Goal: Task Accomplishment & Management: Manage account settings

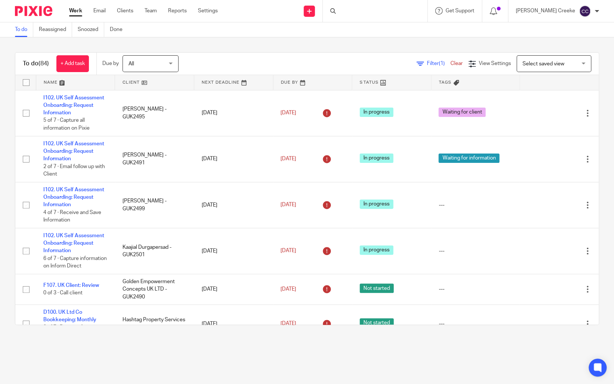
click at [364, 14] on div at bounding box center [375, 11] width 105 height 22
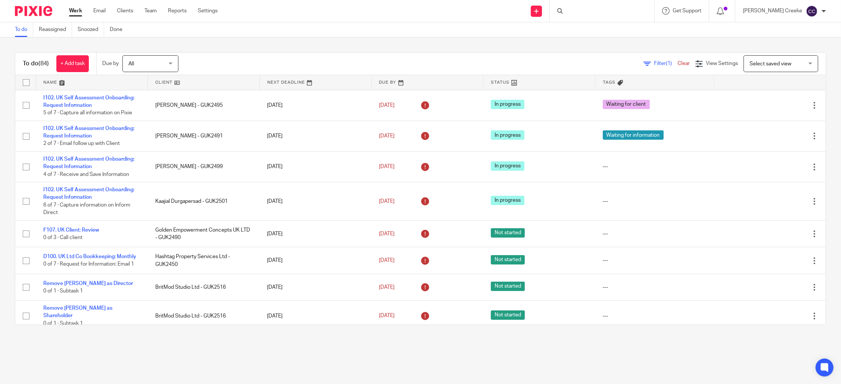
click at [552, 10] on div at bounding box center [560, 11] width 7 height 6
click at [121, 10] on link "Clients" at bounding box center [125, 10] width 16 height 7
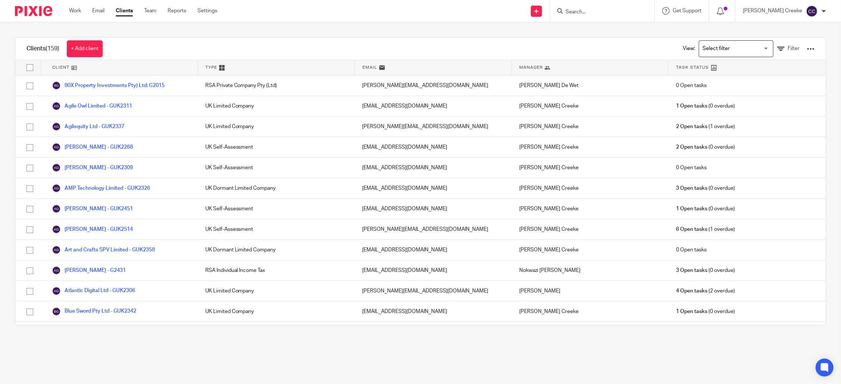
click at [594, 11] on input "Search" at bounding box center [598, 12] width 67 height 7
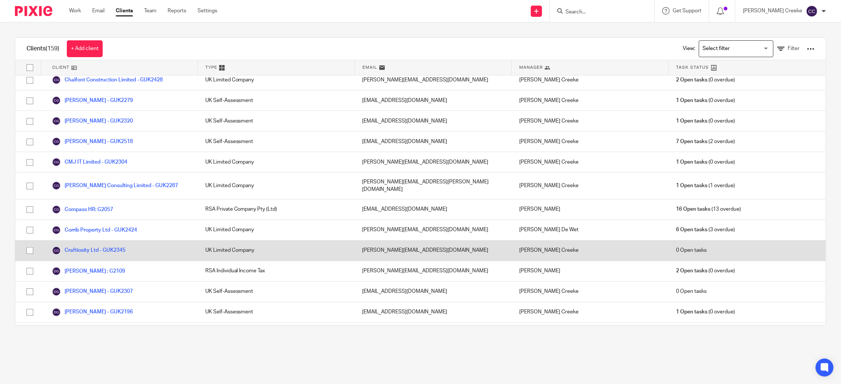
scroll to position [456, 0]
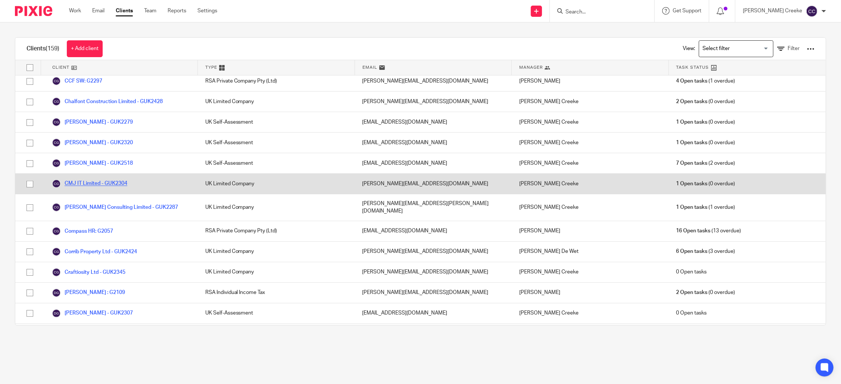
click at [84, 183] on link "CMJ IT Limited - GUK2304" at bounding box center [89, 183] width 75 height 9
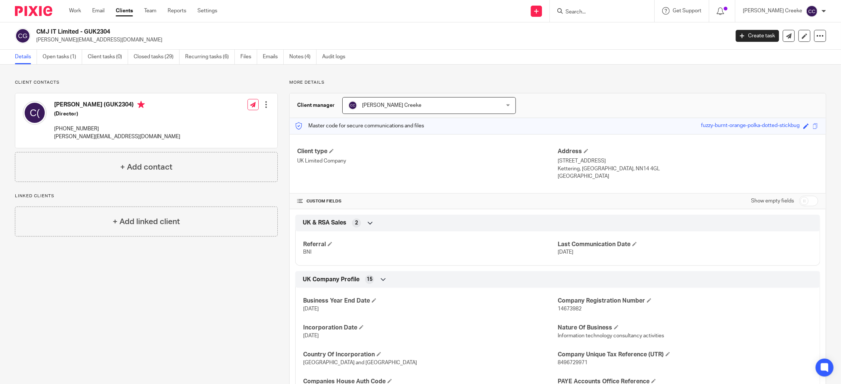
click at [657, 47] on div "CMJ IT Limited - GUK2304 clyde.jordaan@cmjits.co.uk Create task Export data Mer…" at bounding box center [420, 35] width 841 height 27
click at [47, 58] on link "Open tasks (1)" at bounding box center [63, 57] width 40 height 15
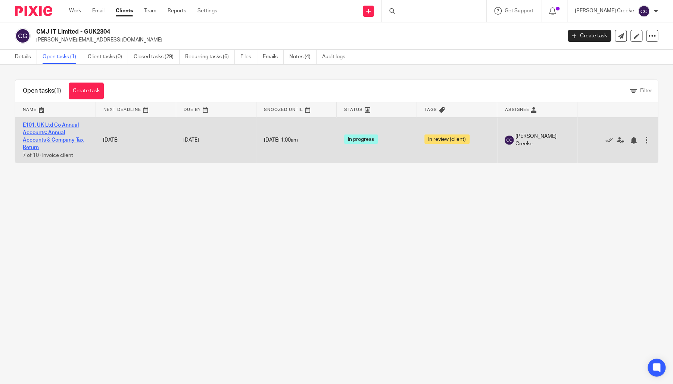
click at [60, 126] on link "E101. UK Ltd Co Annual Accounts: Annual Accounts & Company Tax Return" at bounding box center [53, 136] width 61 height 28
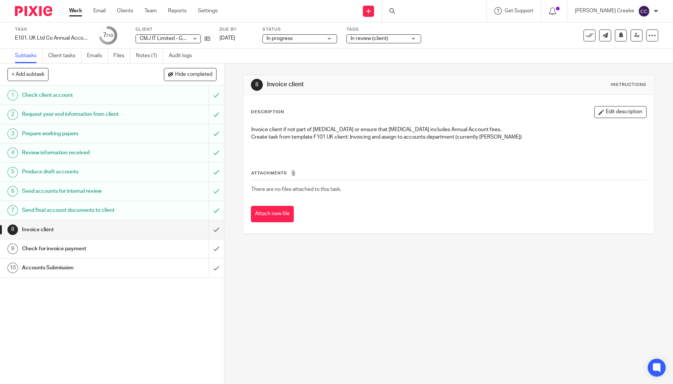
click at [394, 38] on span "In review (client)" at bounding box center [379, 39] width 56 height 8
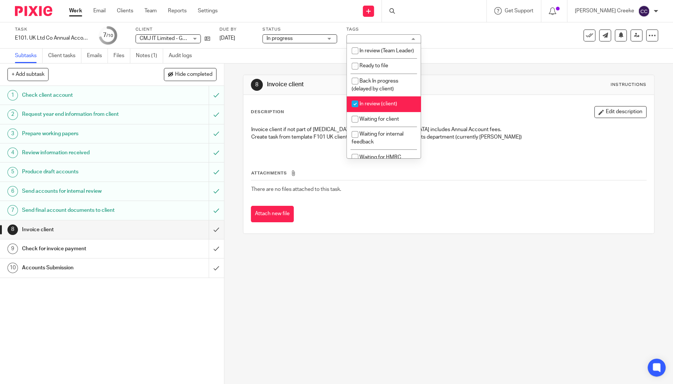
drag, startPoint x: 375, startPoint y: 112, endPoint x: 338, endPoint y: 69, distance: 56.1
click at [374, 106] on span "In review (client)" at bounding box center [378, 103] width 38 height 5
checkbox input "false"
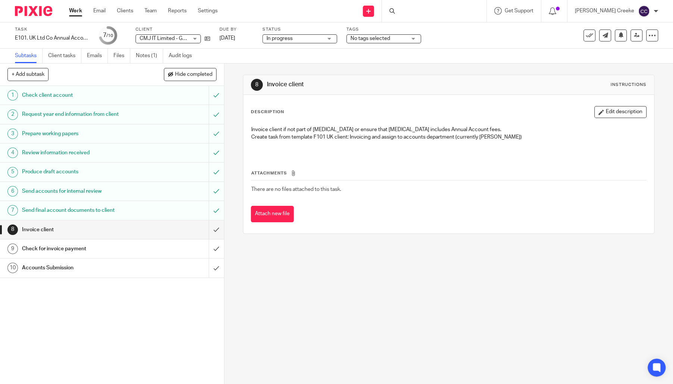
click at [310, 40] on span "In progress" at bounding box center [295, 39] width 56 height 8
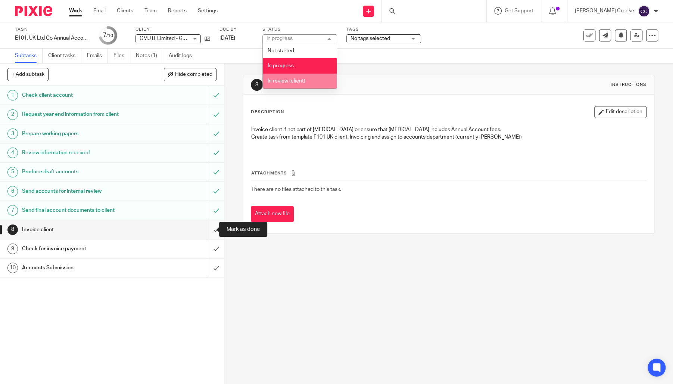
click at [209, 231] on input "submit" at bounding box center [112, 229] width 224 height 19
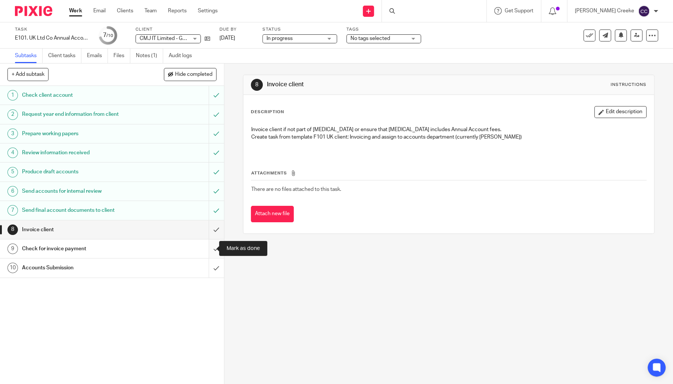
click at [207, 248] on input "submit" at bounding box center [112, 248] width 224 height 19
click at [205, 271] on input "submit" at bounding box center [112, 267] width 224 height 19
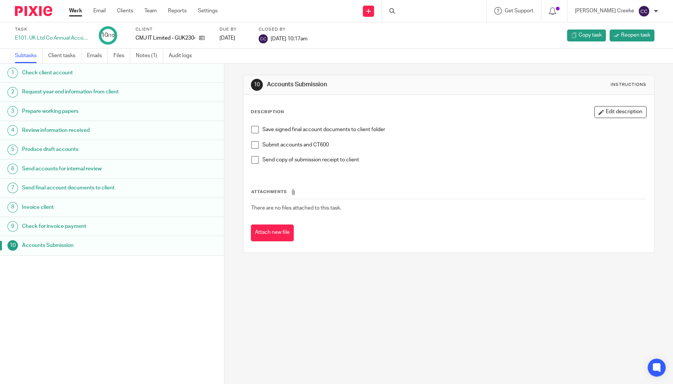
click at [71, 10] on link "Work" at bounding box center [75, 10] width 13 height 7
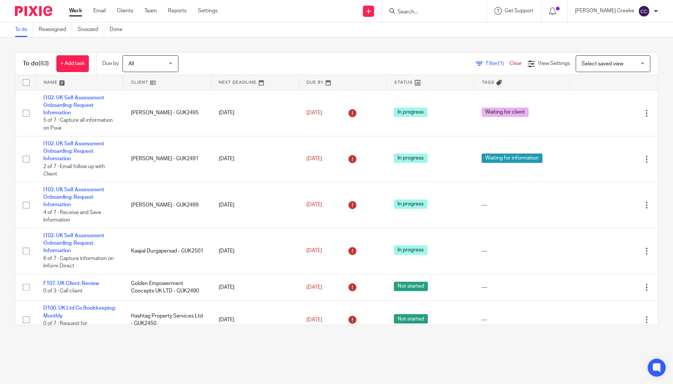
click at [594, 65] on span "Select saved view" at bounding box center [603, 63] width 42 height 5
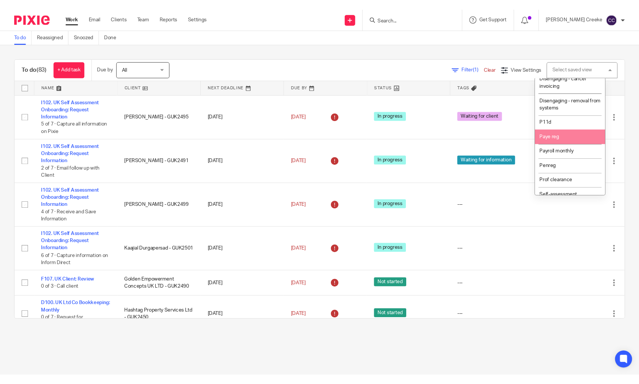
scroll to position [124, 0]
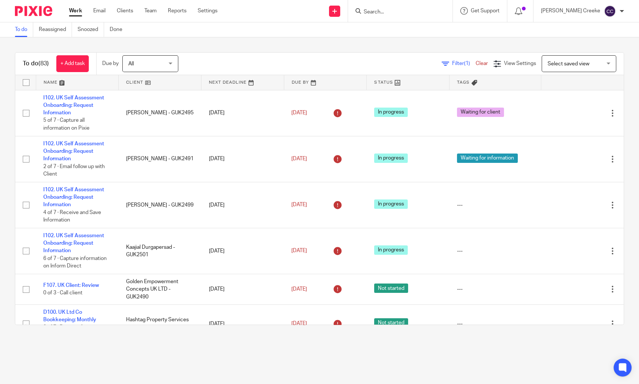
click at [392, 12] on input "Search" at bounding box center [396, 12] width 67 height 7
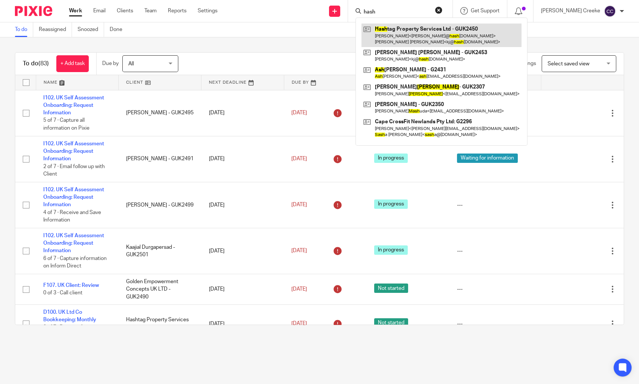
type input "hash"
click at [425, 33] on link at bounding box center [442, 35] width 160 height 23
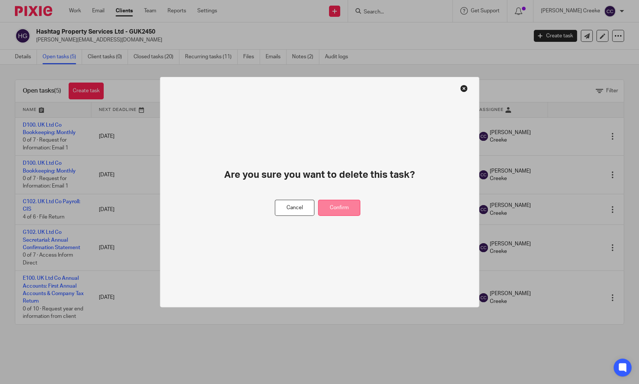
click at [355, 206] on button "Confirm" at bounding box center [339, 208] width 42 height 16
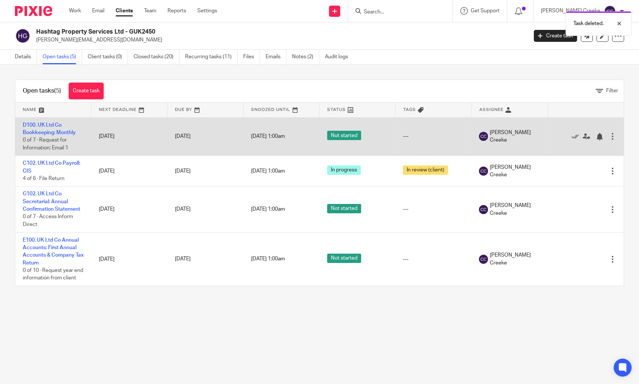
click at [609, 138] on div at bounding box center [612, 136] width 7 height 7
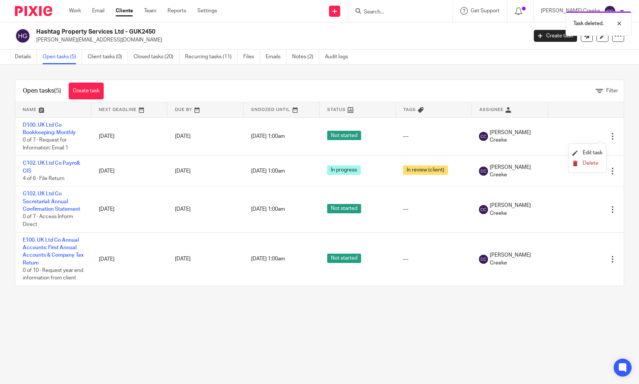
click at [591, 161] on span "Delete" at bounding box center [591, 163] width 16 height 5
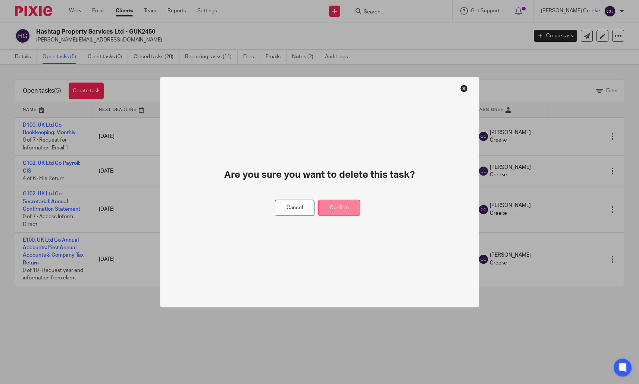
click at [340, 209] on button "Confirm" at bounding box center [339, 208] width 42 height 16
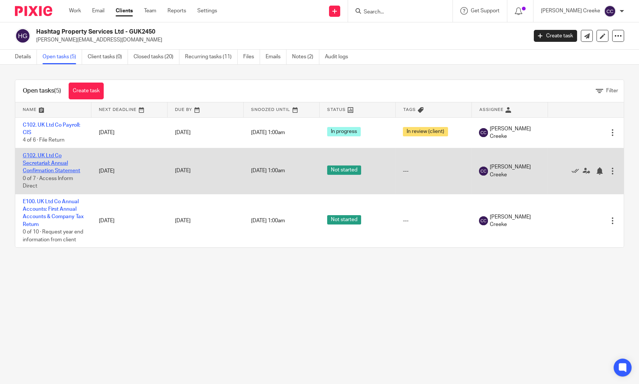
click at [63, 169] on link "G102. UK Ltd Co Secretarial: Annual Confirmation Statement" at bounding box center [51, 163] width 57 height 21
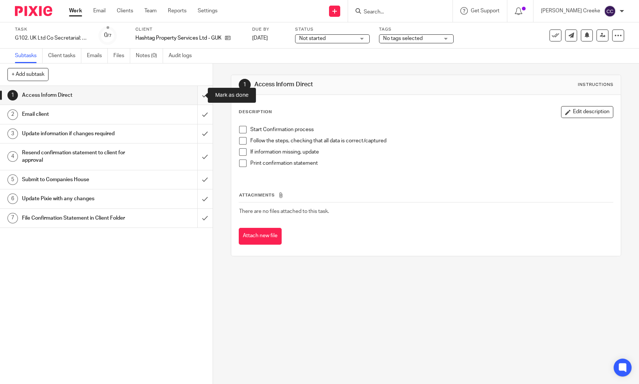
drag, startPoint x: 196, startPoint y: 96, endPoint x: 198, endPoint y: 102, distance: 6.3
click at [196, 95] on input "submit" at bounding box center [106, 95] width 213 height 19
click at [197, 113] on input "submit" at bounding box center [106, 114] width 213 height 19
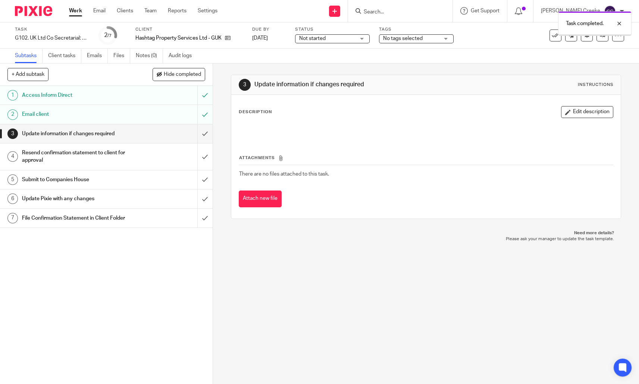
click at [329, 38] on span "Not started" at bounding box center [327, 39] width 56 height 8
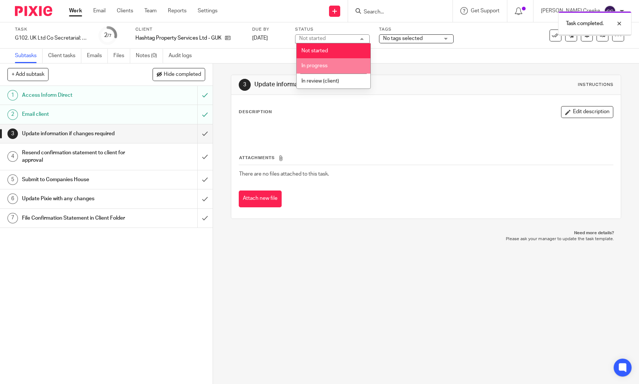
click at [318, 65] on span "In progress" at bounding box center [315, 65] width 26 height 5
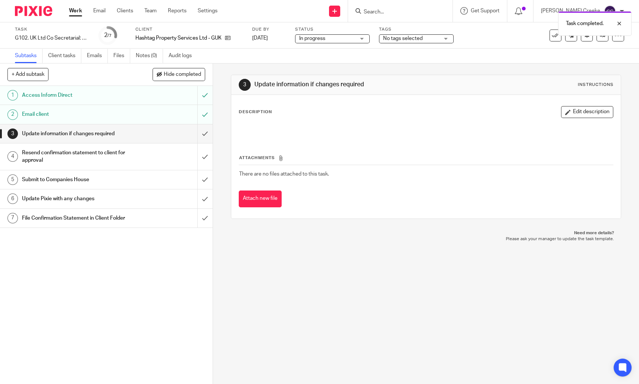
click at [413, 39] on span "No tags selected" at bounding box center [403, 38] width 40 height 5
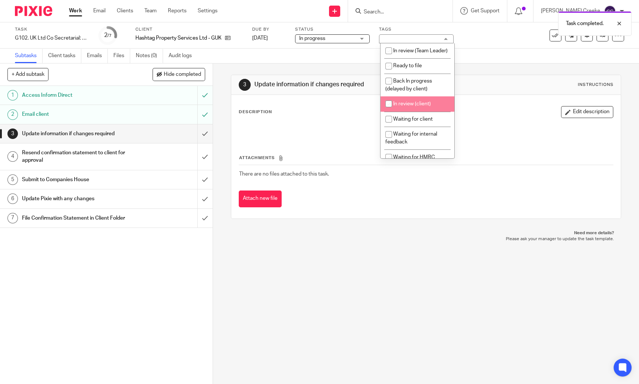
click at [416, 106] on span "In review (client)" at bounding box center [412, 103] width 38 height 5
checkbox input "true"
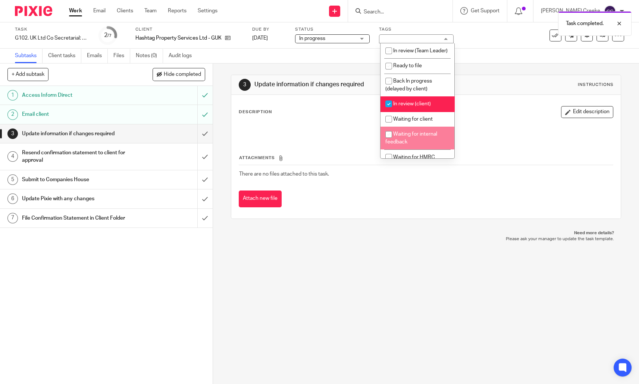
drag, startPoint x: 319, startPoint y: 279, endPoint x: 342, endPoint y: 221, distance: 61.8
click at [319, 277] on div "3 Update information if changes required Instructions Description Edit descript…" at bounding box center [426, 223] width 426 height 320
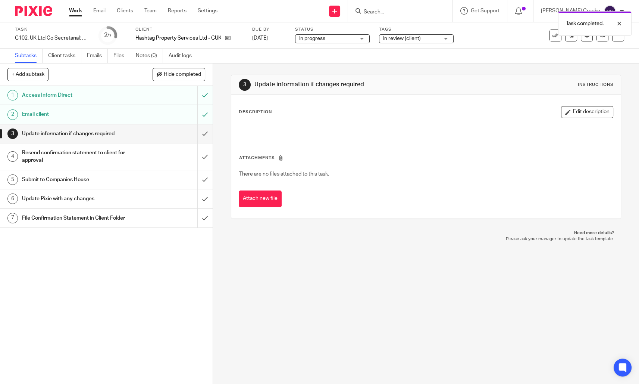
click at [70, 8] on link "Work" at bounding box center [75, 10] width 13 height 7
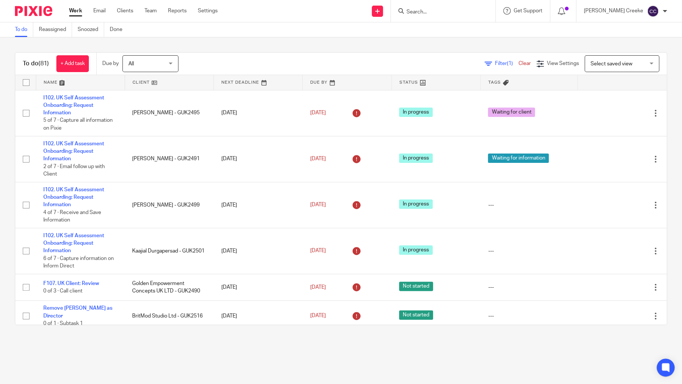
click at [615, 66] on span "Select saved view" at bounding box center [612, 63] width 42 height 5
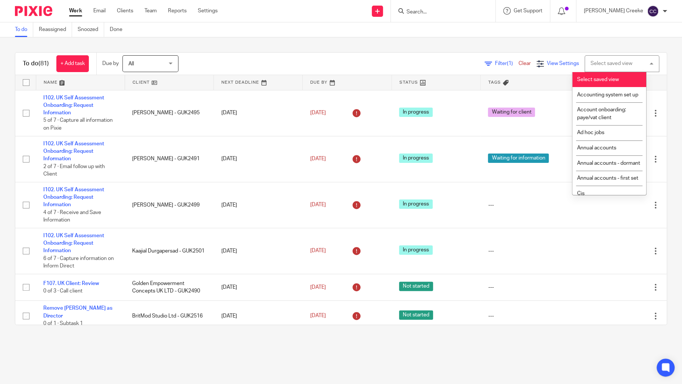
click at [547, 66] on span "View Settings" at bounding box center [563, 63] width 32 height 5
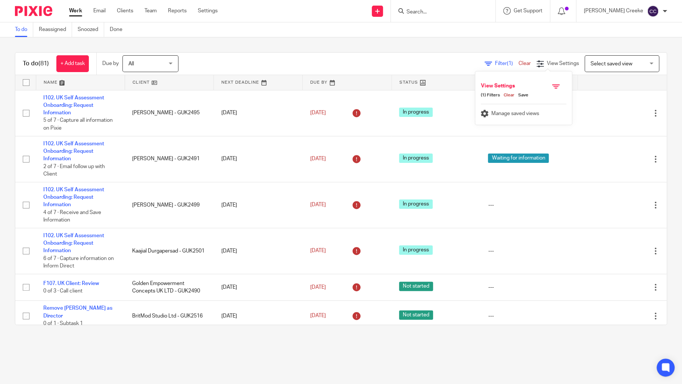
click at [485, 60] on div "Filter (1) Clear" at bounding box center [511, 64] width 52 height 8
click at [485, 64] on link "Filter (1)" at bounding box center [502, 63] width 34 height 5
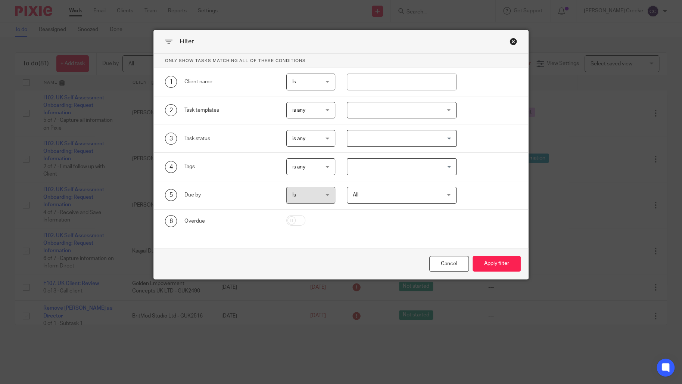
click at [290, 217] on input "checkbox" at bounding box center [295, 220] width 19 height 10
checkbox input "true"
click at [488, 264] on button "Apply filter" at bounding box center [497, 264] width 48 height 16
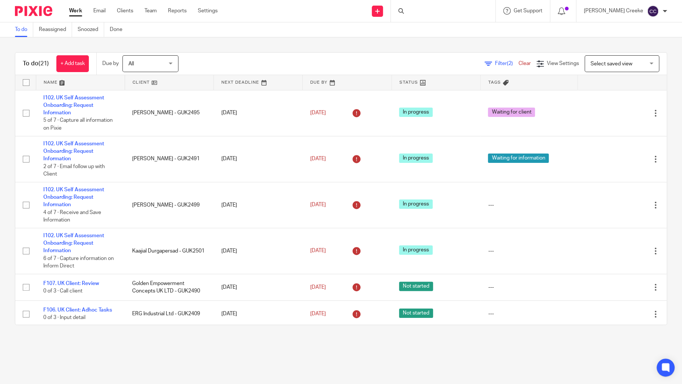
click at [421, 40] on div "To do (21) + Add task Due by All All Today Tomorrow This week Next week This mo…" at bounding box center [341, 188] width 682 height 302
drag, startPoint x: 604, startPoint y: 65, endPoint x: 599, endPoint y: 83, distance: 18.2
click at [603, 65] on span "Select saved view" at bounding box center [612, 63] width 42 height 5
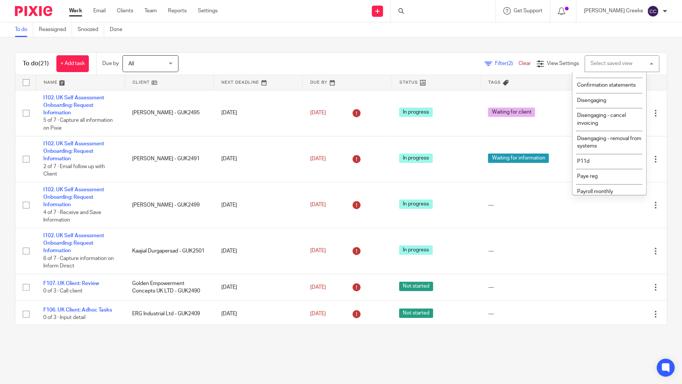
scroll to position [124, 0]
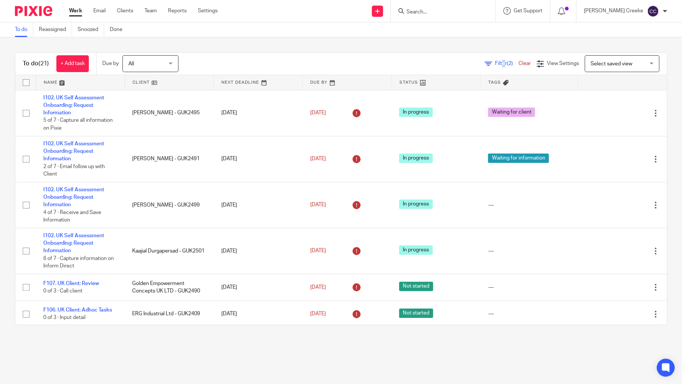
click at [495, 62] on span "Filter (2)" at bounding box center [507, 63] width 24 height 5
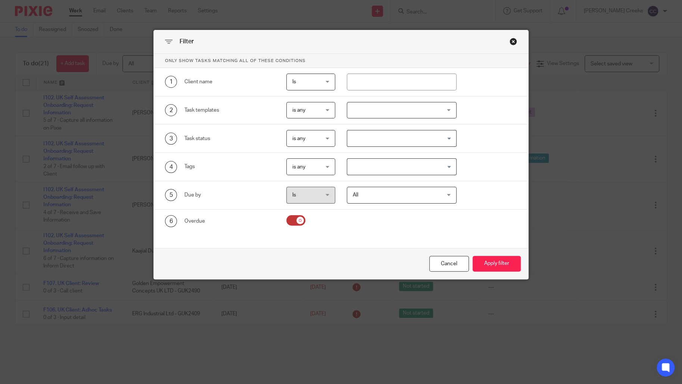
click at [364, 106] on div at bounding box center [401, 110] width 109 height 17
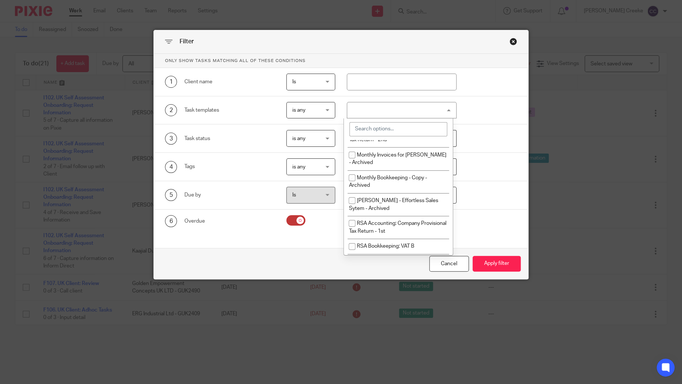
scroll to position [166, 0]
click at [385, 124] on input "search" at bounding box center [397, 129] width 97 height 14
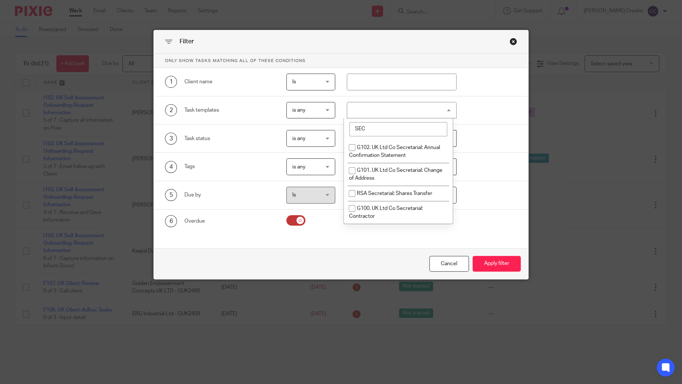
scroll to position [0, 0]
type input "SECR"
click at [398, 209] on span "G100. UK Ltd Co Secretarial: Contractor" at bounding box center [386, 212] width 74 height 13
checkbox input "true"
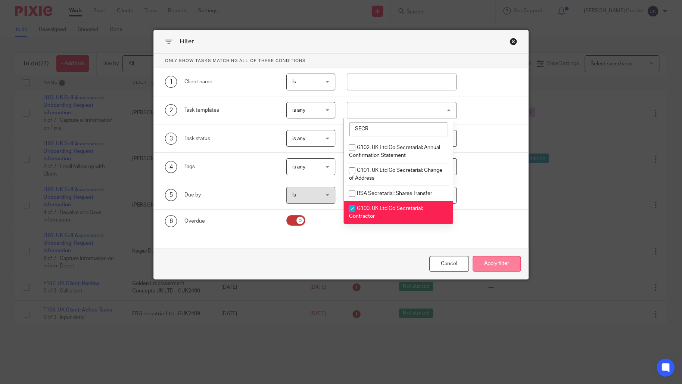
click at [500, 264] on button "Apply filter" at bounding box center [497, 264] width 48 height 16
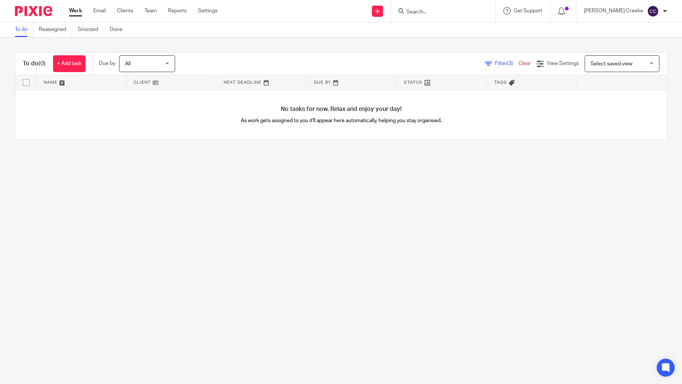
click at [519, 64] on link "Clear" at bounding box center [525, 63] width 12 height 5
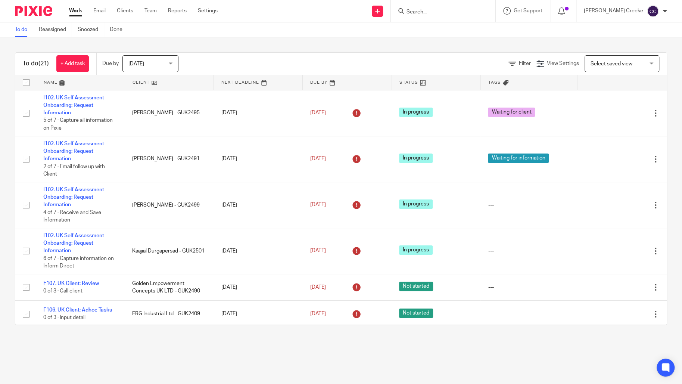
click at [447, 12] on input "Search" at bounding box center [439, 12] width 67 height 7
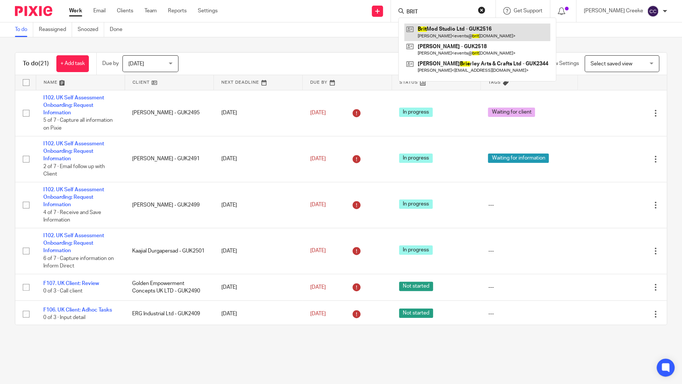
type input "BRIT"
click at [445, 29] on link at bounding box center [477, 32] width 146 height 17
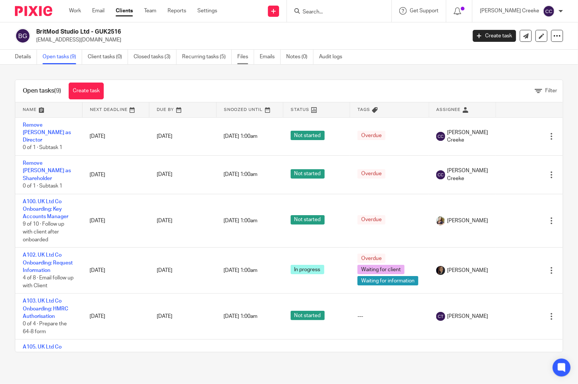
click at [245, 55] on link "Files" at bounding box center [245, 57] width 17 height 15
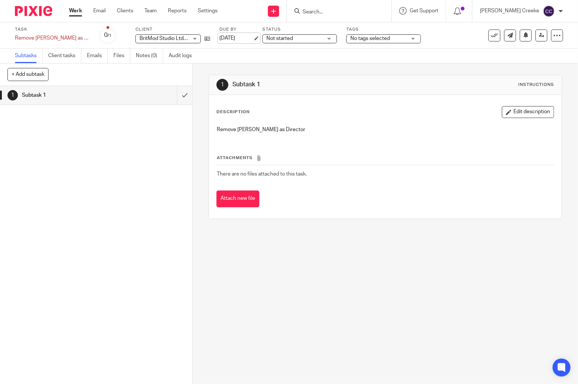
click at [253, 39] on link "[DATE]" at bounding box center [237, 38] width 34 height 8
click at [296, 40] on span "Not started" at bounding box center [295, 39] width 56 height 8
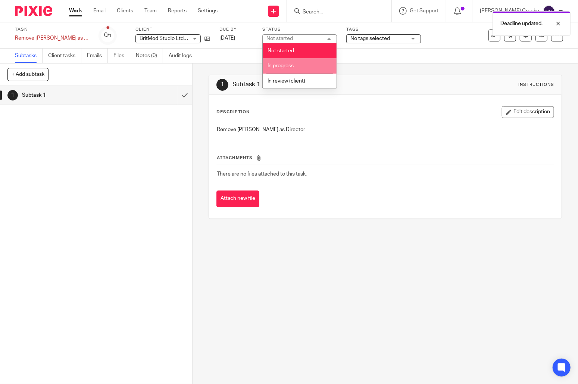
click at [280, 66] on span "In progress" at bounding box center [281, 65] width 26 height 5
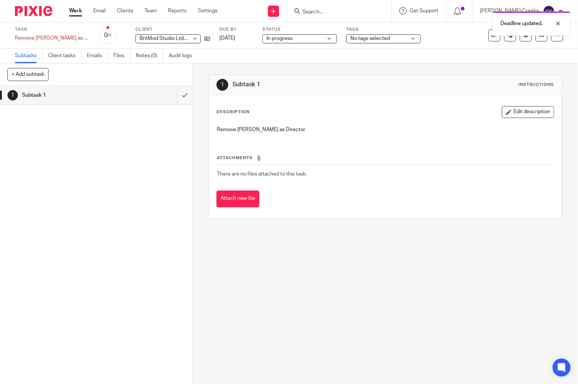
click at [373, 41] on div "No tags selected" at bounding box center [383, 38] width 75 height 9
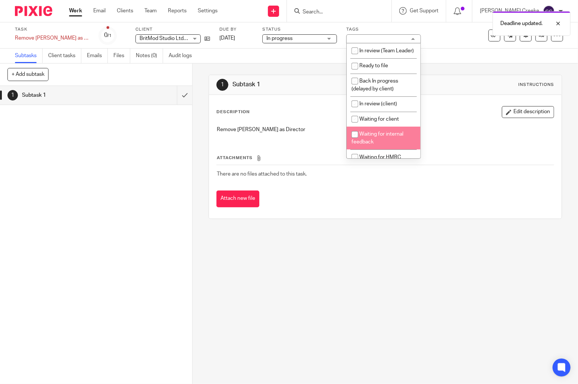
click at [381, 142] on span "Waiting for internal feedback" at bounding box center [378, 137] width 52 height 13
click at [381, 141] on span "Waiting for internal feedback" at bounding box center [378, 137] width 52 height 13
checkbox input "false"
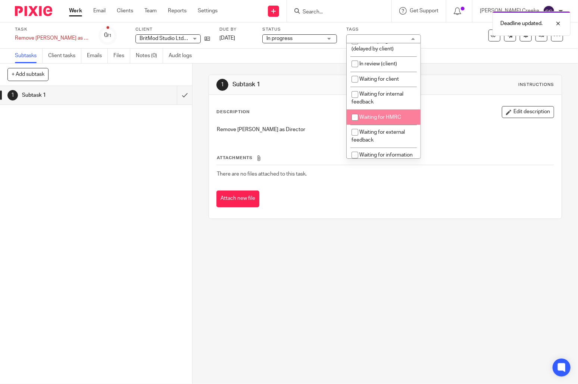
scroll to position [41, 0]
click at [375, 118] on span "Waiting for HMRC" at bounding box center [380, 115] width 42 height 5
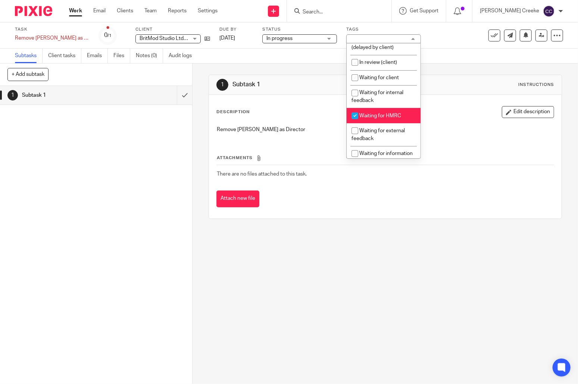
drag, startPoint x: 374, startPoint y: 125, endPoint x: 373, endPoint y: 109, distance: 15.7
click at [374, 118] on span "Waiting for HMRC" at bounding box center [380, 115] width 42 height 5
checkbox input "false"
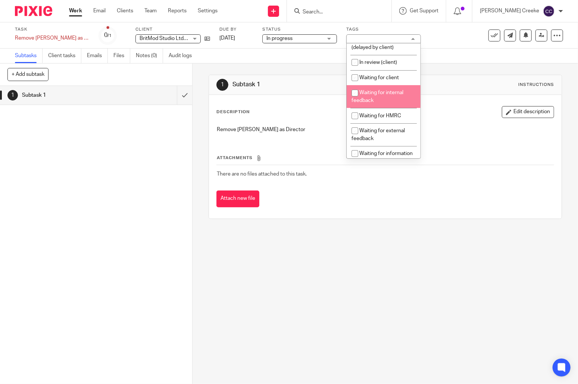
click at [371, 104] on li "Waiting for internal feedback" at bounding box center [384, 96] width 74 height 23
checkbox input "true"
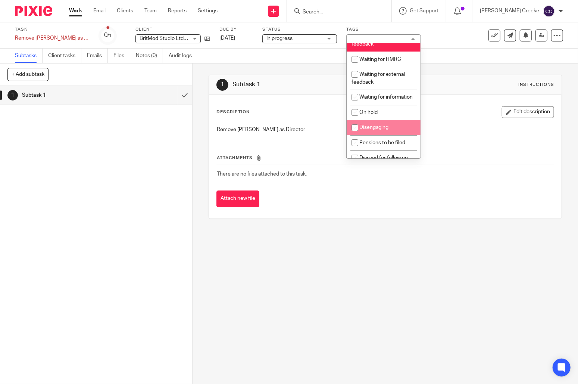
scroll to position [92, 0]
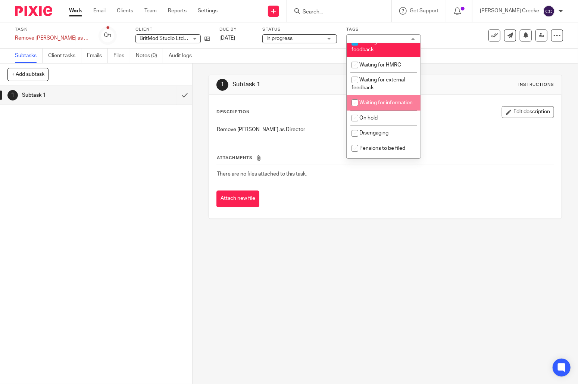
click at [371, 105] on span "Waiting for information" at bounding box center [385, 102] width 53 height 5
checkbox input "true"
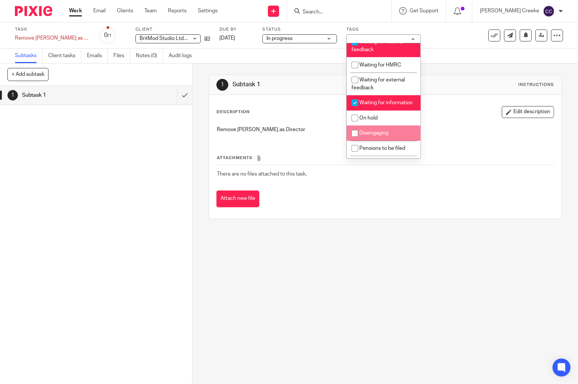
click at [337, 242] on div "1 Subtask 1 Instructions Description Edit description Remove Pamela Pretorius a…" at bounding box center [386, 223] width 386 height 320
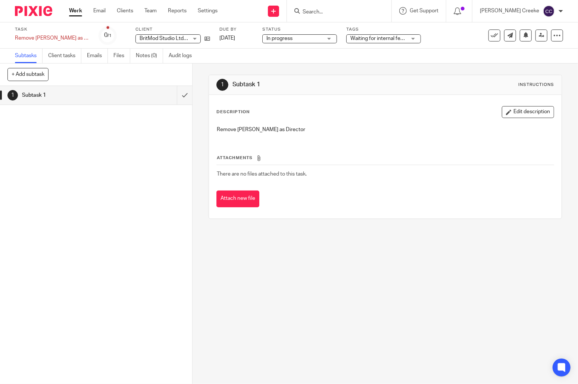
drag, startPoint x: 370, startPoint y: 243, endPoint x: 364, endPoint y: 213, distance: 31.3
click at [368, 240] on div "1 Subtask 1 Instructions Description Edit description Remove Pamela Pretorius a…" at bounding box center [386, 223] width 386 height 320
click at [253, 39] on link "28 Jul 2025" at bounding box center [237, 38] width 34 height 8
click at [285, 38] on span "Not started" at bounding box center [280, 38] width 27 height 5
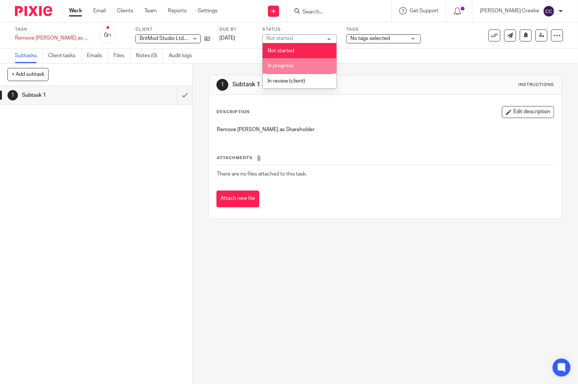
drag, startPoint x: 287, startPoint y: 69, endPoint x: 294, endPoint y: 68, distance: 7.6
click at [287, 69] on li "In progress" at bounding box center [300, 65] width 74 height 15
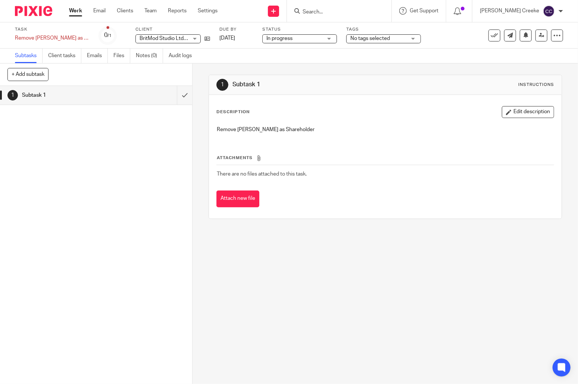
click at [375, 40] on div "No tags selected" at bounding box center [383, 38] width 75 height 9
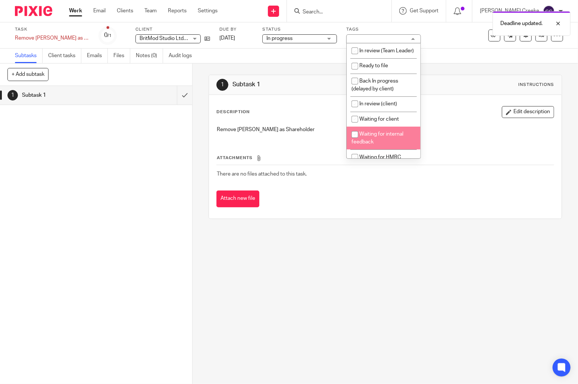
click at [374, 143] on span "Waiting for internal feedback" at bounding box center [378, 137] width 52 height 13
checkbox input "true"
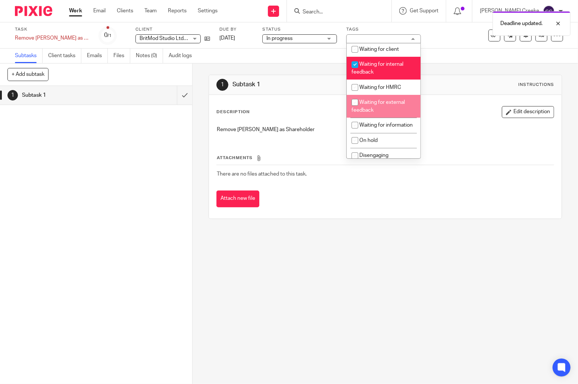
scroll to position [92, 0]
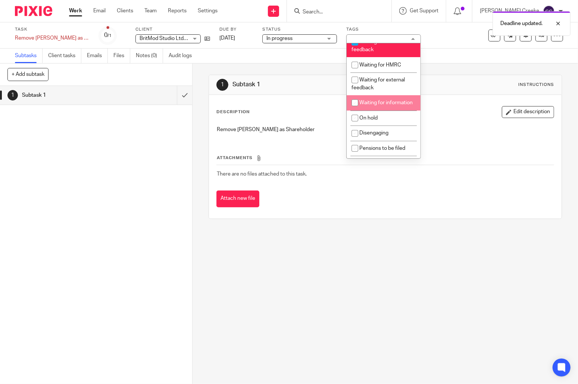
click at [380, 110] on li "Waiting for information" at bounding box center [384, 102] width 74 height 15
checkbox input "true"
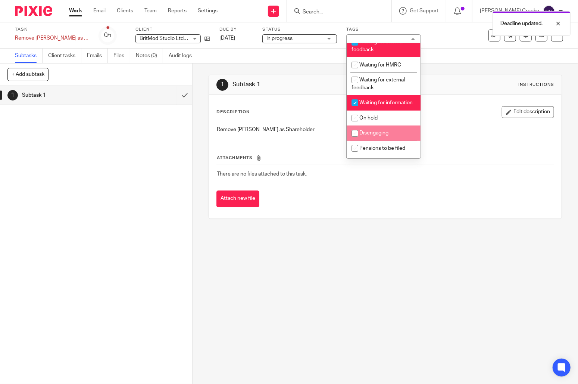
click at [301, 276] on div "1 Subtask 1 Instructions Description Edit description Remove Pamela Pretorius a…" at bounding box center [386, 223] width 386 height 320
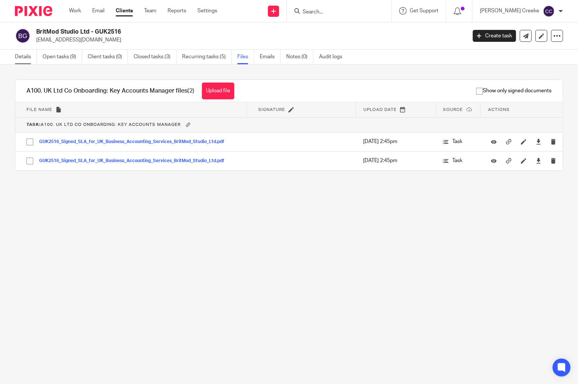
click at [18, 59] on link "Details" at bounding box center [26, 57] width 22 height 15
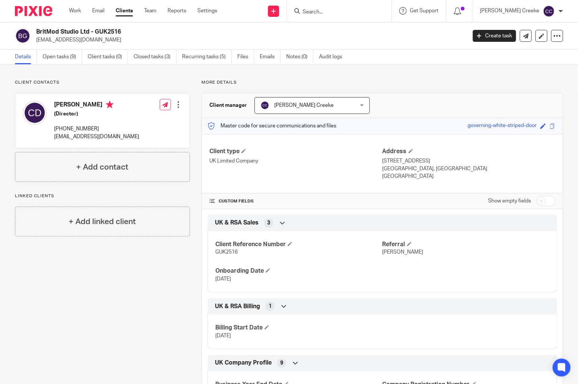
click at [305, 84] on p "More details" at bounding box center [383, 83] width 362 height 6
click at [61, 59] on link "Open tasks (9)" at bounding box center [63, 57] width 40 height 15
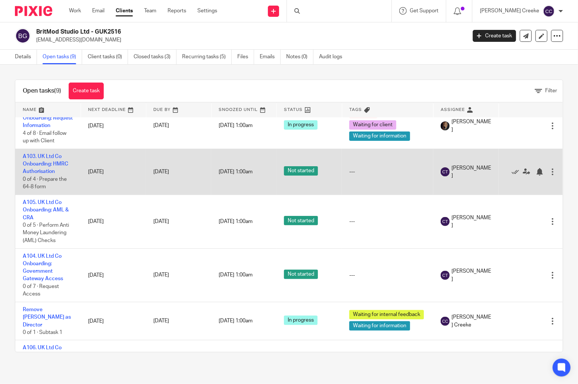
scroll to position [201, 0]
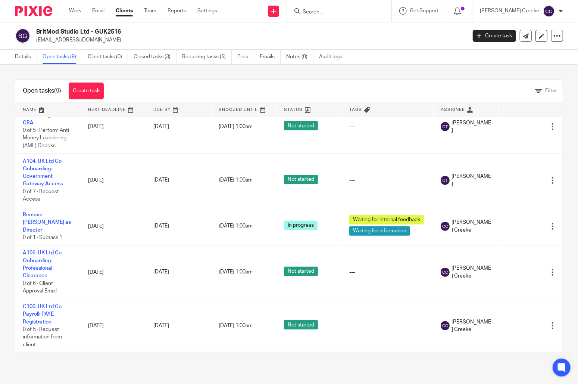
click at [10, 71] on div "Open tasks (9) Create task Filter Name Next Deadline Due By Snoozed Until Statu…" at bounding box center [289, 216] width 578 height 302
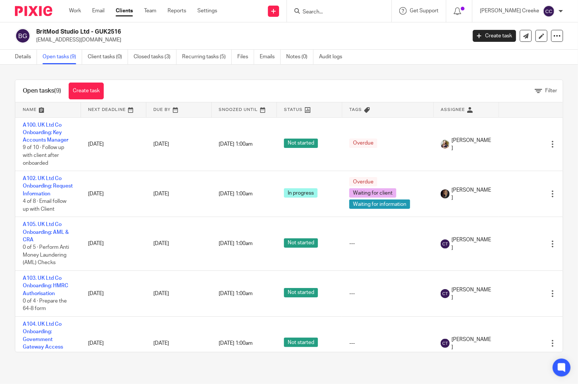
click at [336, 11] on input "Search" at bounding box center [335, 12] width 67 height 7
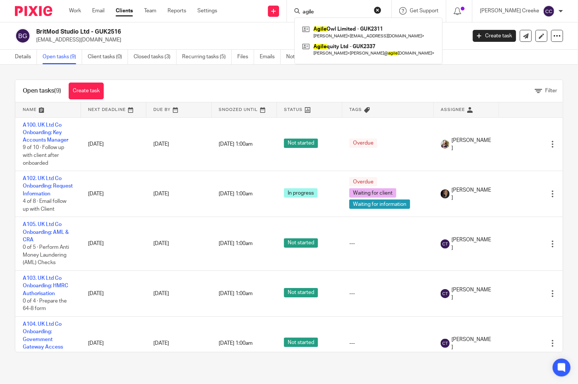
type input "agile"
click at [383, 23] on div "Agile Owl Limited - GUK2311 Melissa Hattersley < melhattersley@gmail.com > Agil…" at bounding box center [369, 41] width 148 height 47
click at [382, 29] on link at bounding box center [369, 32] width 136 height 17
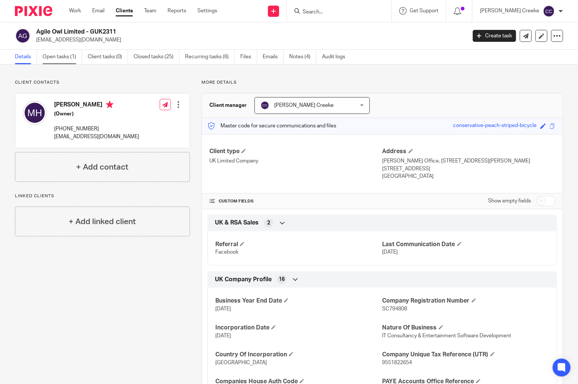
click at [67, 55] on link "Open tasks (1)" at bounding box center [63, 57] width 40 height 15
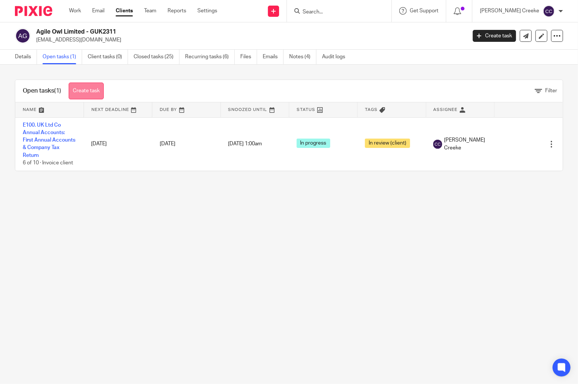
click at [87, 87] on link "Create task" at bounding box center [86, 91] width 35 height 17
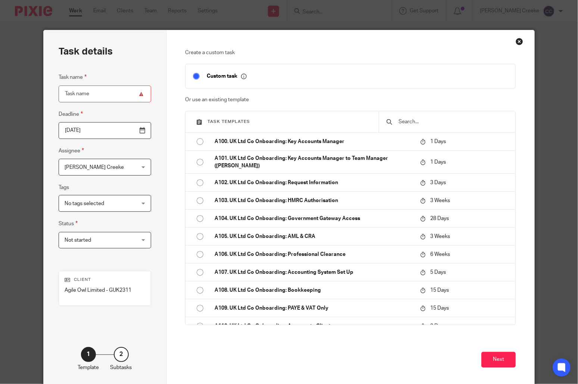
click at [406, 121] on input "text" at bounding box center [453, 122] width 110 height 8
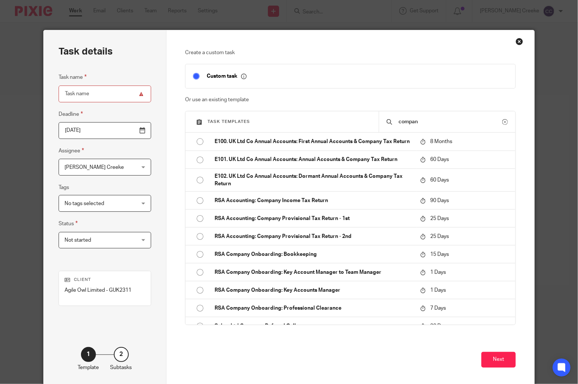
drag, startPoint x: 433, startPoint y: 119, endPoint x: 368, endPoint y: 119, distance: 64.6
click at [368, 119] on div "Task templates compan" at bounding box center [351, 121] width 330 height 21
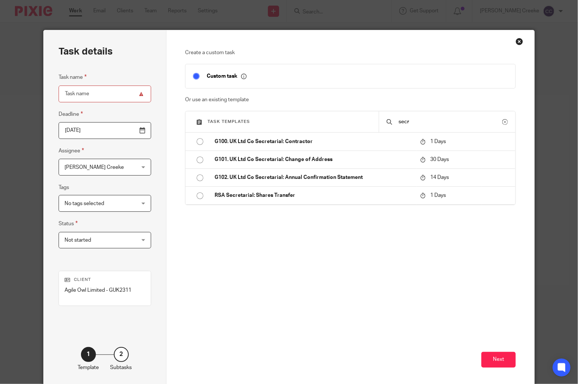
type input "secr"
click at [504, 122] on button at bounding box center [505, 122] width 6 height 6
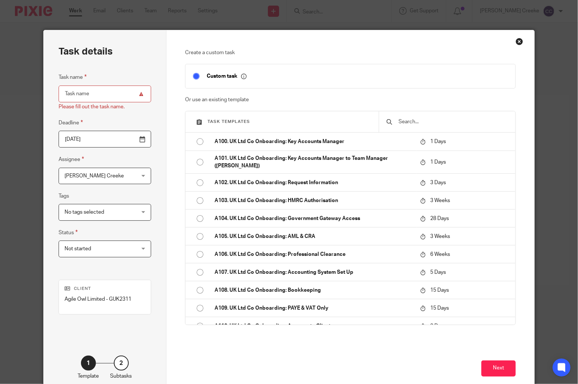
click at [430, 122] on input "text" at bounding box center [453, 122] width 110 height 8
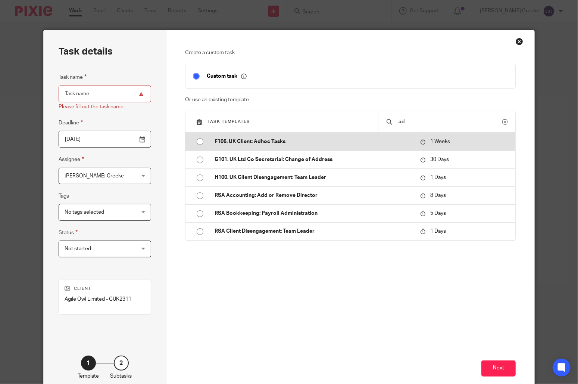
type input "ad"
click at [252, 146] on td "F106. UK Client: Adhoc Tasks" at bounding box center [311, 142] width 209 height 18
type input "2025-08-22"
type input "F106. UK Client: Adhoc Tasks"
checkbox input "false"
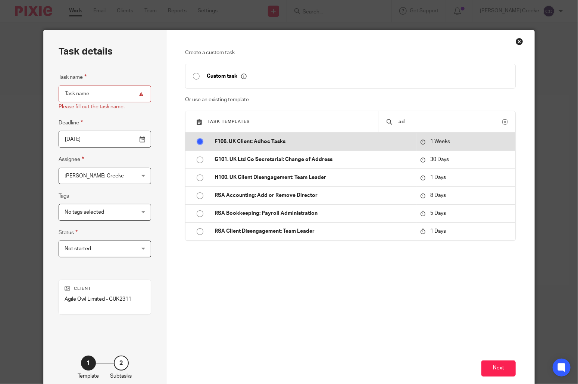
radio input "true"
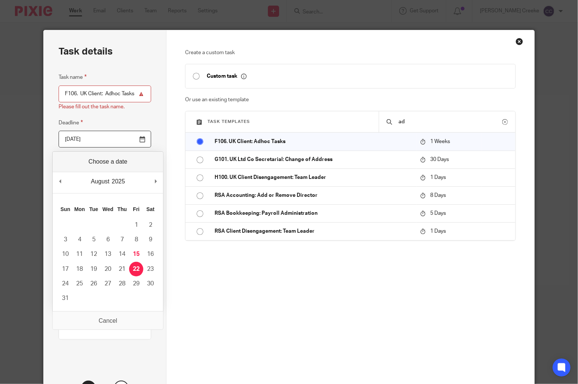
click at [142, 143] on input "2025-08-22" at bounding box center [105, 139] width 93 height 17
type input "2025-08-31"
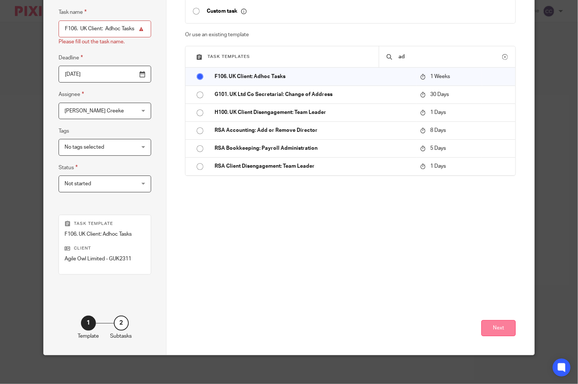
scroll to position [66, 0]
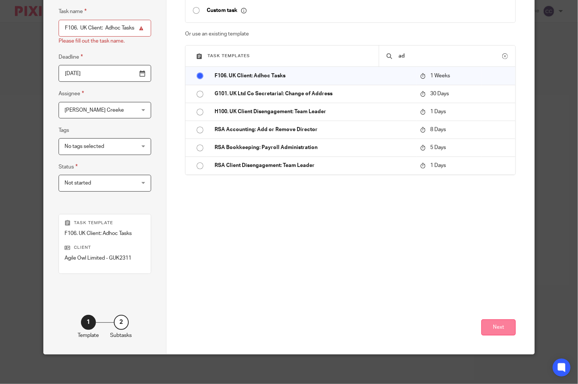
click at [498, 324] on button "Next" at bounding box center [499, 327] width 34 height 16
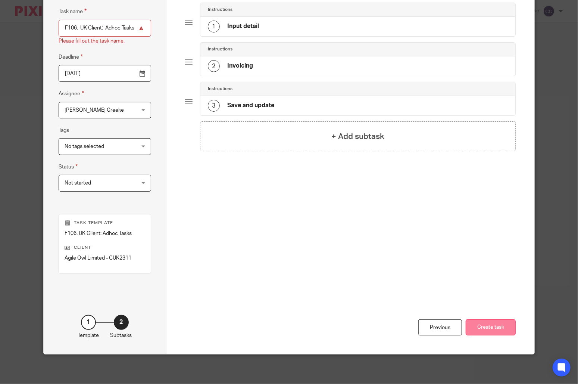
click at [493, 329] on button "Create task" at bounding box center [491, 327] width 50 height 16
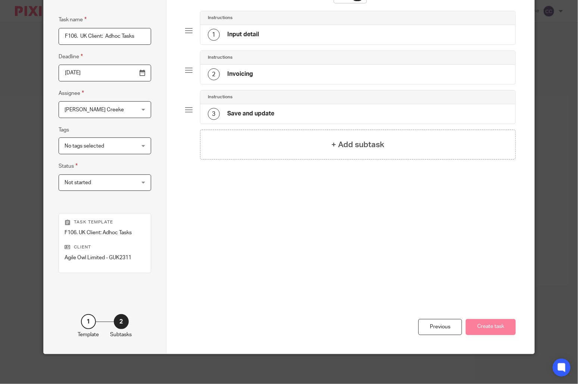
scroll to position [57, 0]
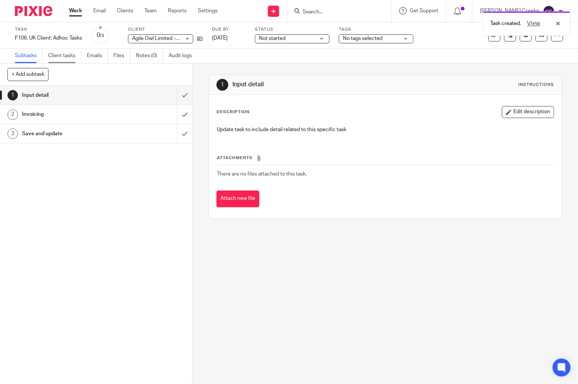
click at [67, 58] on link "Client tasks" at bounding box center [64, 56] width 33 height 15
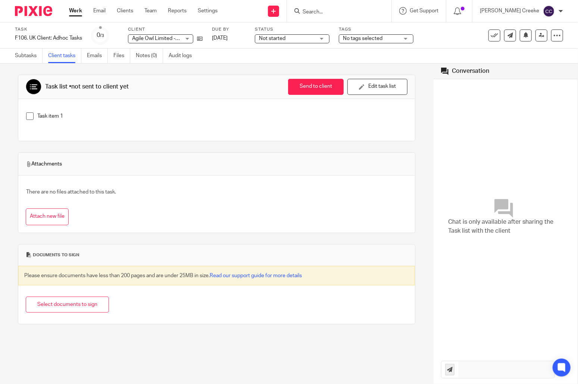
click at [32, 55] on link "Subtasks" at bounding box center [29, 56] width 28 height 15
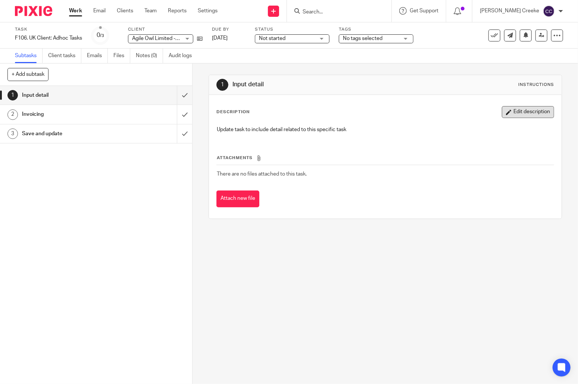
click at [521, 113] on button "Edit description" at bounding box center [528, 112] width 52 height 12
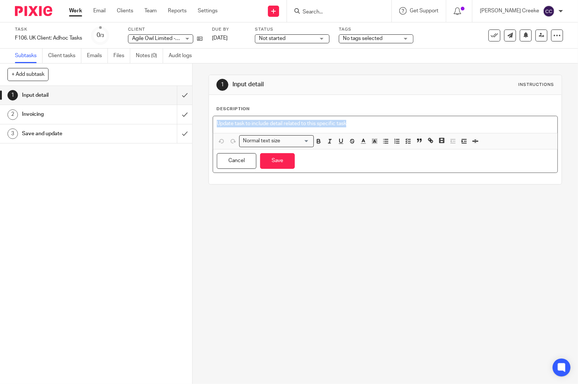
drag, startPoint x: 376, startPoint y: 122, endPoint x: 216, endPoint y: 119, distance: 160.2
click at [214, 118] on div "Update task to include detail related to this specific task" at bounding box center [385, 124] width 345 height 17
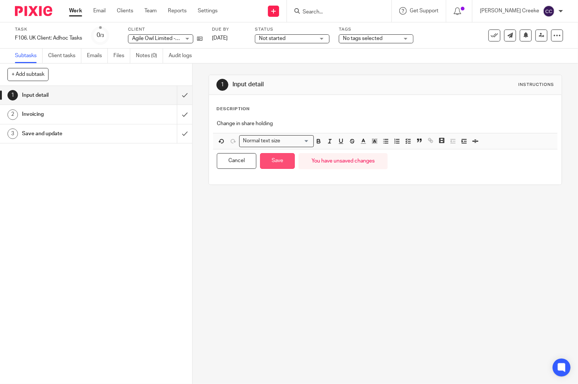
click at [273, 159] on button "Save" at bounding box center [277, 161] width 35 height 16
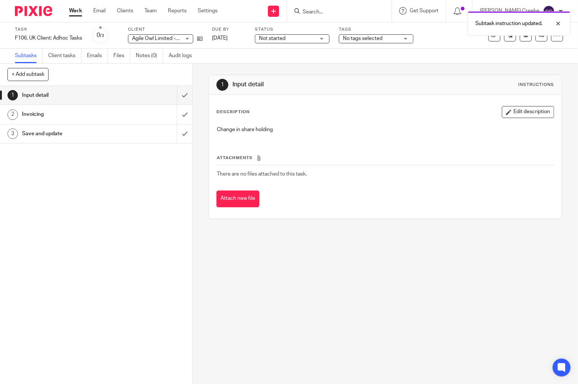
click at [301, 259] on div "1 Input detail Instructions Description Edit description Change in share holdin…" at bounding box center [386, 223] width 386 height 320
click at [179, 96] on input "submit" at bounding box center [96, 95] width 192 height 19
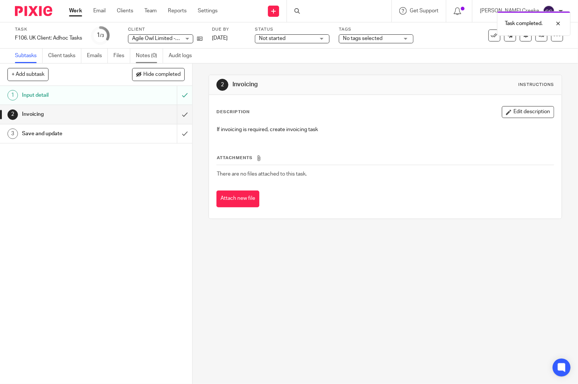
click at [149, 53] on link "Notes (0)" at bounding box center [149, 56] width 27 height 15
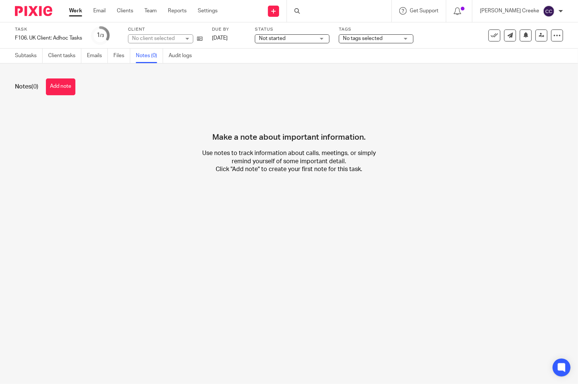
click at [57, 82] on button "Add note" at bounding box center [60, 86] width 29 height 17
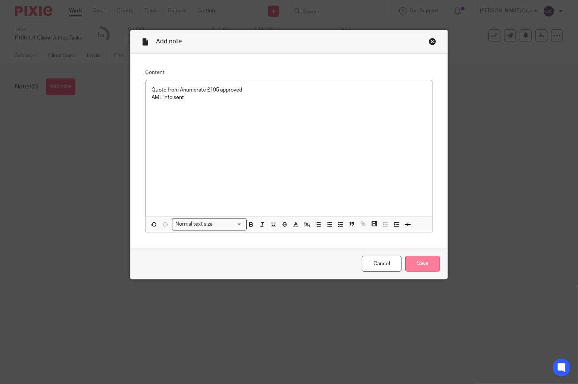
click at [408, 262] on input "Save" at bounding box center [422, 264] width 35 height 16
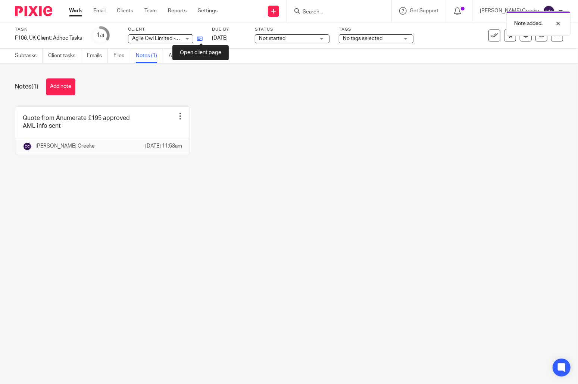
click at [201, 38] on icon at bounding box center [200, 39] width 6 height 6
click at [379, 165] on div "Quote from Anumerate £195 approved AML info sent Edit note Delete note Candice …" at bounding box center [283, 136] width 560 height 60
click at [294, 42] on span "Not started" at bounding box center [287, 39] width 56 height 8
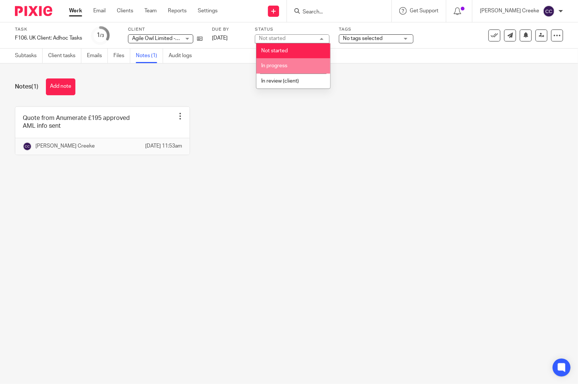
click at [289, 69] on li "In progress" at bounding box center [293, 65] width 74 height 15
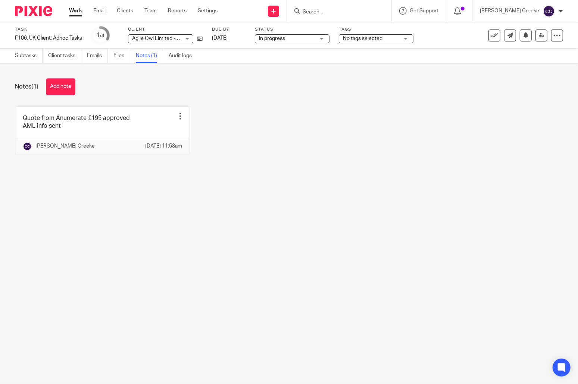
click at [349, 40] on span "No tags selected" at bounding box center [363, 38] width 40 height 5
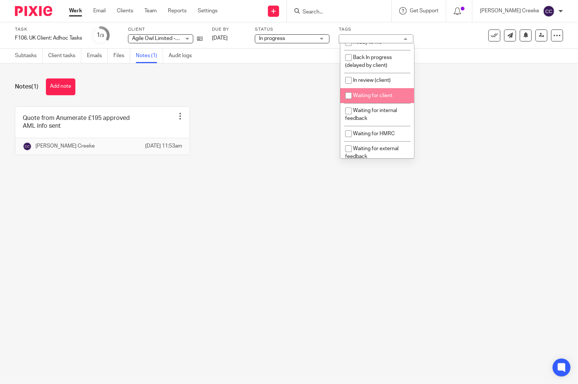
scroll to position [41, 0]
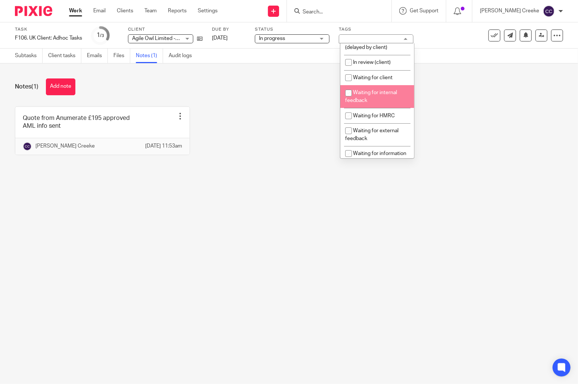
click at [372, 101] on span "Waiting for internal feedback" at bounding box center [371, 96] width 52 height 13
checkbox input "true"
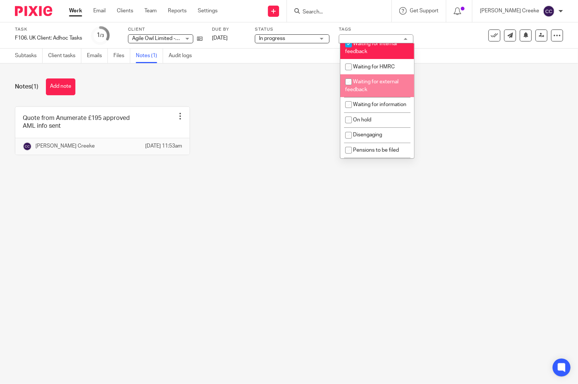
scroll to position [124, 0]
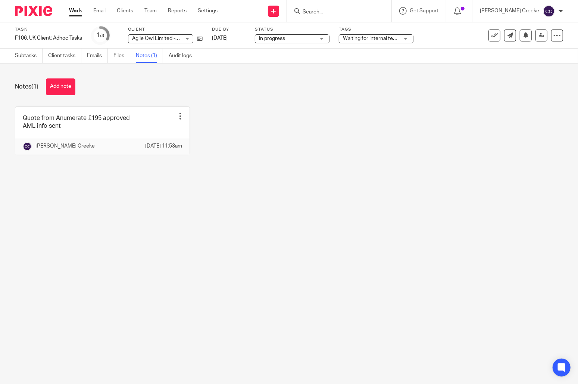
click at [215, 181] on div "Notes (1) Add note Quote from Anumerate £195 approved AML info sent Edit note D…" at bounding box center [289, 122] width 578 height 118
click at [74, 9] on link "Work" at bounding box center [75, 10] width 13 height 7
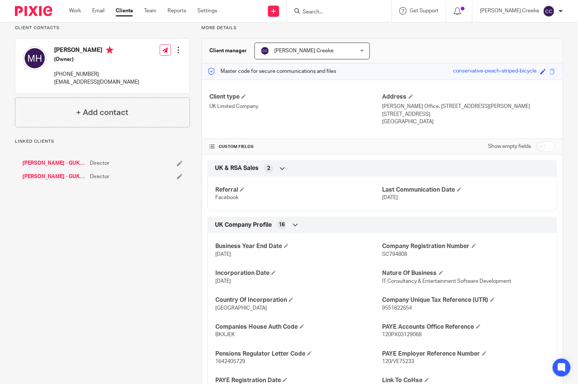
scroll to position [166, 0]
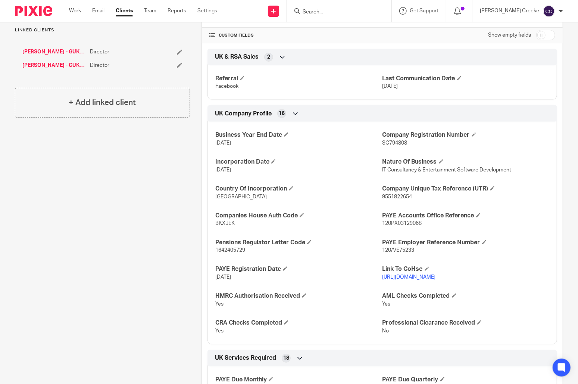
click at [225, 224] on span "BKXJEK" at bounding box center [224, 223] width 19 height 5
copy span "BKXJEK"
click at [383, 140] on span "SC794808" at bounding box center [395, 142] width 25 height 5
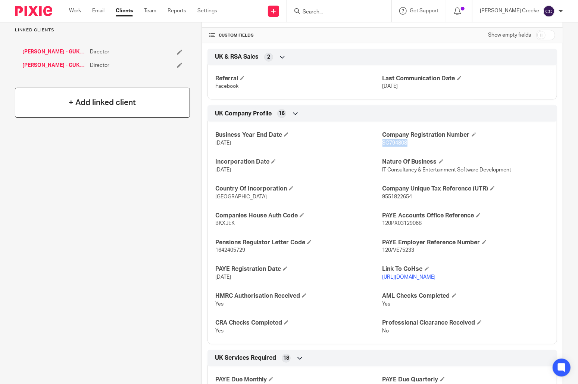
copy span "SC794808"
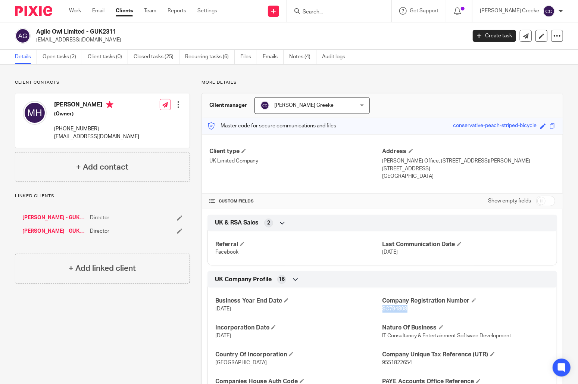
click at [57, 232] on link "Melissa Hattersley - GUK2321" at bounding box center [54, 230] width 64 height 7
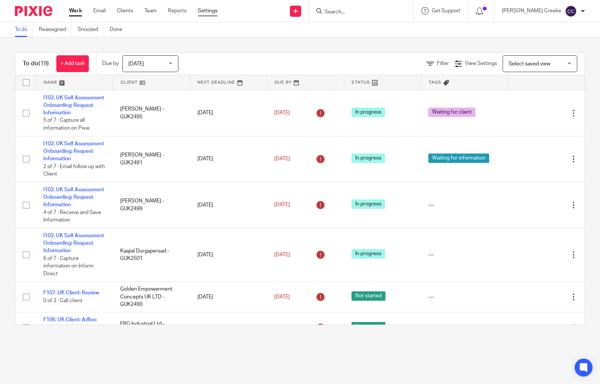
click at [210, 9] on link "Settings" at bounding box center [208, 10] width 20 height 7
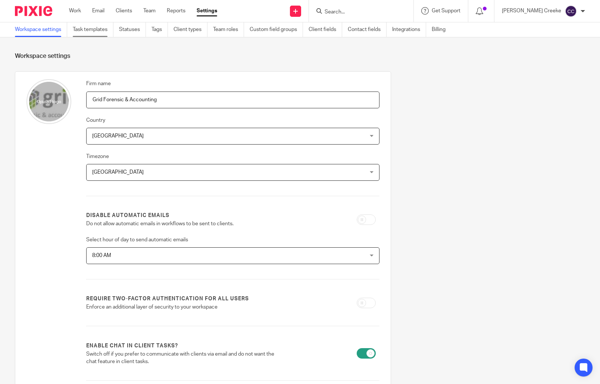
click at [99, 29] on link "Task templates" at bounding box center [93, 29] width 41 height 15
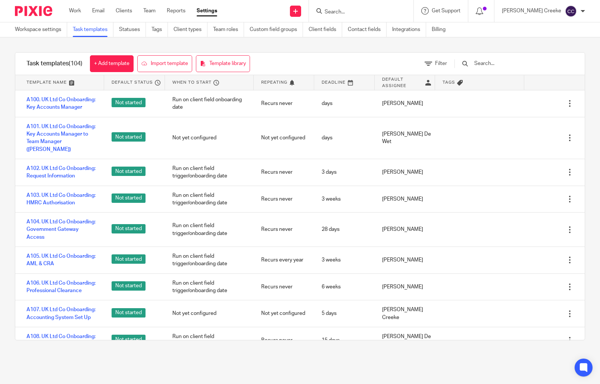
drag, startPoint x: 493, startPoint y: 68, endPoint x: 497, endPoint y: 65, distance: 4.5
click at [494, 68] on div at bounding box center [510, 64] width 127 height 22
click at [496, 65] on input "text" at bounding box center [517, 63] width 87 height 8
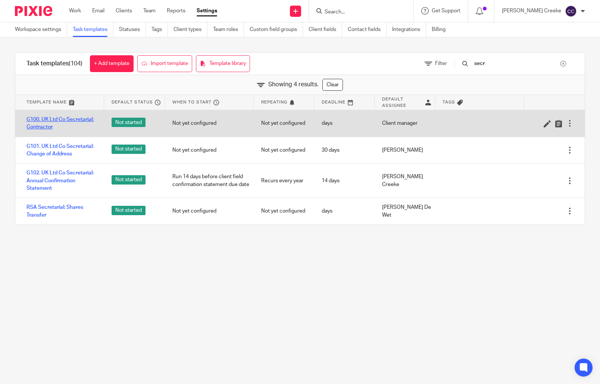
type input "secr"
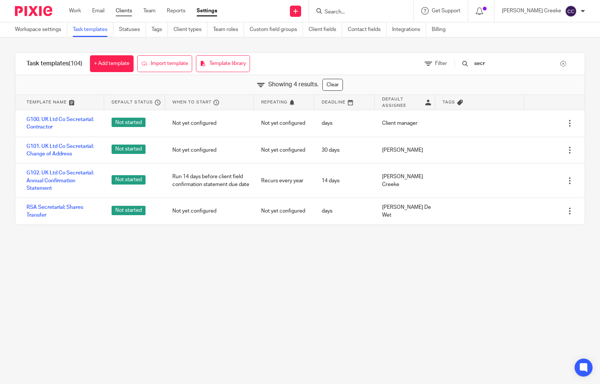
click at [132, 9] on ul "Work Email Clients Team Reports Settings" at bounding box center [148, 10] width 159 height 7
click at [131, 9] on link "Clients" at bounding box center [124, 10] width 16 height 7
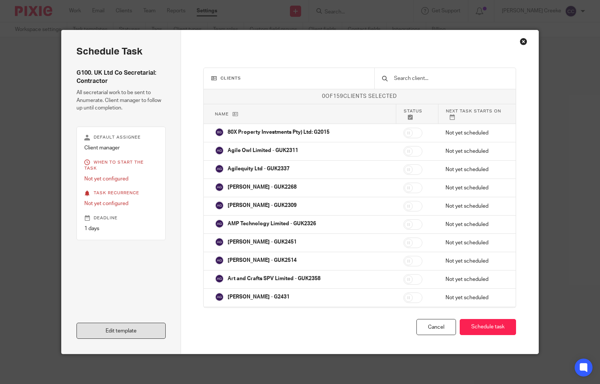
click at [111, 328] on link "Edit template" at bounding box center [121, 331] width 89 height 16
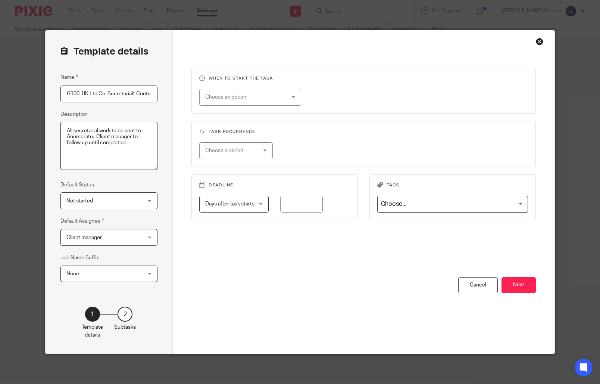
click at [536, 42] on div "Close this dialog window" at bounding box center [539, 41] width 7 height 7
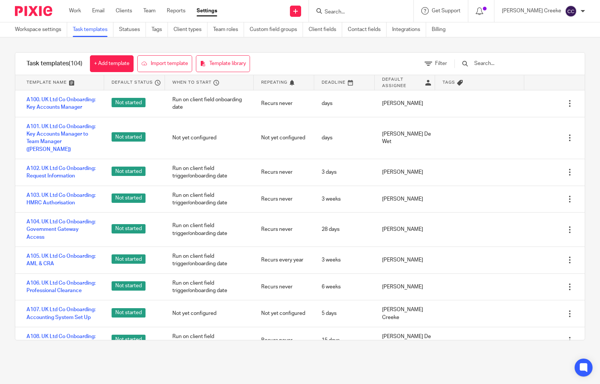
click at [502, 62] on input "text" at bounding box center [517, 63] width 87 height 8
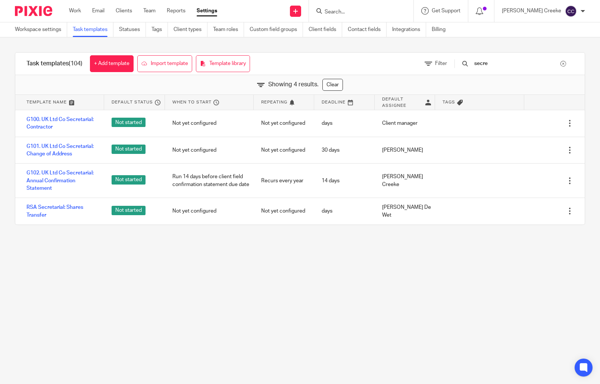
type input "secre"
click at [78, 7] on link "Work" at bounding box center [75, 10] width 12 height 7
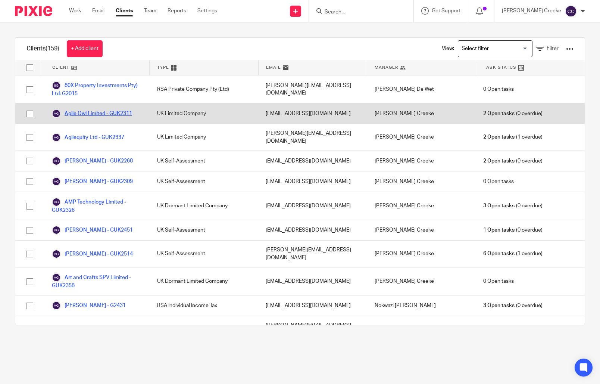
click at [87, 113] on link "Agile Owl Limited - GUK2311" at bounding box center [92, 113] width 80 height 9
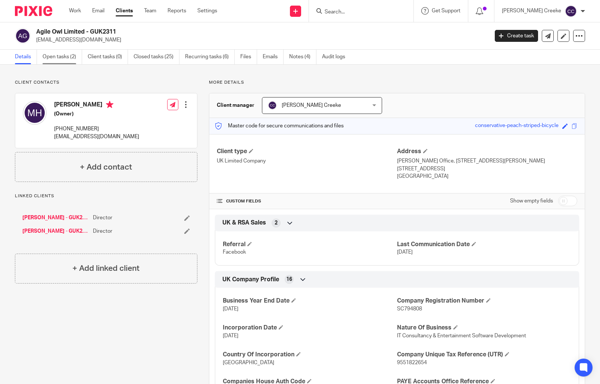
click at [50, 55] on link "Open tasks (2)" at bounding box center [63, 57] width 40 height 15
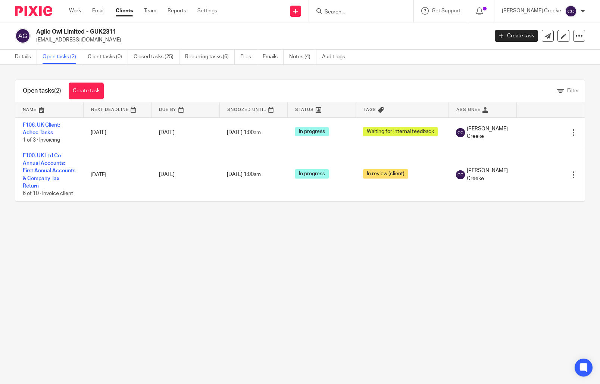
click at [359, 11] on input "Search" at bounding box center [357, 12] width 67 height 7
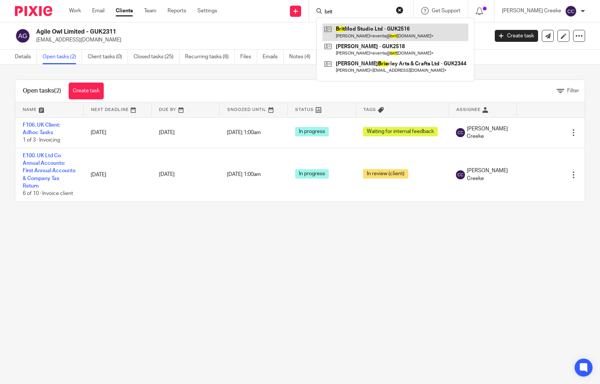
type input "brit"
click at [391, 36] on link at bounding box center [396, 32] width 146 height 17
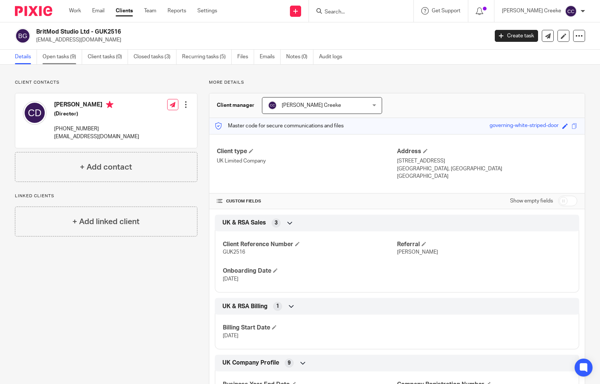
click at [69, 58] on link "Open tasks (9)" at bounding box center [63, 57] width 40 height 15
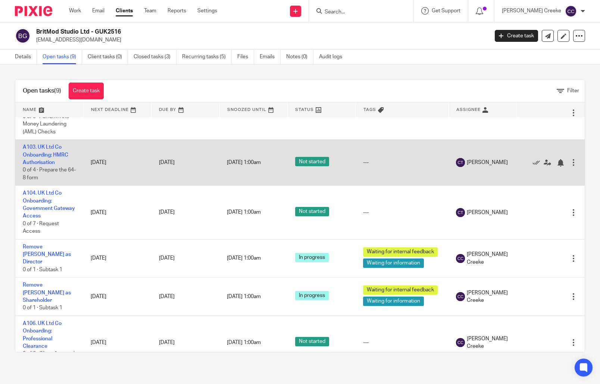
scroll to position [195, 0]
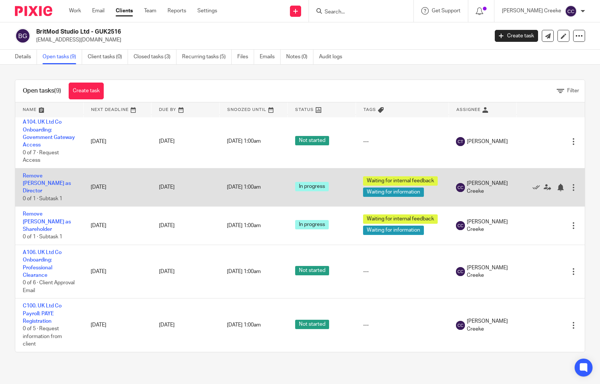
click at [570, 190] on div at bounding box center [573, 187] width 7 height 7
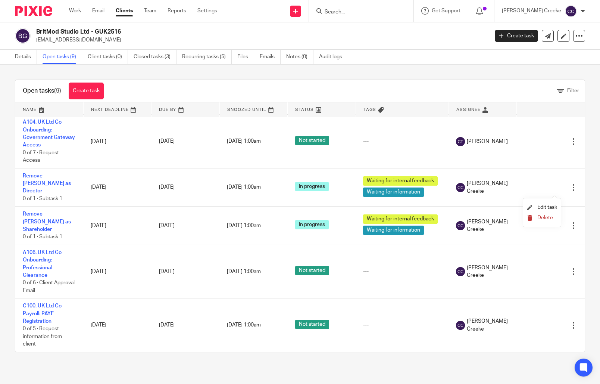
click at [542, 219] on span "Delete" at bounding box center [546, 217] width 16 height 5
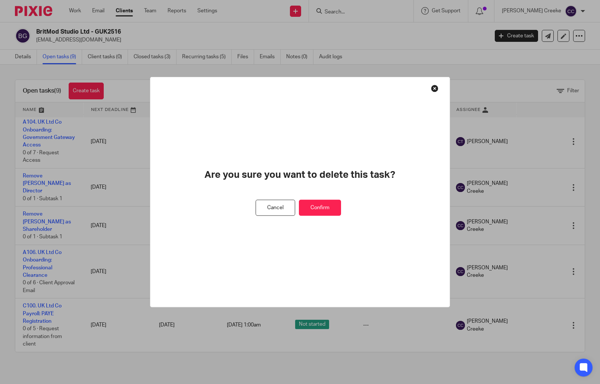
click at [336, 211] on button "Confirm" at bounding box center [320, 208] width 42 height 16
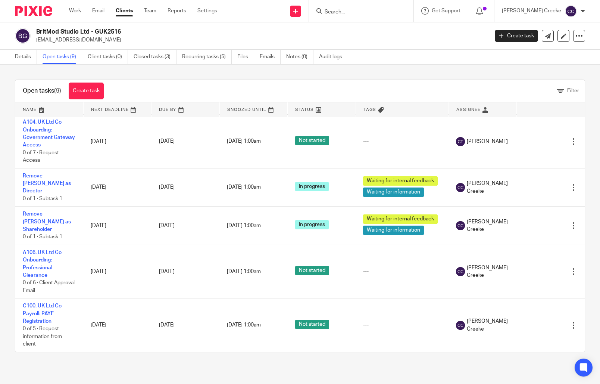
scroll to position [164, 0]
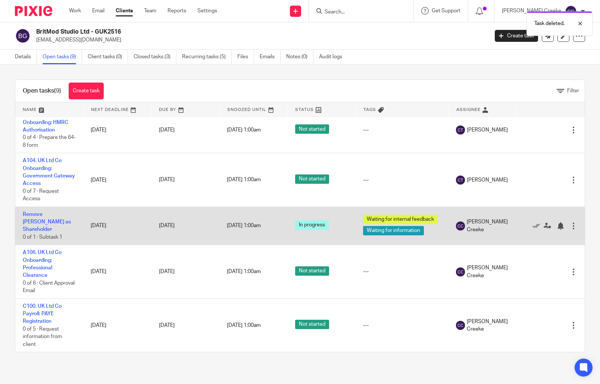
click at [570, 224] on div at bounding box center [573, 225] width 7 height 7
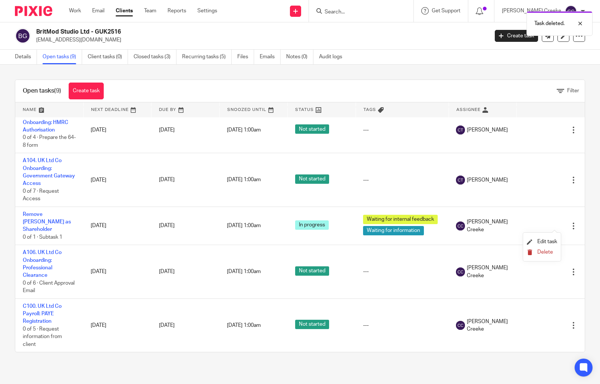
click at [541, 251] on span "Delete" at bounding box center [546, 251] width 16 height 5
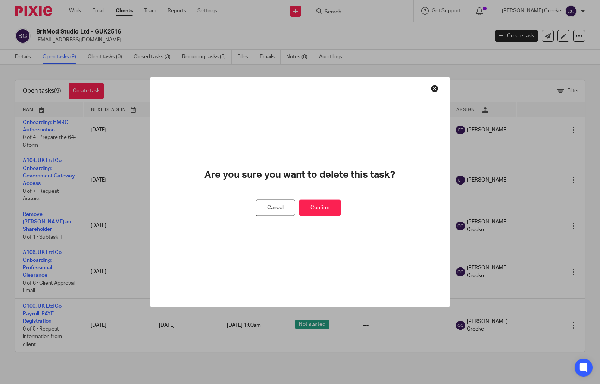
drag, startPoint x: 329, startPoint y: 206, endPoint x: 332, endPoint y: 202, distance: 5.1
click at [330, 205] on button "Confirm" at bounding box center [320, 208] width 42 height 16
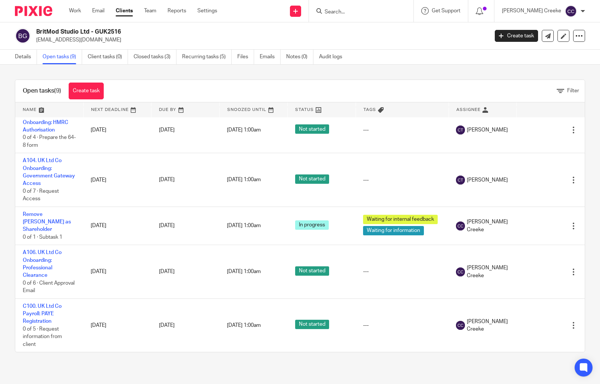
scroll to position [126, 0]
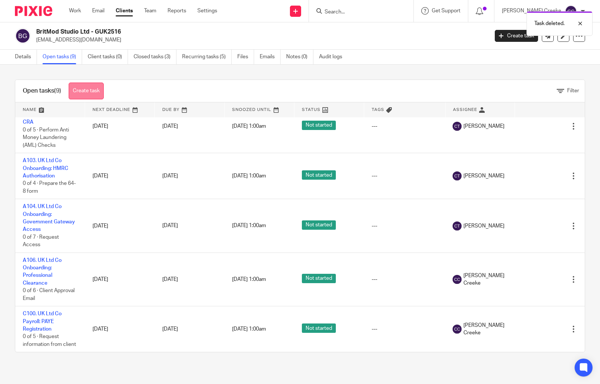
click at [84, 91] on link "Create task" at bounding box center [86, 91] width 35 height 17
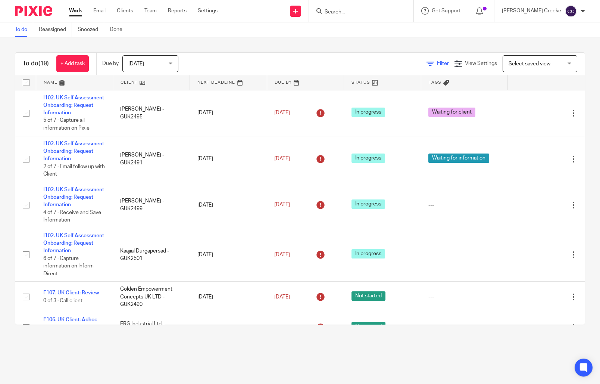
click at [427, 63] on link "Filter" at bounding box center [438, 63] width 22 height 5
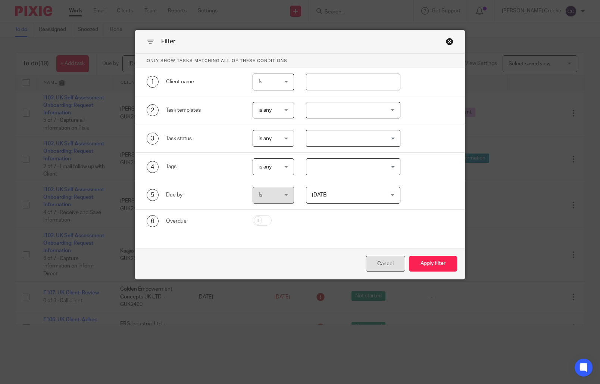
click at [383, 267] on div "Cancel" at bounding box center [386, 264] width 40 height 16
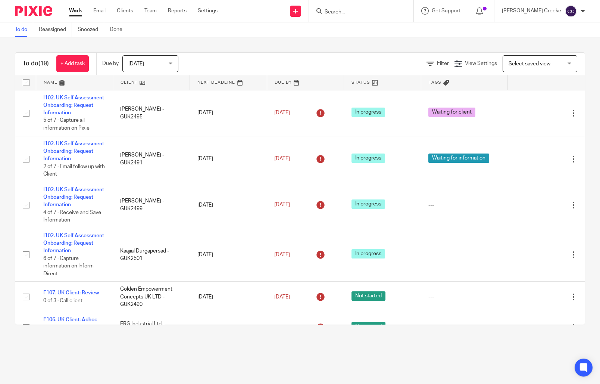
click at [527, 60] on span "Select saved view" at bounding box center [536, 64] width 55 height 16
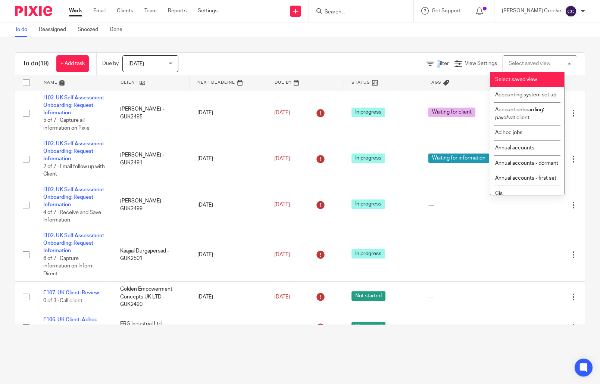
click at [437, 65] on span "Filter" at bounding box center [443, 63] width 12 height 5
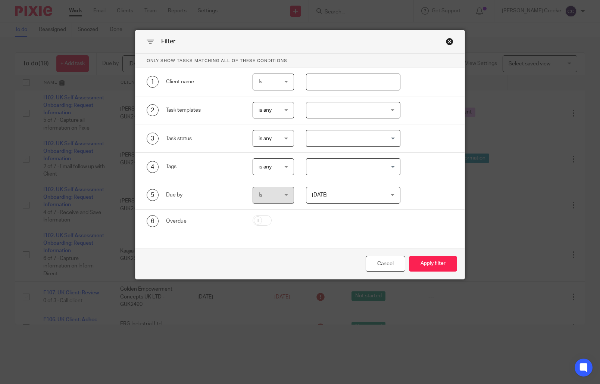
click at [321, 85] on input "text" at bounding box center [353, 82] width 94 height 17
click at [320, 104] on div at bounding box center [353, 110] width 94 height 17
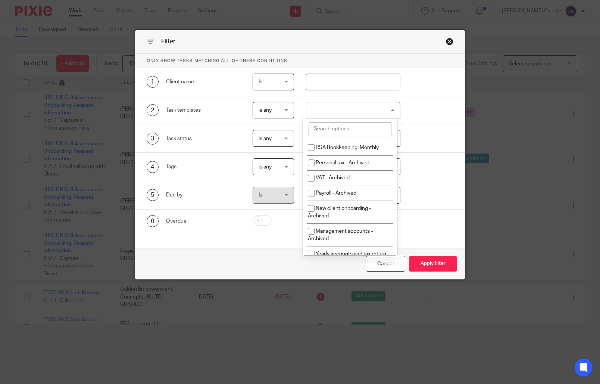
click at [334, 127] on input "search" at bounding box center [350, 129] width 83 height 14
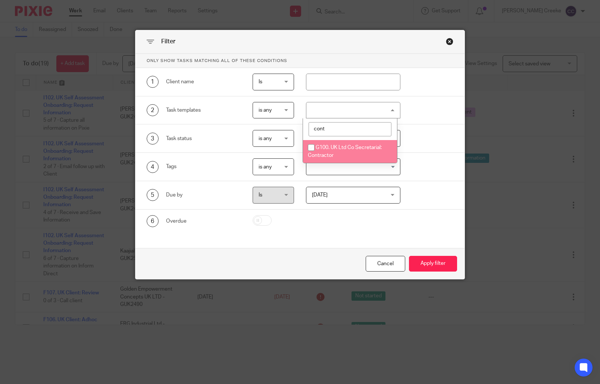
type input "cont"
click at [330, 161] on li "G100. UK Ltd Co Secretarial: Contractor" at bounding box center [350, 151] width 94 height 23
checkbox input "true"
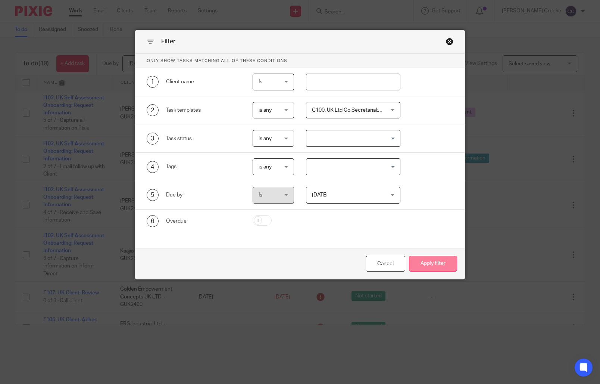
click at [425, 267] on button "Apply filter" at bounding box center [433, 264] width 48 height 16
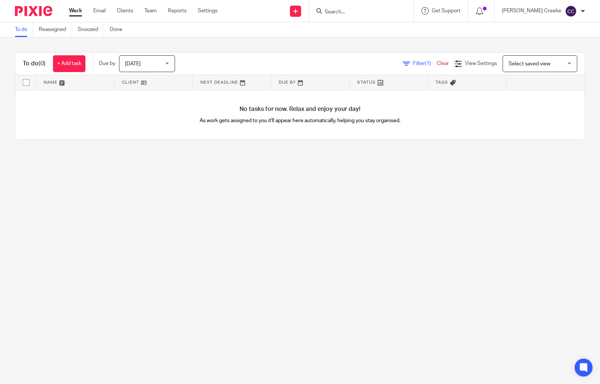
click at [536, 65] on span "Select saved view" at bounding box center [530, 63] width 42 height 5
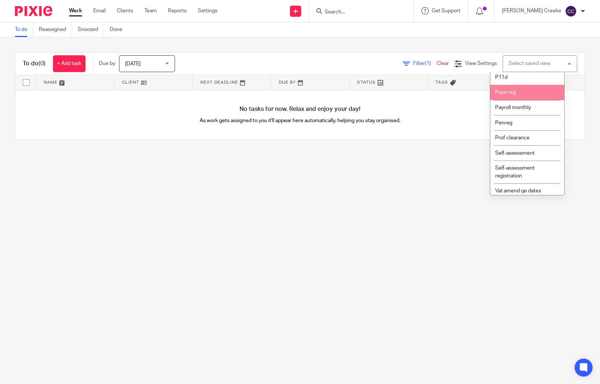
scroll to position [305, 0]
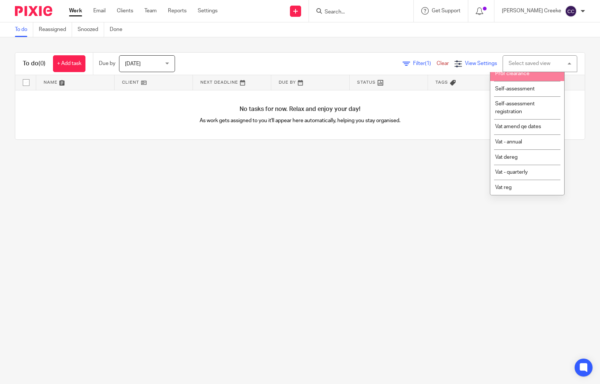
click at [465, 64] on span "View Settings" at bounding box center [481, 63] width 32 height 5
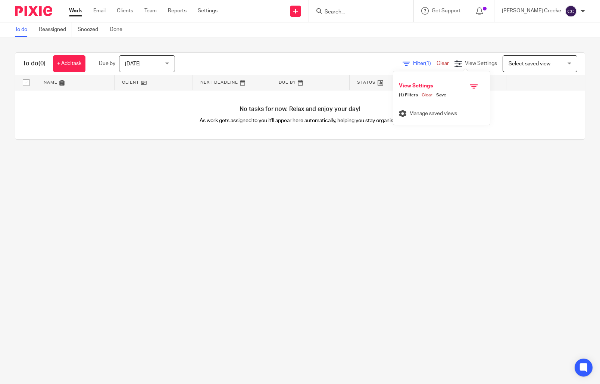
click at [441, 96] on link "Save" at bounding box center [440, 95] width 14 height 6
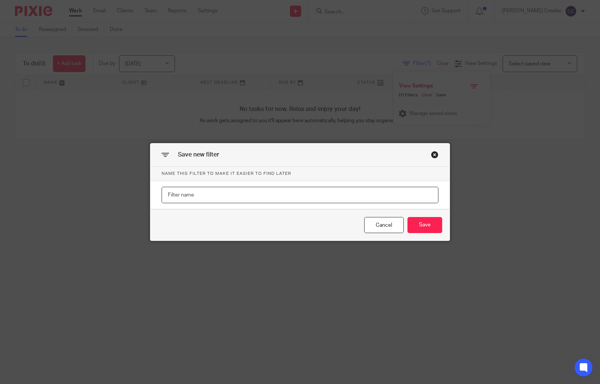
drag, startPoint x: 217, startPoint y: 196, endPoint x: 212, endPoint y: 198, distance: 5.3
click at [215, 195] on input "text" at bounding box center [300, 195] width 277 height 17
type input "CoSec (Anumerate)"
click at [430, 221] on button "Save" at bounding box center [425, 225] width 35 height 16
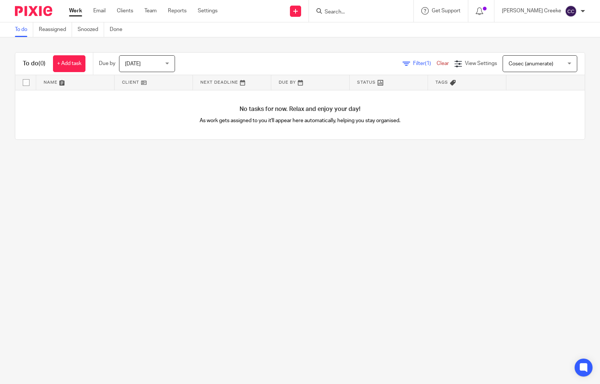
click at [413, 63] on span "Filter (1)" at bounding box center [425, 63] width 24 height 5
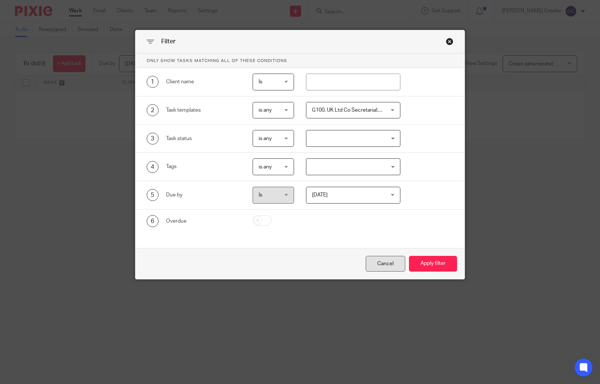
click at [390, 265] on div "Cancel" at bounding box center [386, 264] width 40 height 16
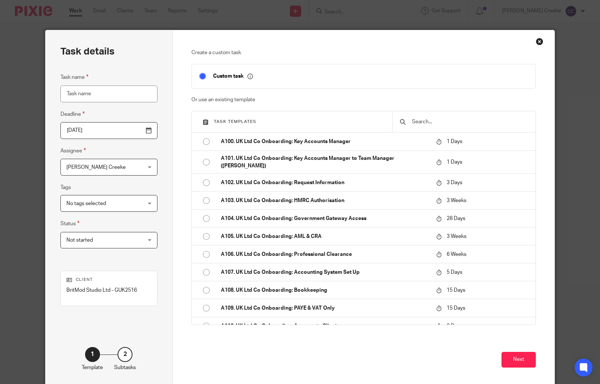
click at [418, 124] on input "text" at bounding box center [469, 122] width 117 height 8
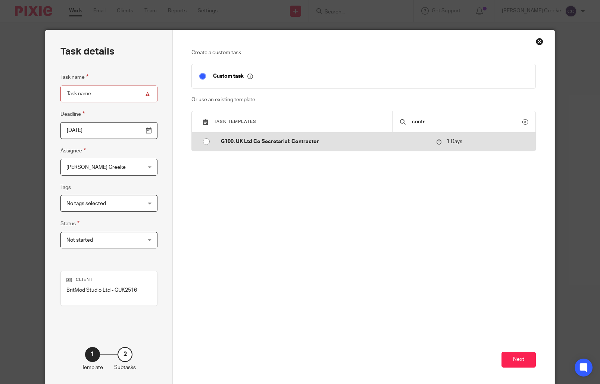
type input "contr"
click at [288, 143] on p "G100. UK Ltd Co Secretarial: Contractor" at bounding box center [325, 141] width 208 height 7
type input "2025-08-16"
type input "G100. UK Ltd Co Secretarial: Contractor"
checkbox input "false"
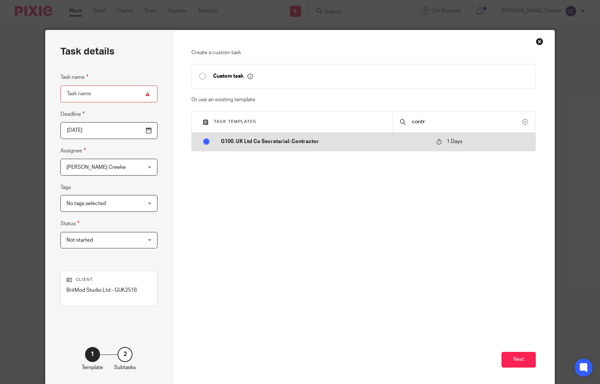
radio input "true"
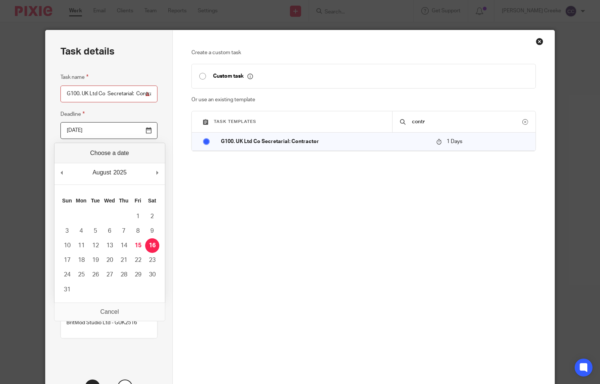
click at [148, 134] on input "2025-08-16" at bounding box center [108, 130] width 97 height 17
type input "2025-08-31"
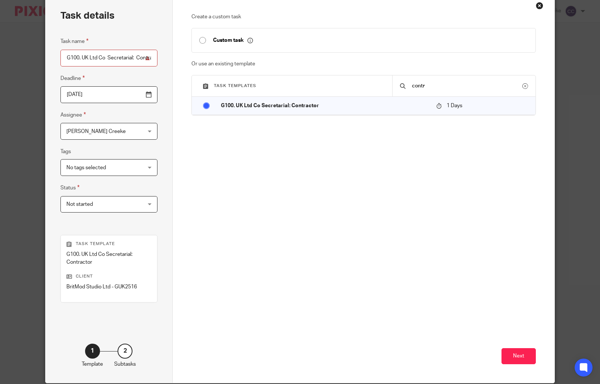
scroll to position [65, 0]
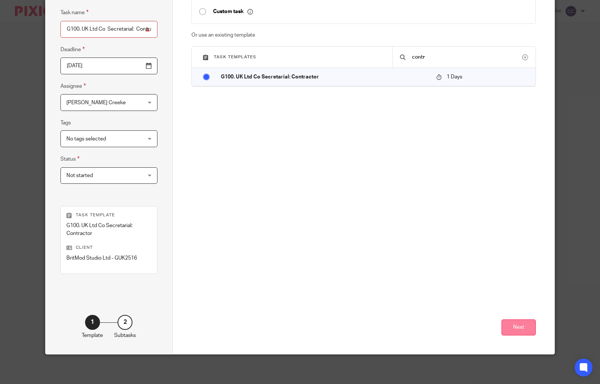
click at [517, 329] on button "Next" at bounding box center [519, 327] width 34 height 16
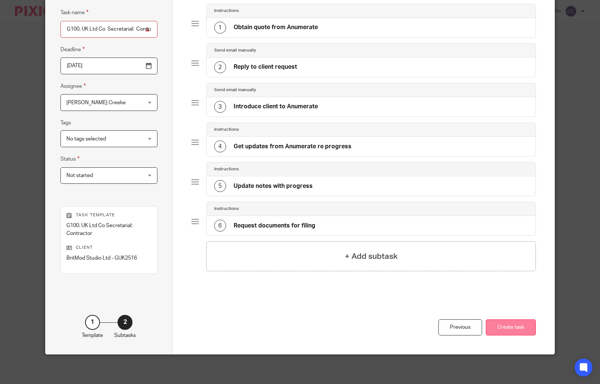
click at [511, 327] on button "Create task" at bounding box center [511, 327] width 50 height 16
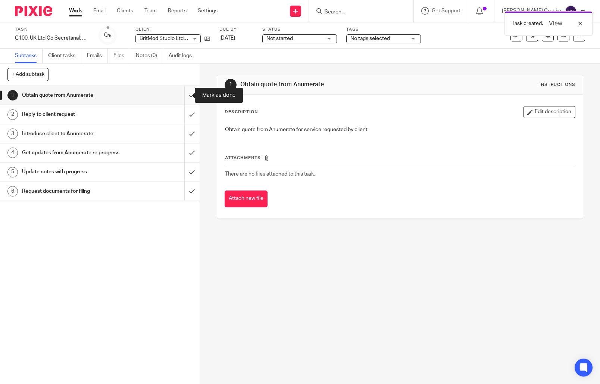
click at [185, 95] on input "submit" at bounding box center [100, 95] width 200 height 19
click at [183, 114] on input "submit" at bounding box center [100, 114] width 200 height 19
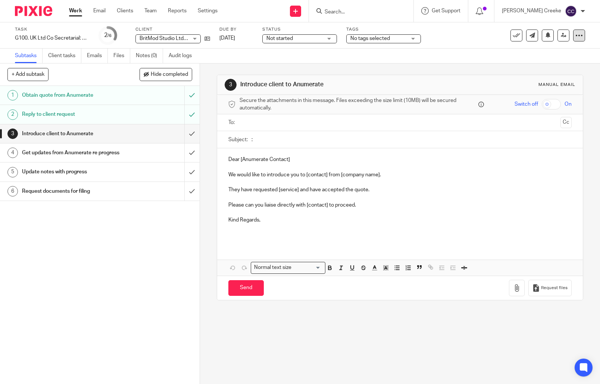
click at [576, 32] on icon at bounding box center [579, 35] width 7 height 7
click at [537, 100] on span "Delete" at bounding box center [533, 97] width 16 height 5
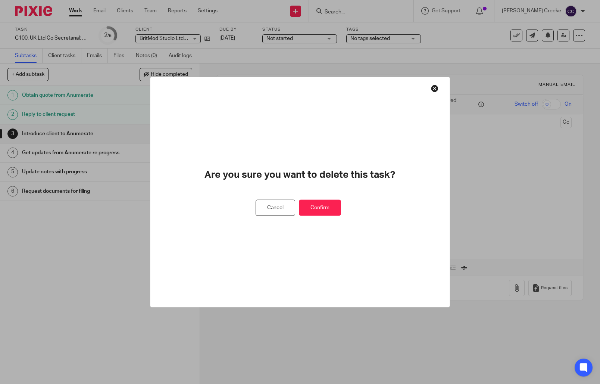
click at [325, 208] on button "Confirm" at bounding box center [320, 208] width 42 height 16
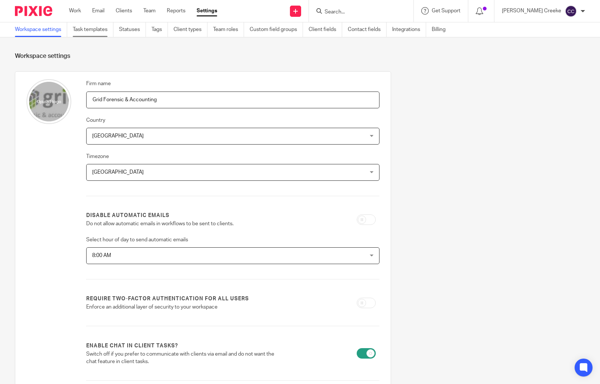
click at [94, 30] on link "Task templates" at bounding box center [93, 29] width 41 height 15
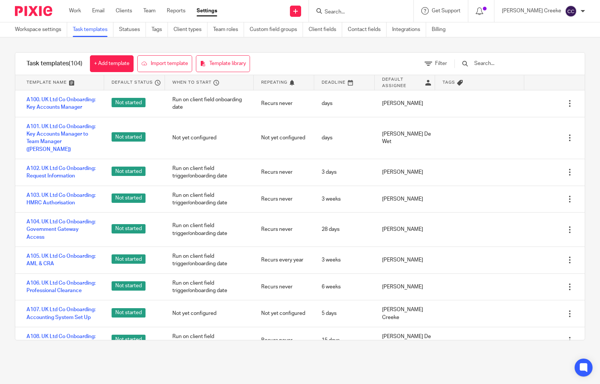
click at [501, 68] on input "text" at bounding box center [517, 63] width 87 height 8
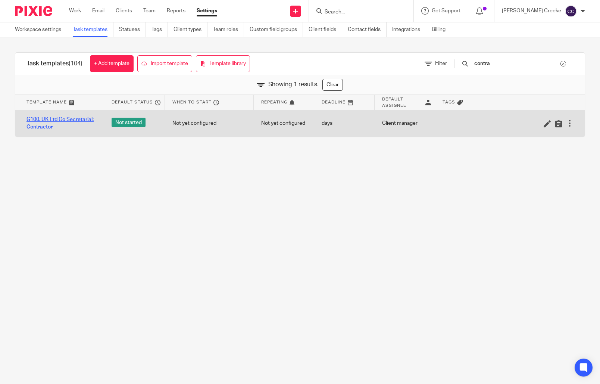
type input "contra"
click at [35, 124] on link "G100. UK Ltd Co Secretarial: Contractor" at bounding box center [62, 123] width 70 height 15
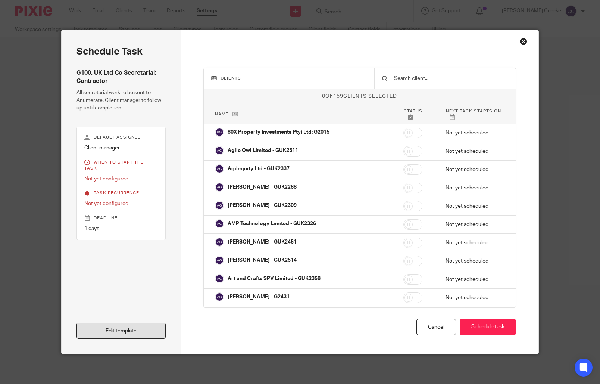
click at [121, 333] on link "Edit template" at bounding box center [121, 331] width 89 height 16
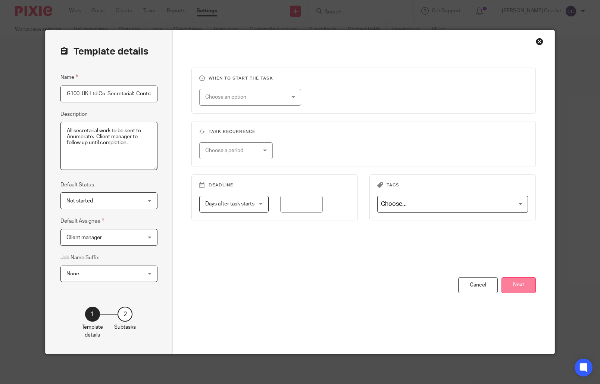
click at [507, 289] on button "Next" at bounding box center [519, 285] width 34 height 16
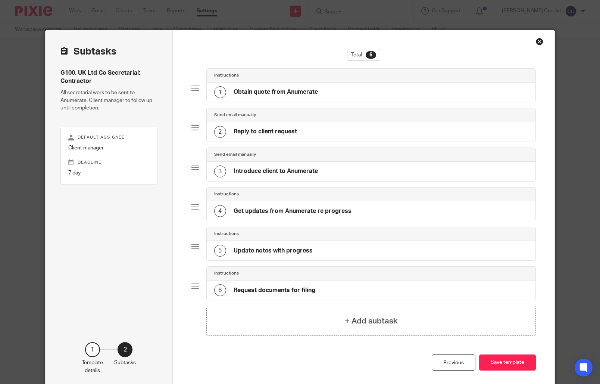
click at [249, 171] on h4 "Introduce client to Anumerate" at bounding box center [276, 171] width 84 height 8
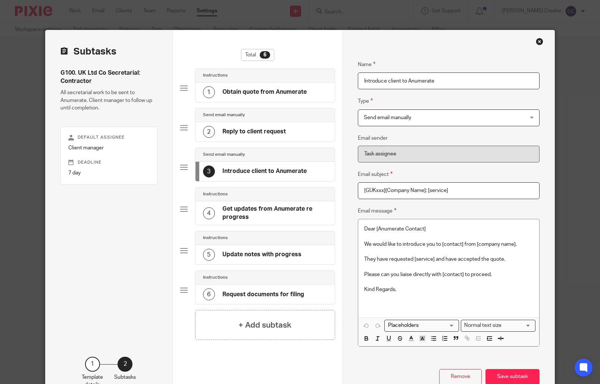
drag, startPoint x: 415, startPoint y: 117, endPoint x: 364, endPoint y: 113, distance: 50.6
click at [364, 113] on span "Send email manually" at bounding box center [434, 118] width 141 height 16
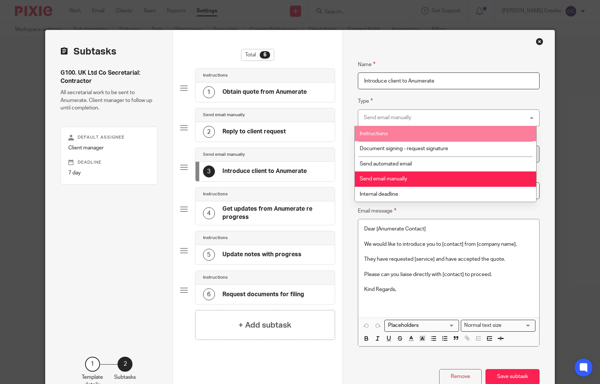
click at [417, 105] on fieldset "Type Send email manually Send email manually Instructions Document signing - re…" at bounding box center [449, 111] width 182 height 29
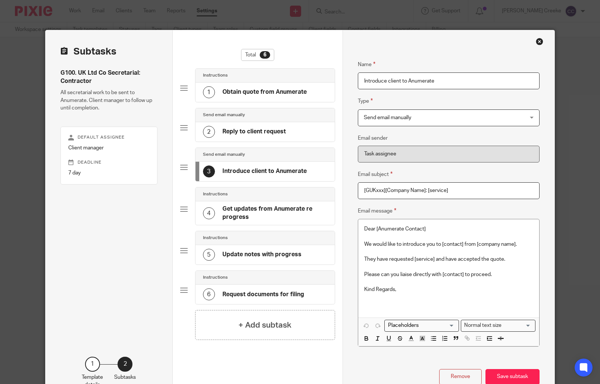
click at [378, 118] on span "Send email manually" at bounding box center [387, 117] width 47 height 5
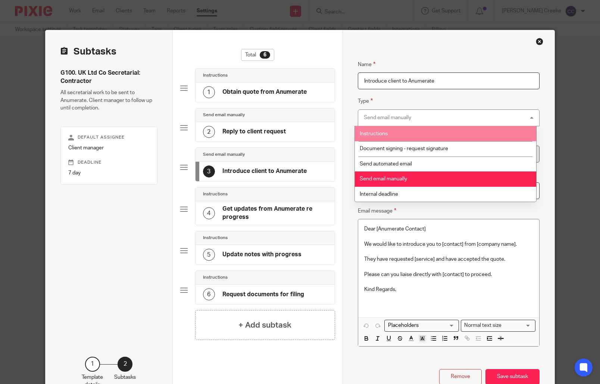
click at [385, 138] on li "Instructions" at bounding box center [445, 133] width 181 height 15
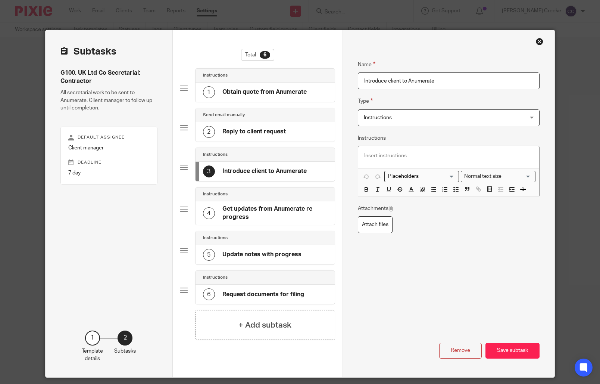
drag, startPoint x: 415, startPoint y: 81, endPoint x: 442, endPoint y: 80, distance: 27.3
click at [416, 81] on input "Introduce client to Anumerate" at bounding box center [449, 80] width 182 height 17
drag, startPoint x: 382, startPoint y: 81, endPoint x: 324, endPoint y: 77, distance: 58.7
click at [324, 77] on div "Subtasks G100. UK Ltd Co Secretarial: Contractor All secretarial work to be sen…" at bounding box center [301, 203] width 510 height 347
type input "Send info to Anumerate"
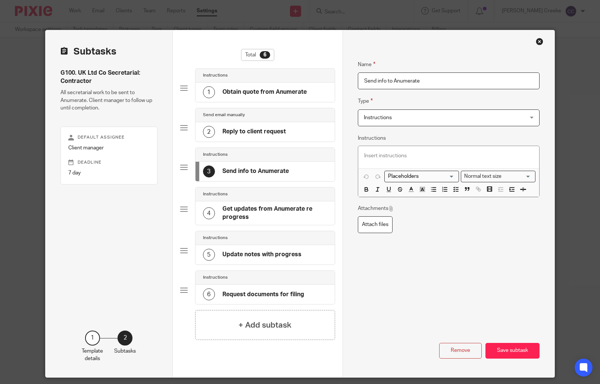
click at [382, 156] on p at bounding box center [448, 155] width 169 height 7
click at [430, 192] on icon "button" at bounding box center [433, 189] width 7 height 7
click at [453, 186] on icon "button" at bounding box center [456, 189] width 7 height 7
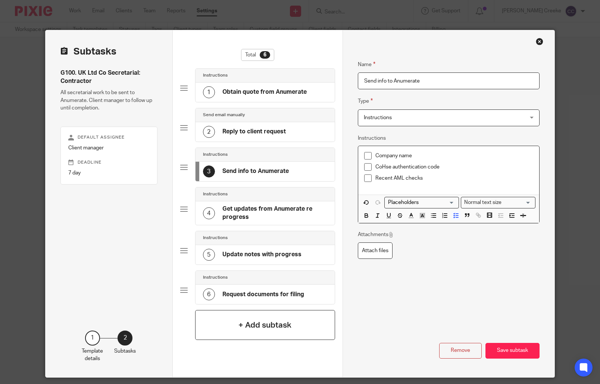
click at [268, 329] on h4 "+ Add subtask" at bounding box center [265, 325] width 53 height 12
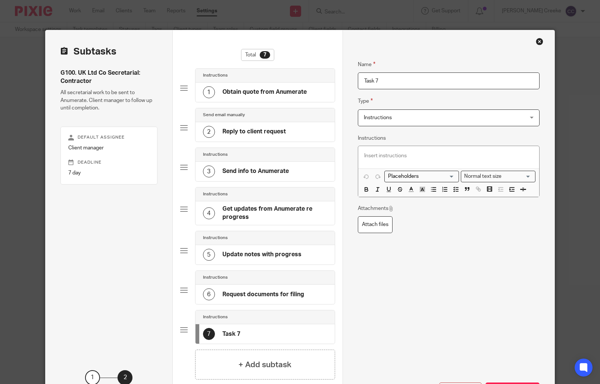
drag, startPoint x: 250, startPoint y: 333, endPoint x: 259, endPoint y: 133, distance: 200.7
click at [260, 102] on div "Instructions 1 Obtain quote from Anumerate Send email manually 2 Reply to clien…" at bounding box center [257, 208] width 155 height 281
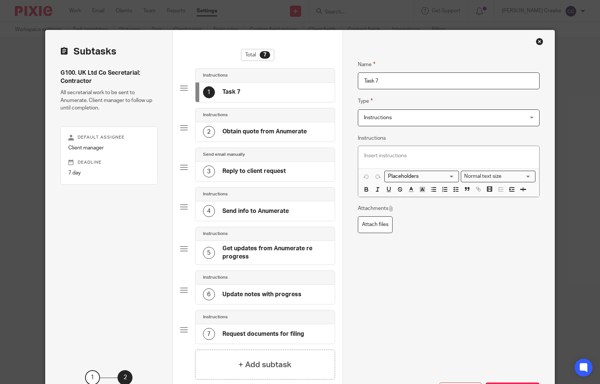
click at [231, 97] on div "1 Task 7" at bounding box center [221, 92] width 37 height 12
drag, startPoint x: 411, startPoint y: 87, endPoint x: 401, endPoint y: 81, distance: 11.9
click at [411, 86] on input "Task 7" at bounding box center [449, 80] width 182 height 17
drag, startPoint x: 393, startPoint y: 80, endPoint x: 329, endPoint y: 82, distance: 63.5
click at [329, 81] on div "Subtasks G100. UK Ltd Co Secretarial: Contractor All secretarial work to be sen…" at bounding box center [301, 223] width 510 height 386
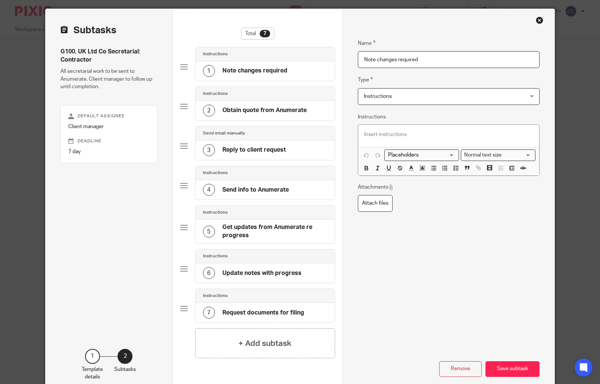
scroll to position [62, 0]
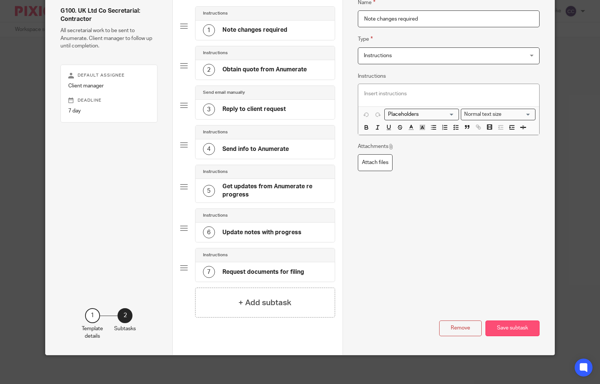
type input "Note changes required"
click at [491, 326] on button "Save subtask" at bounding box center [513, 328] width 54 height 16
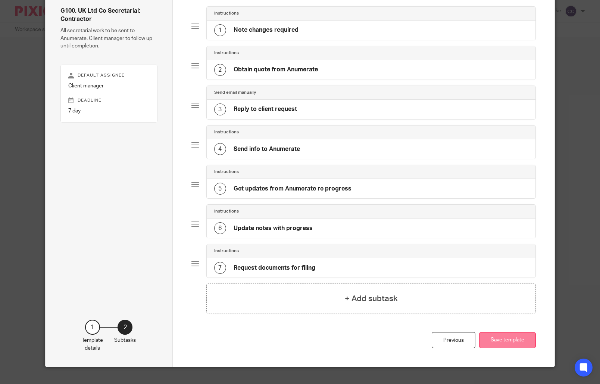
click at [518, 341] on button "Save template" at bounding box center [507, 340] width 57 height 16
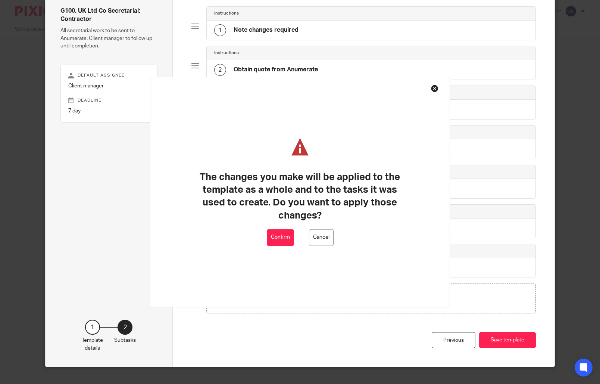
drag, startPoint x: 283, startPoint y: 241, endPoint x: 281, endPoint y: 247, distance: 6.3
click at [283, 241] on button "Confirm" at bounding box center [280, 237] width 27 height 17
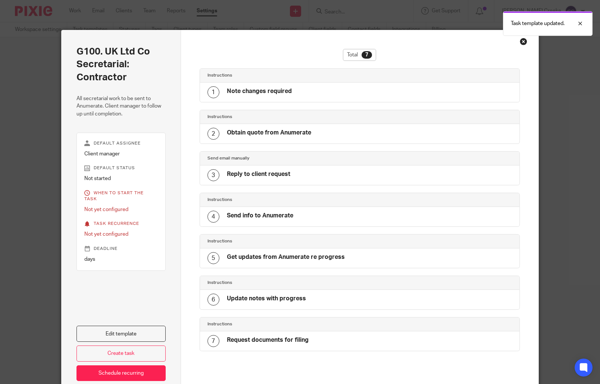
click at [522, 41] on div "Close this dialog window" at bounding box center [523, 41] width 7 height 7
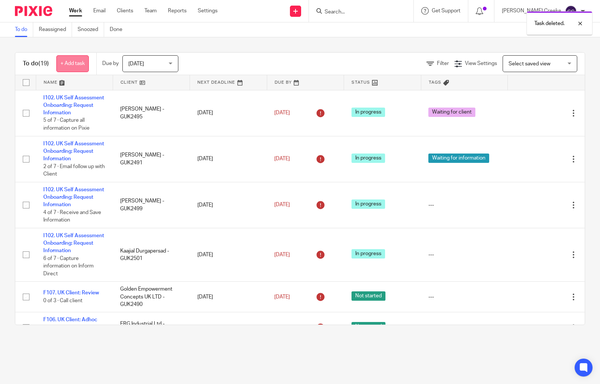
click at [87, 65] on link "+ Add task" at bounding box center [72, 63] width 32 height 17
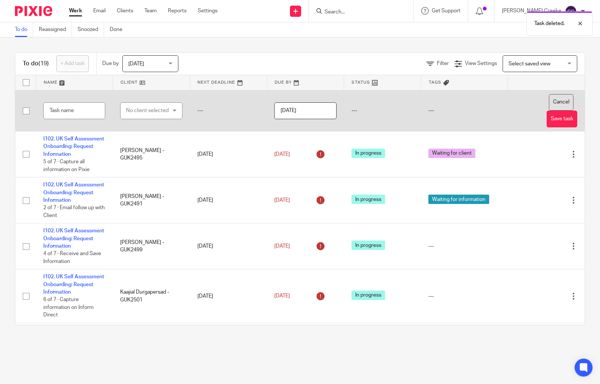
drag, startPoint x: 548, startPoint y: 101, endPoint x: 524, endPoint y: 82, distance: 30.5
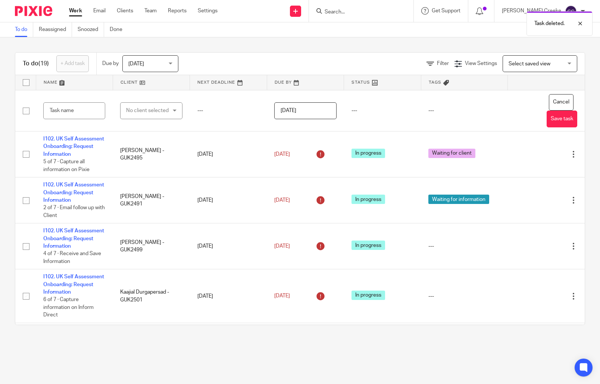
click at [549, 101] on button "Cancel" at bounding box center [561, 102] width 25 height 17
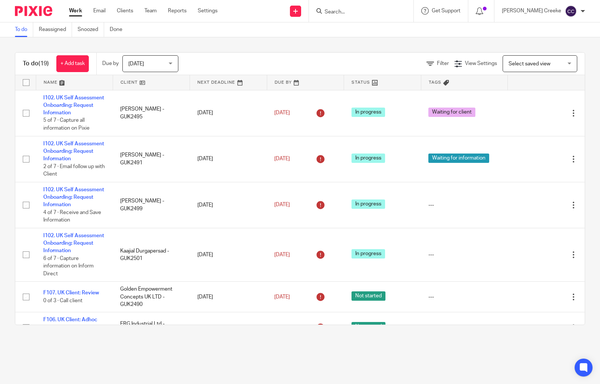
click at [364, 12] on input "Search" at bounding box center [357, 12] width 67 height 7
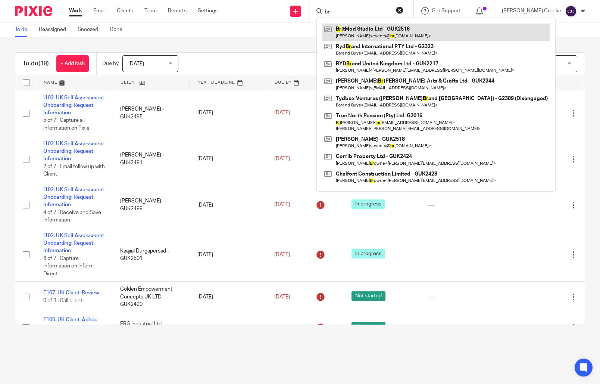
type input "br"
click at [368, 33] on link at bounding box center [436, 32] width 227 height 17
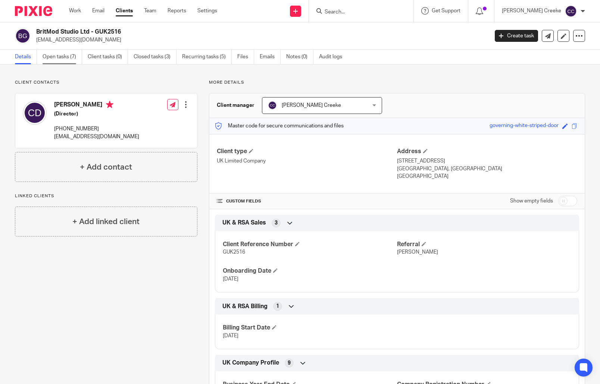
click at [53, 53] on link "Open tasks (7)" at bounding box center [63, 57] width 40 height 15
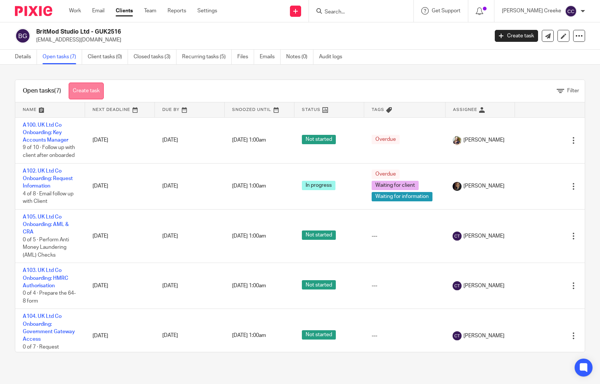
click at [76, 89] on link "Create task" at bounding box center [86, 91] width 35 height 17
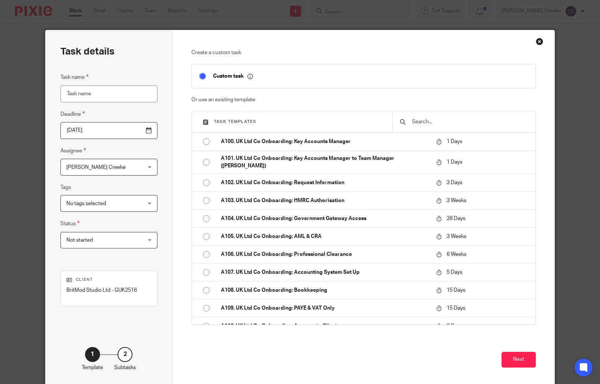
click at [420, 121] on input "text" at bounding box center [469, 122] width 117 height 8
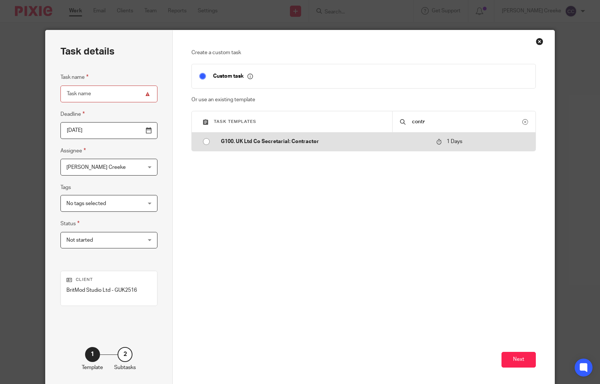
type input "contr"
click at [327, 142] on p "G100. UK Ltd Co Secretarial: Contractor" at bounding box center [325, 141] width 208 height 7
type input "[DATE]"
type input "G100. UK Ltd Co Secretarial: Contractor"
checkbox input "false"
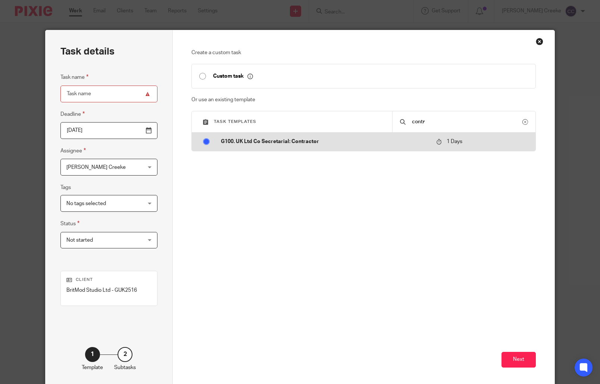
radio input "true"
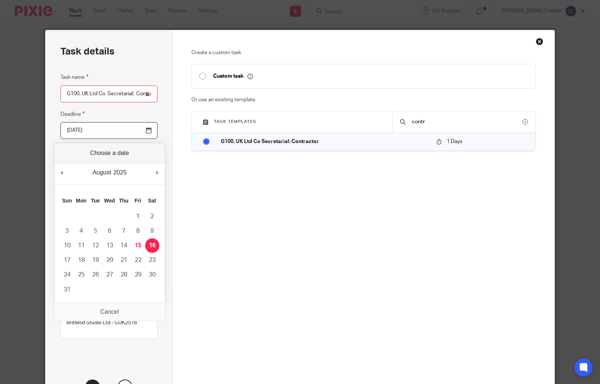
click at [147, 131] on input "2025-08-16" at bounding box center [108, 130] width 97 height 17
type input "2025-08-31"
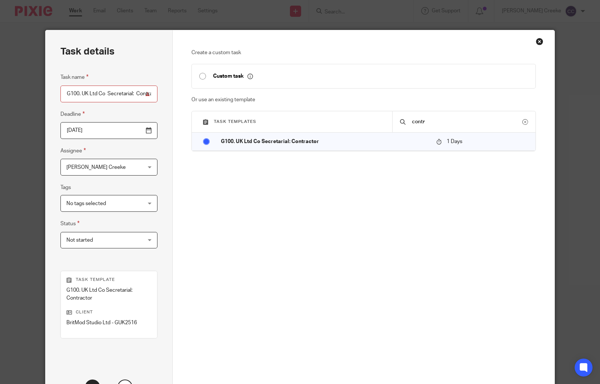
scroll to position [65, 0]
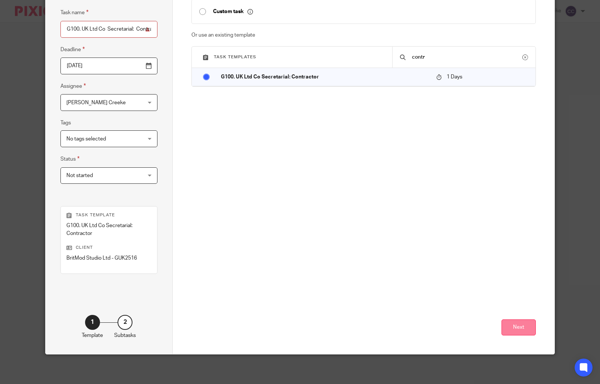
click at [508, 325] on button "Next" at bounding box center [519, 327] width 34 height 16
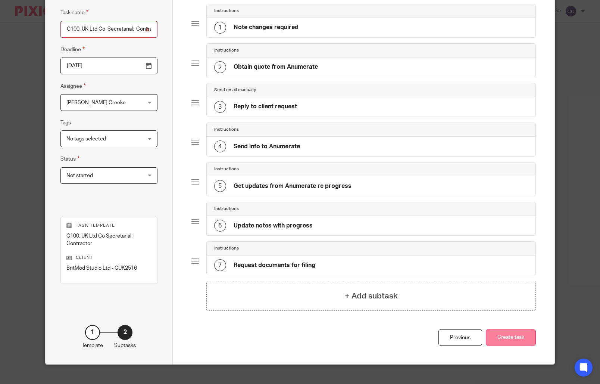
click at [517, 337] on button "Create task" at bounding box center [511, 337] width 50 height 16
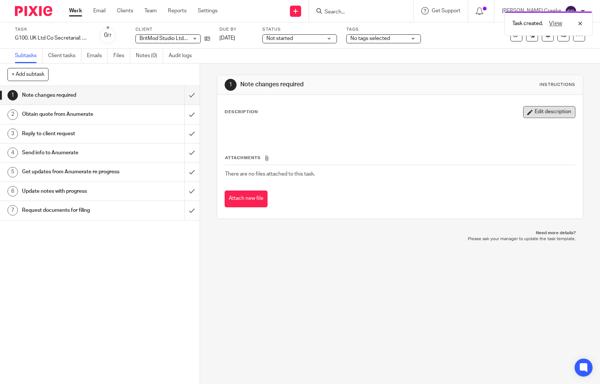
click at [523, 111] on button "Edit description" at bounding box center [549, 112] width 52 height 12
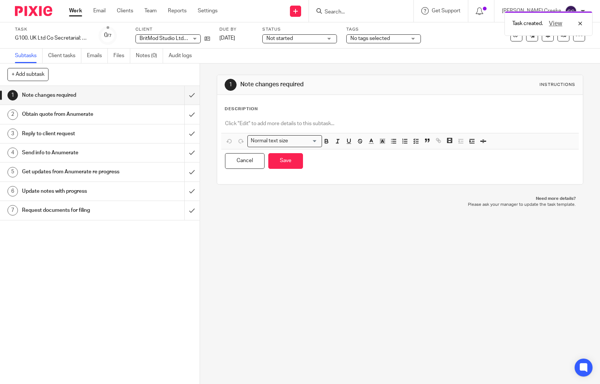
click at [314, 117] on div at bounding box center [400, 124] width 358 height 17
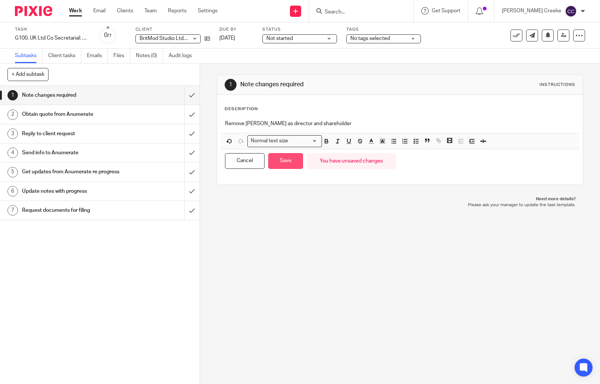
click at [290, 158] on button "Save" at bounding box center [285, 161] width 35 height 16
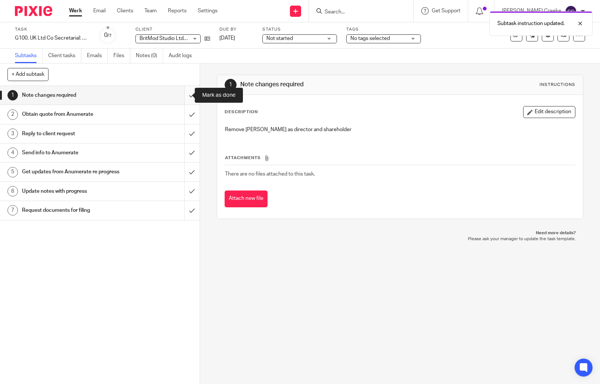
click at [186, 94] on input "submit" at bounding box center [100, 95] width 200 height 19
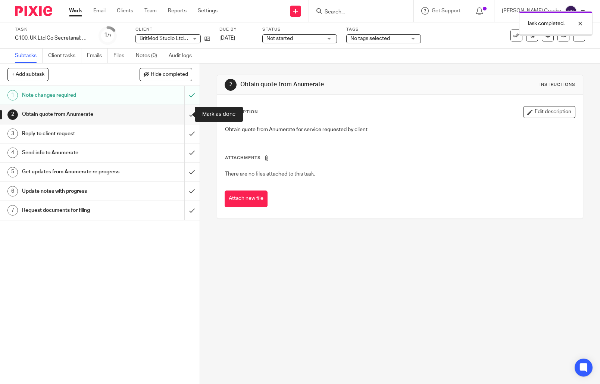
click at [178, 115] on input "submit" at bounding box center [100, 114] width 200 height 19
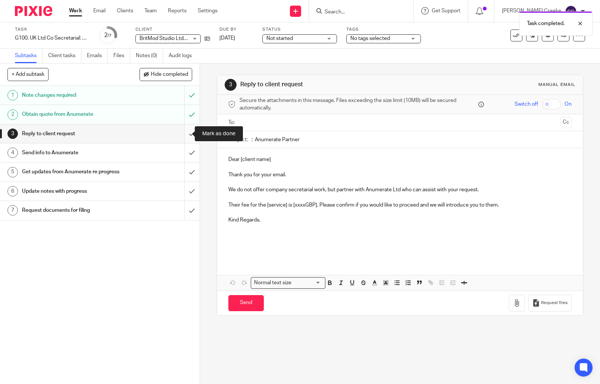
click at [184, 136] on input "submit" at bounding box center [100, 133] width 200 height 19
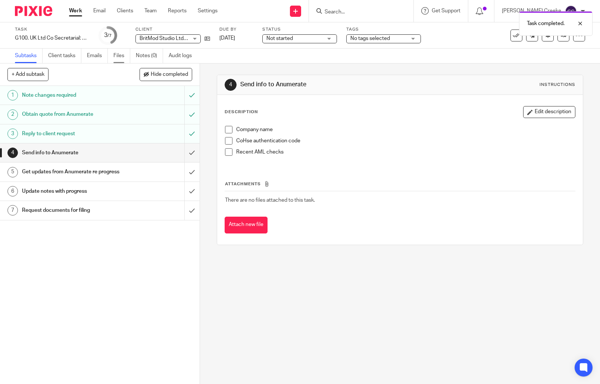
click at [125, 55] on link "Files" at bounding box center [121, 56] width 17 height 15
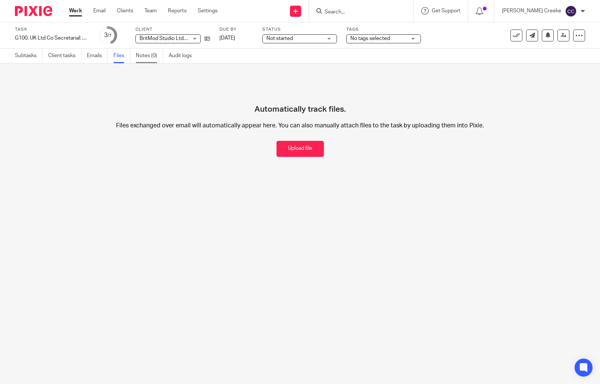
click at [155, 57] on link "Notes (0)" at bounding box center [149, 56] width 27 height 15
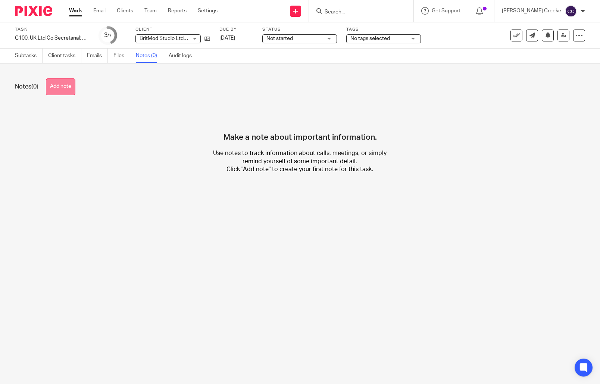
click at [71, 89] on button "Add note" at bounding box center [60, 86] width 29 height 17
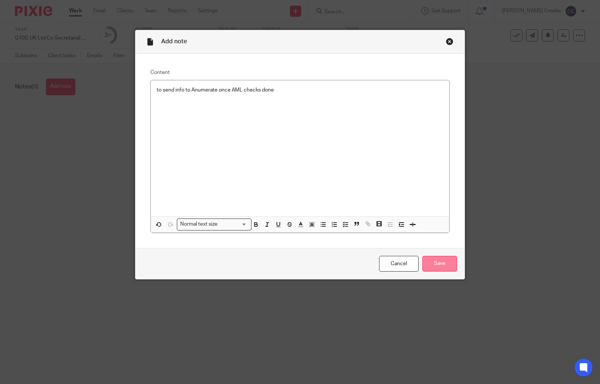
click at [438, 267] on input "Save" at bounding box center [440, 264] width 35 height 16
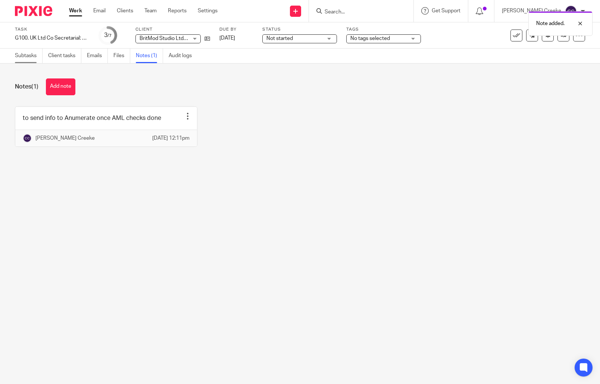
click at [33, 54] on link "Subtasks" at bounding box center [29, 56] width 28 height 15
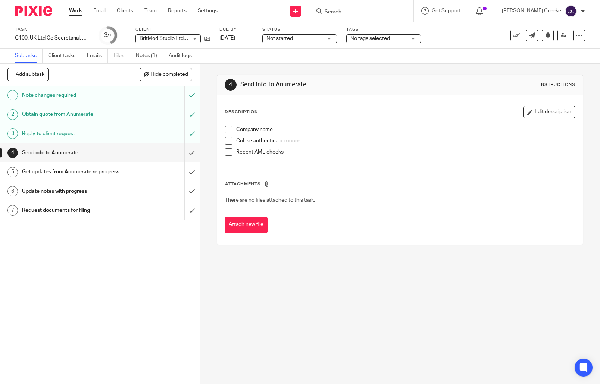
click at [301, 35] on span "Not started" at bounding box center [295, 39] width 56 height 8
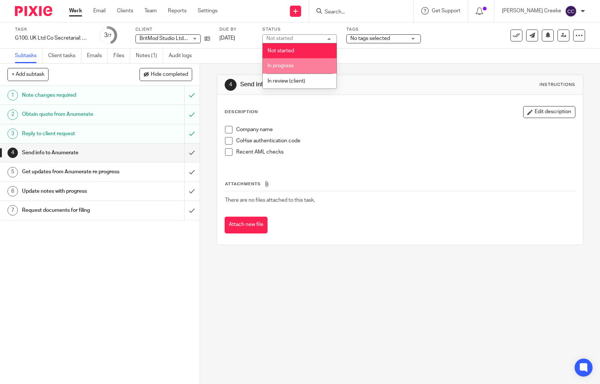
click at [285, 65] on span "In progress" at bounding box center [281, 65] width 26 height 5
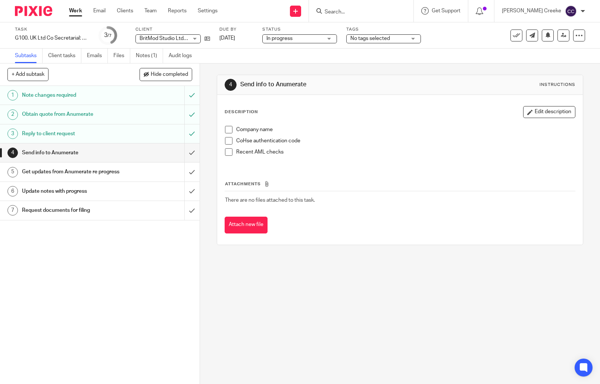
drag, startPoint x: 355, startPoint y: 46, endPoint x: 359, endPoint y: 38, distance: 8.9
click at [355, 45] on div "Task G100. UK Ltd Co Secretarial: Contractor Save G100. UK Ltd Co Secretarial: …" at bounding box center [300, 35] width 600 height 26
click at [360, 38] on span "No tags selected" at bounding box center [371, 38] width 40 height 5
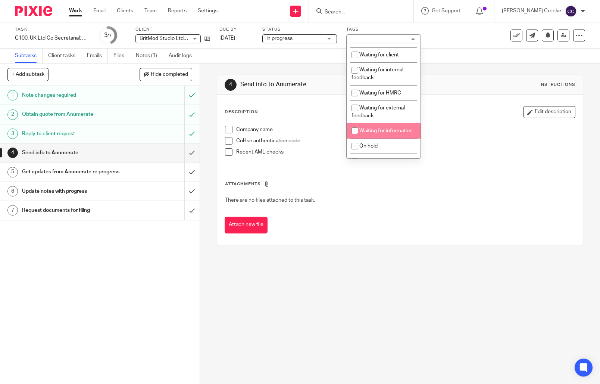
scroll to position [83, 0]
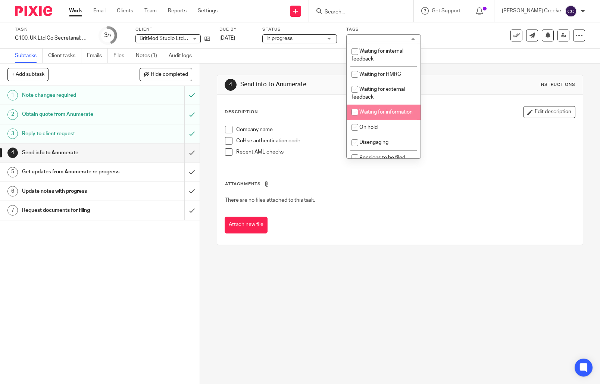
click at [379, 115] on span "Waiting for information" at bounding box center [385, 111] width 53 height 5
checkbox input "true"
drag, startPoint x: 366, startPoint y: 291, endPoint x: 361, endPoint y: 257, distance: 34.7
click at [367, 291] on div "4 Send info to Anumerate Instructions Description Edit description Company name…" at bounding box center [400, 223] width 400 height 320
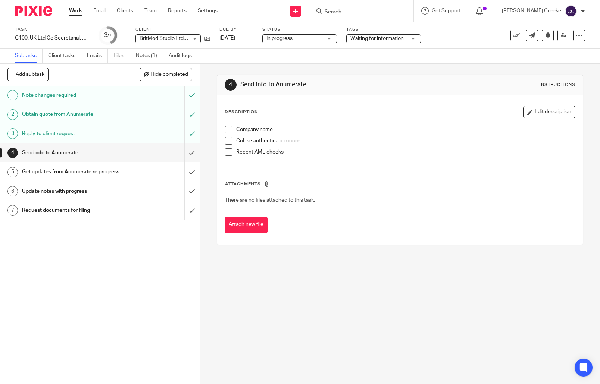
click at [363, 9] on input "Search" at bounding box center [357, 12] width 67 height 7
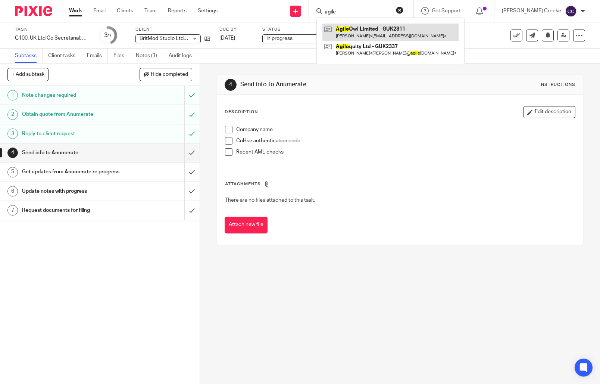
type input "agile"
click at [359, 29] on link at bounding box center [391, 32] width 136 height 17
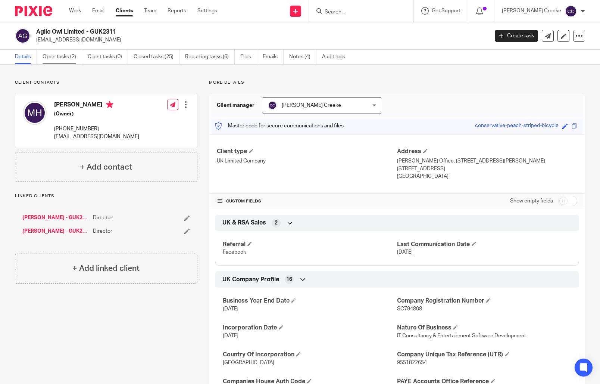
click at [68, 56] on link "Open tasks (2)" at bounding box center [63, 57] width 40 height 15
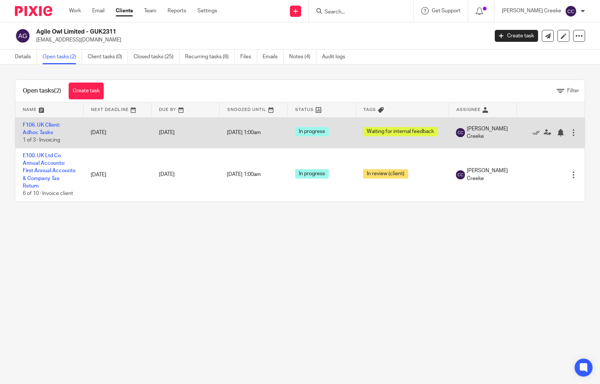
click at [570, 131] on div at bounding box center [573, 132] width 7 height 7
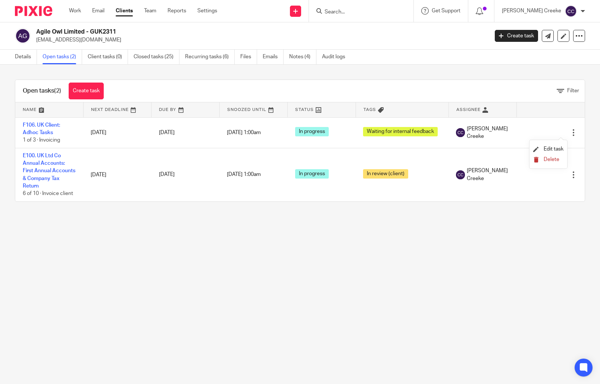
click at [546, 158] on span "Delete" at bounding box center [552, 159] width 16 height 5
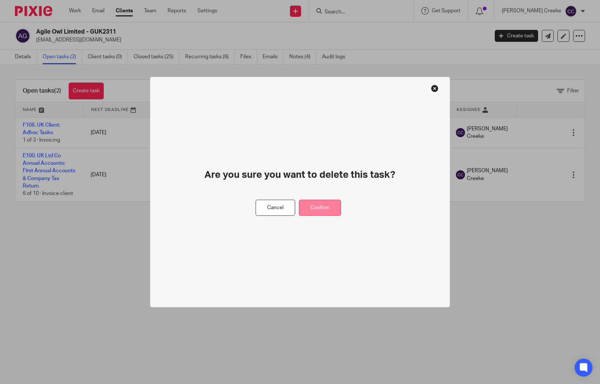
click at [331, 205] on button "Confirm" at bounding box center [320, 208] width 42 height 16
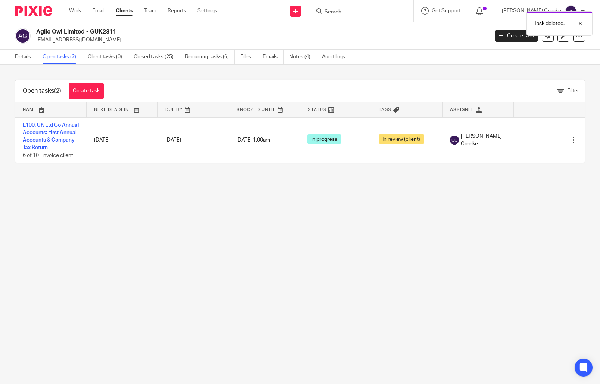
drag, startPoint x: 91, startPoint y: 91, endPoint x: 227, endPoint y: 91, distance: 135.1
click at [91, 91] on link "Create task" at bounding box center [86, 91] width 35 height 17
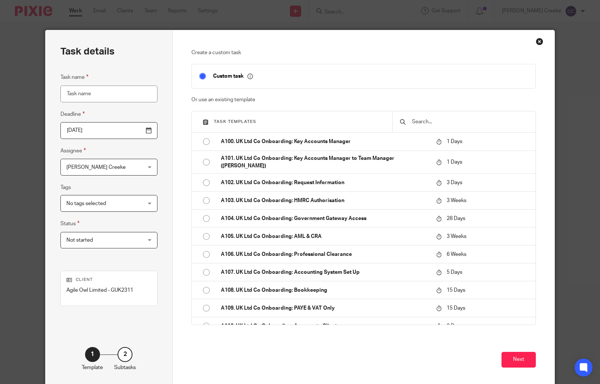
click at [418, 120] on input "text" at bounding box center [469, 122] width 117 height 8
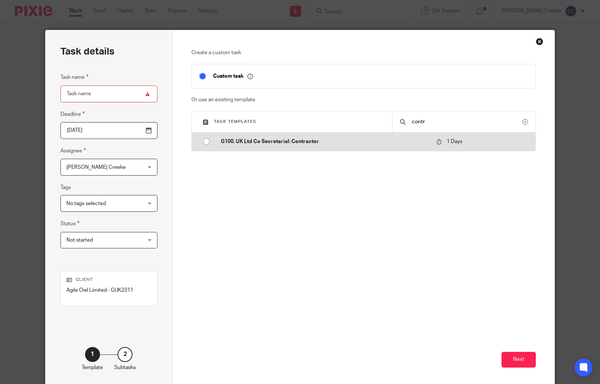
type input "contr"
click at [319, 138] on p "G100. UK Ltd Co Secretarial: Contractor" at bounding box center [325, 141] width 208 height 7
type input "2025-08-16"
type input "G100. UK Ltd Co Secretarial: Contractor"
checkbox input "false"
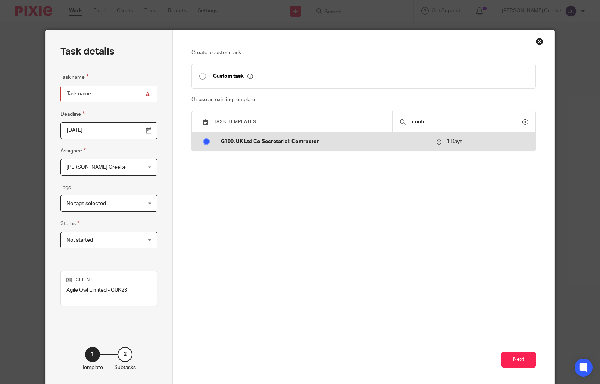
radio input "true"
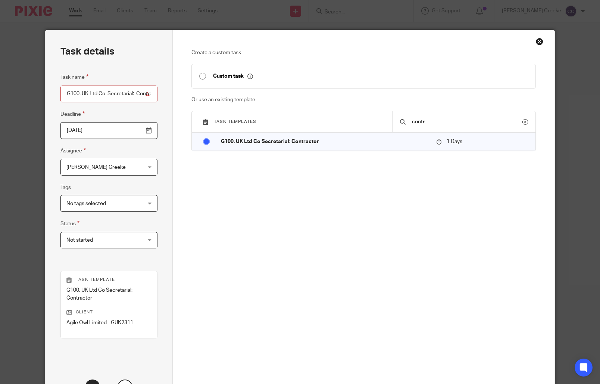
click at [148, 134] on input "2025-08-16" at bounding box center [108, 130] width 97 height 17
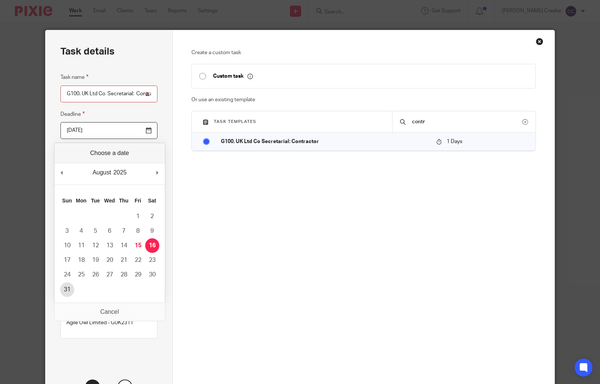
type input "2025-08-31"
drag, startPoint x: 65, startPoint y: 288, endPoint x: 308, endPoint y: 263, distance: 243.6
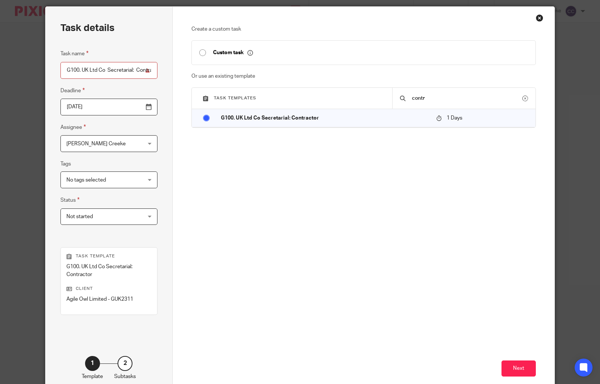
scroll to position [65, 0]
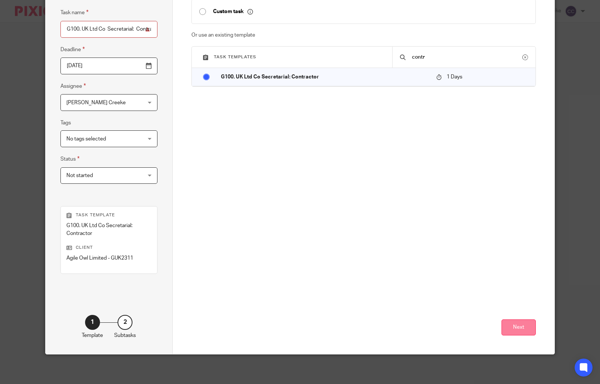
click at [507, 323] on button "Next" at bounding box center [519, 327] width 34 height 16
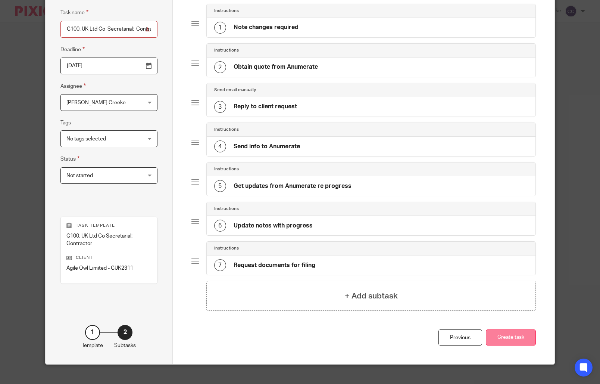
click at [505, 336] on button "Create task" at bounding box center [511, 337] width 50 height 16
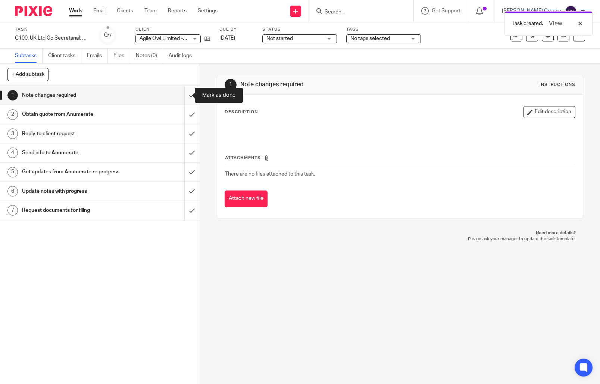
click at [181, 93] on input "submit" at bounding box center [100, 95] width 200 height 19
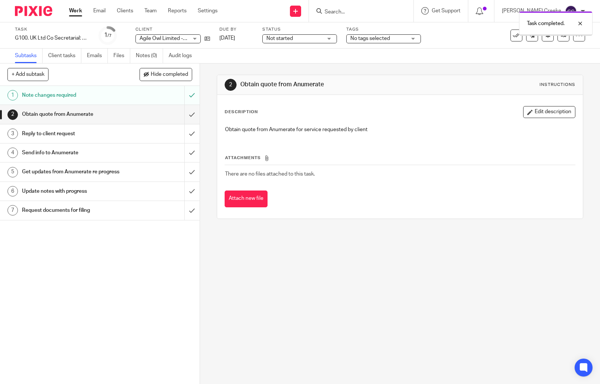
click at [545, 112] on button "Edit description" at bounding box center [549, 112] width 52 height 12
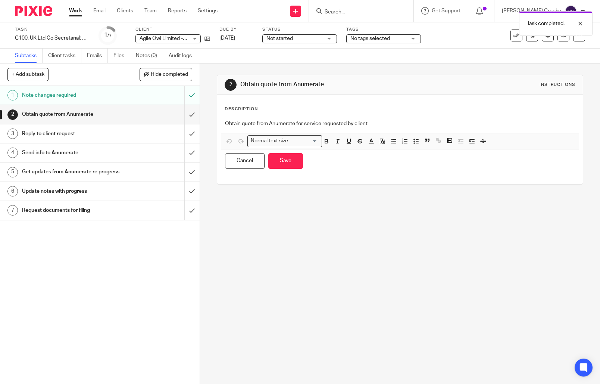
click at [153, 94] on div "Note changes required" at bounding box center [99, 95] width 155 height 11
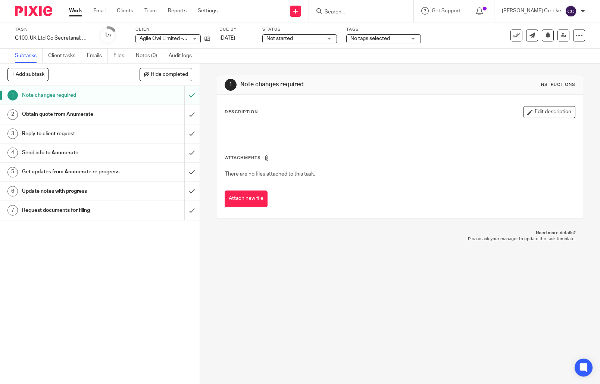
click at [529, 110] on button "Edit description" at bounding box center [549, 112] width 52 height 12
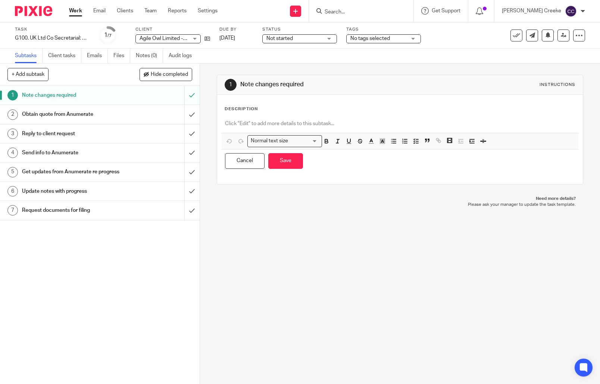
click at [293, 118] on div at bounding box center [400, 124] width 358 height 17
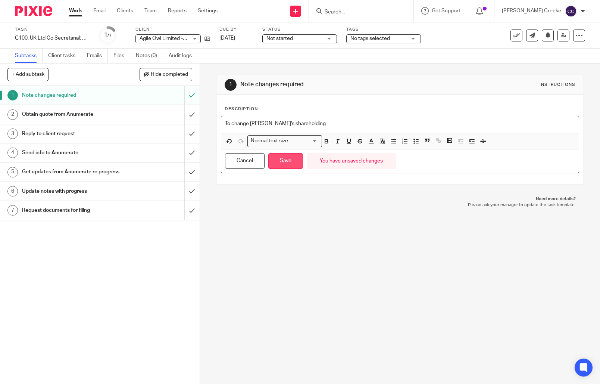
click at [289, 160] on button "Save" at bounding box center [285, 161] width 35 height 16
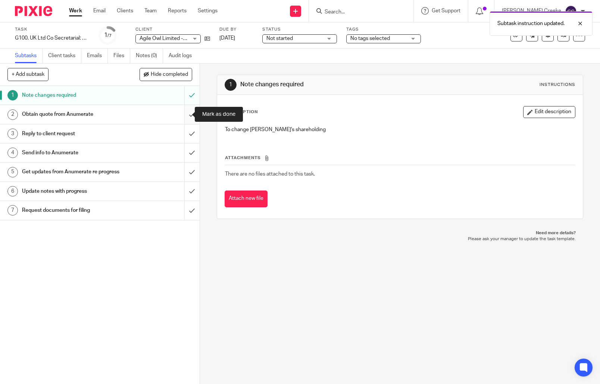
click at [179, 112] on input "submit" at bounding box center [100, 114] width 200 height 19
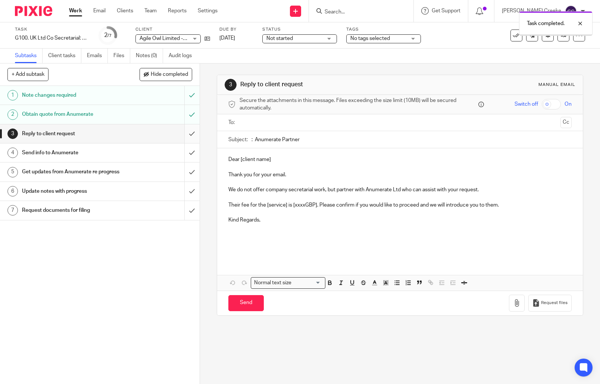
drag, startPoint x: 0, startPoint y: 0, endPoint x: 183, endPoint y: 134, distance: 226.5
click at [183, 134] on input "submit" at bounding box center [100, 133] width 200 height 19
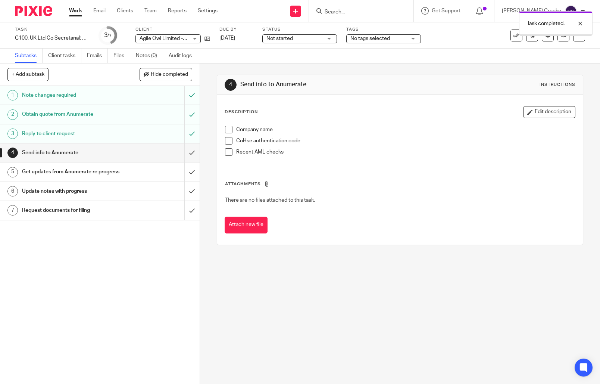
click at [275, 38] on span "Not started" at bounding box center [280, 38] width 27 height 5
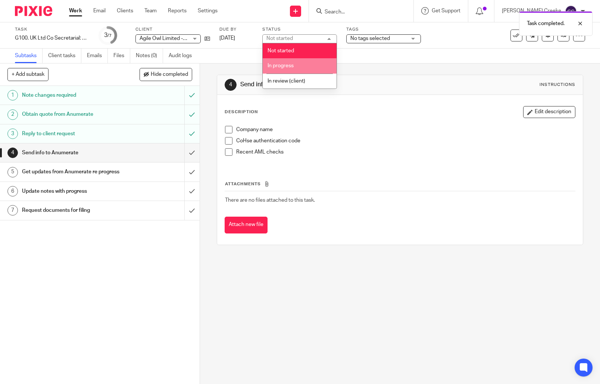
drag, startPoint x: 278, startPoint y: 65, endPoint x: 335, endPoint y: 49, distance: 59.7
click at [278, 64] on span "In progress" at bounding box center [281, 65] width 26 height 5
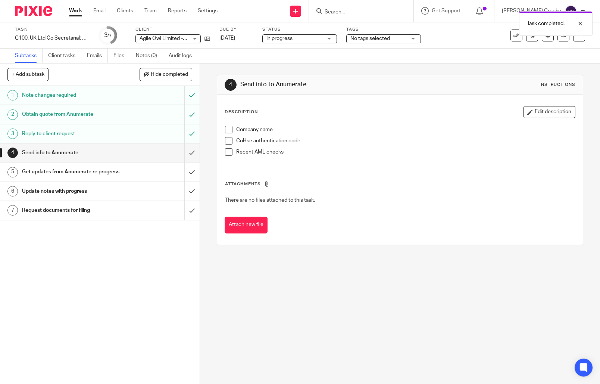
click at [382, 38] on span "No tags selected" at bounding box center [371, 38] width 40 height 5
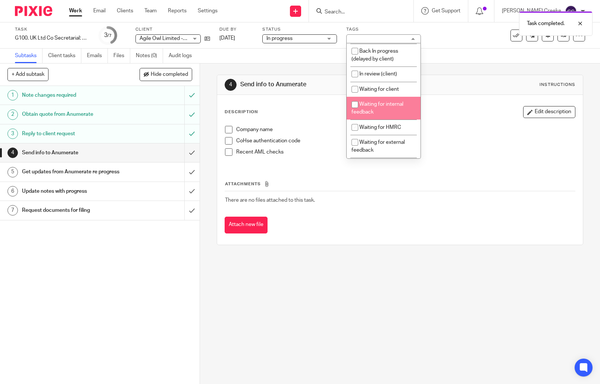
scroll to position [83, 0]
click at [382, 115] on span "Waiting for information" at bounding box center [385, 111] width 53 height 5
checkbox input "true"
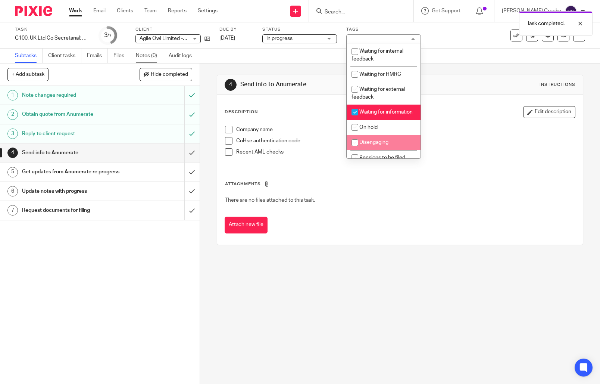
click at [148, 57] on link "Notes (0)" at bounding box center [149, 56] width 27 height 15
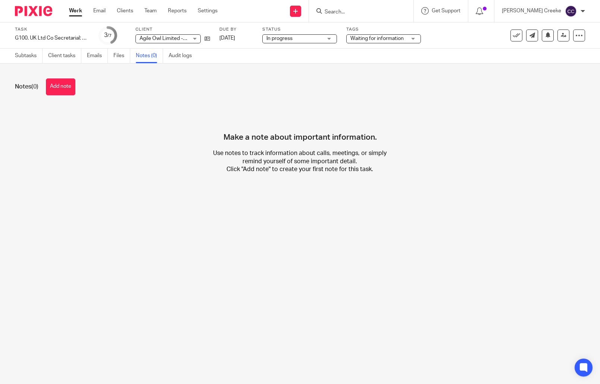
drag, startPoint x: 61, startPoint y: 86, endPoint x: 110, endPoint y: 81, distance: 49.6
click at [62, 86] on button "Add note" at bounding box center [60, 86] width 29 height 17
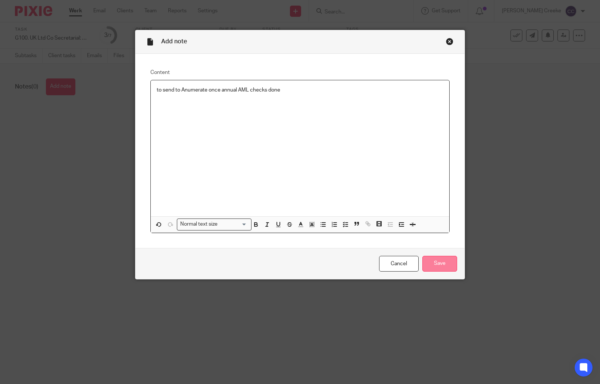
click at [436, 260] on input "Save" at bounding box center [440, 264] width 35 height 16
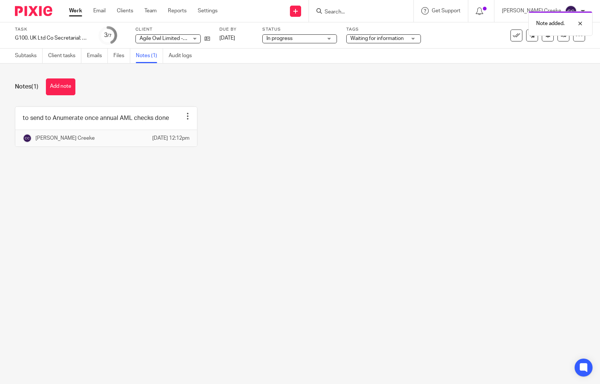
drag, startPoint x: 348, startPoint y: 12, endPoint x: 354, endPoint y: 11, distance: 5.6
click at [348, 12] on div "Note added." at bounding box center [446, 21] width 293 height 28
click at [355, 9] on div "Note added." at bounding box center [446, 21] width 293 height 28
click at [351, 10] on div "Note added." at bounding box center [446, 21] width 293 height 28
click at [361, 12] on input "Search" at bounding box center [357, 12] width 67 height 7
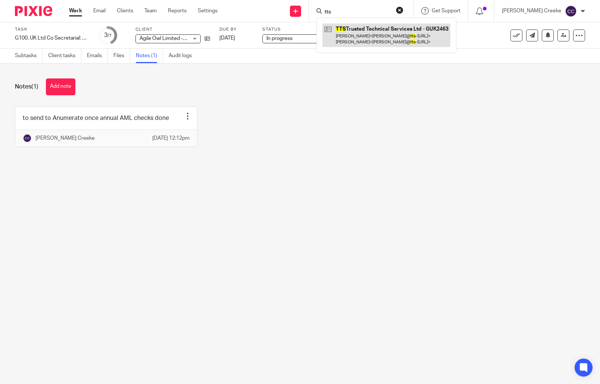
type input "tts"
click at [365, 38] on link at bounding box center [387, 35] width 128 height 23
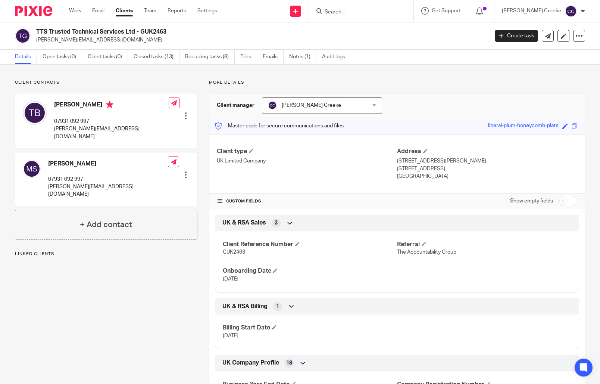
click at [69, 56] on link "Open tasks (0)" at bounding box center [63, 57] width 40 height 15
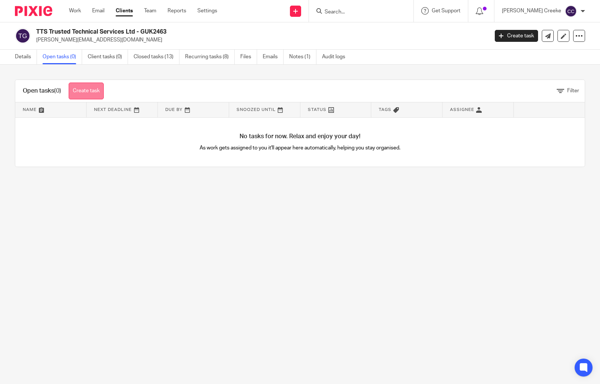
click at [87, 92] on link "Create task" at bounding box center [86, 91] width 35 height 17
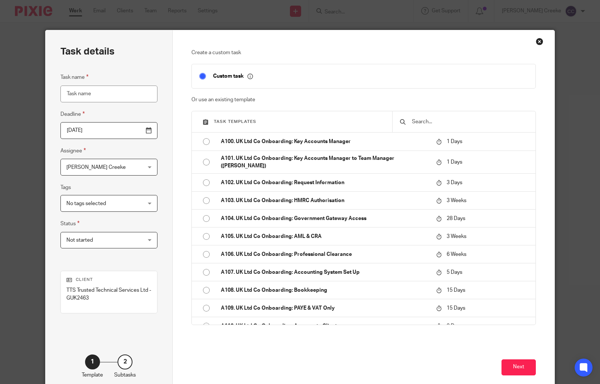
click at [433, 122] on input "text" at bounding box center [469, 122] width 117 height 8
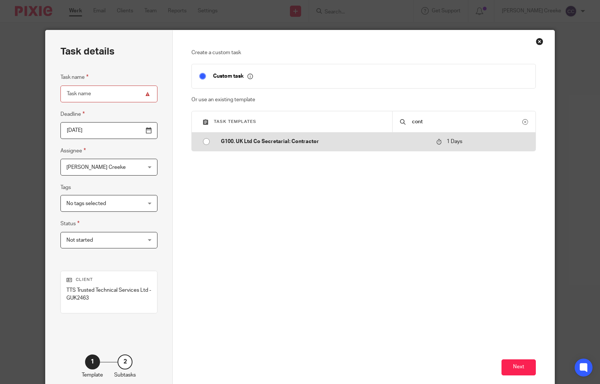
type input "cont"
click at [328, 145] on td "G100. UK Ltd Co Secretarial: Contractor" at bounding box center [323, 142] width 219 height 18
type input "2025-08-16"
type input "G100. UK Ltd Co Secretarial: Contractor"
checkbox input "false"
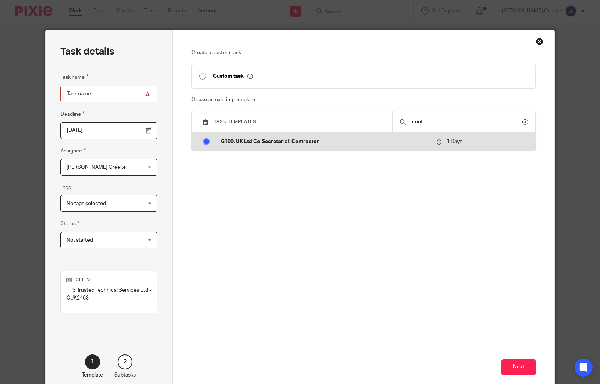
radio input "true"
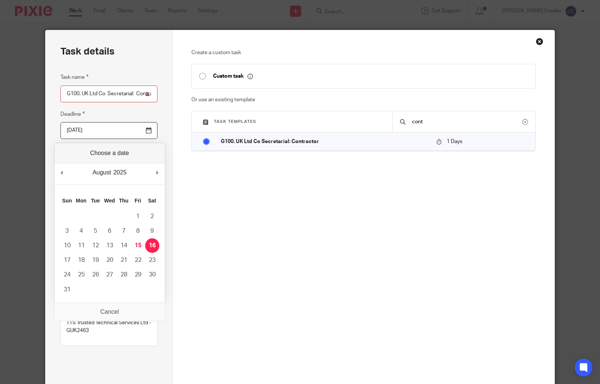
click at [149, 129] on input "2025-08-16" at bounding box center [108, 130] width 97 height 17
type input "2025-08-31"
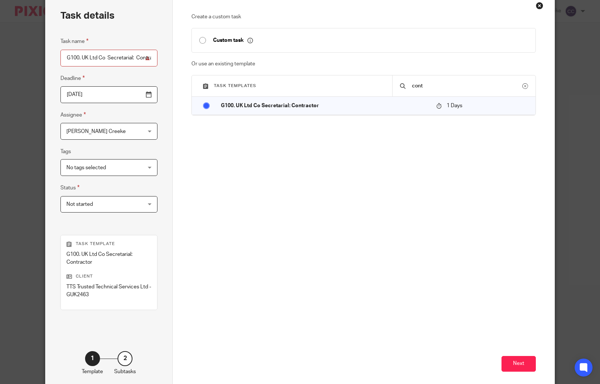
scroll to position [72, 0]
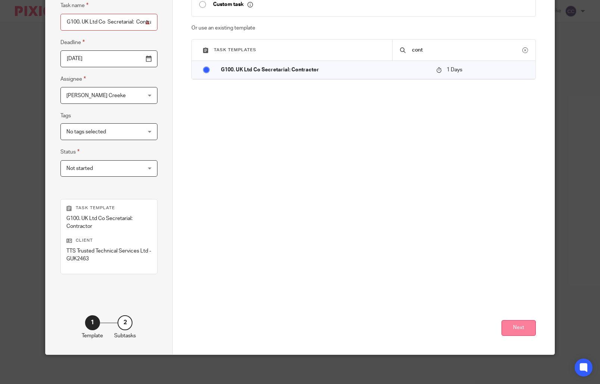
click at [527, 331] on button "Next" at bounding box center [519, 328] width 34 height 16
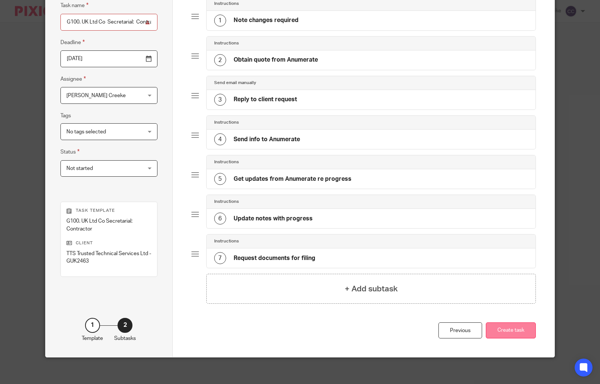
click at [517, 331] on button "Create task" at bounding box center [511, 330] width 50 height 16
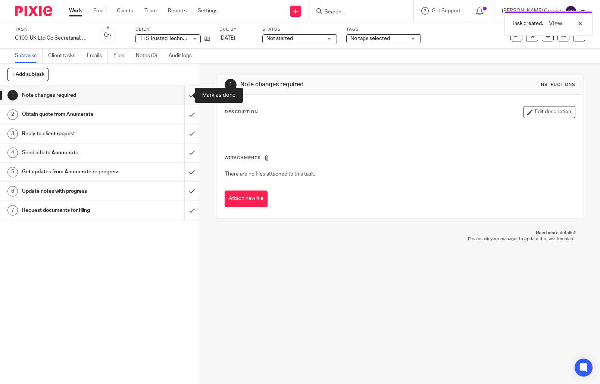
click at [186, 95] on input "submit" at bounding box center [100, 95] width 200 height 19
click at [187, 111] on input "submit" at bounding box center [100, 114] width 200 height 19
click at [183, 131] on input "submit" at bounding box center [100, 133] width 200 height 19
click at [187, 152] on input "submit" at bounding box center [100, 152] width 200 height 19
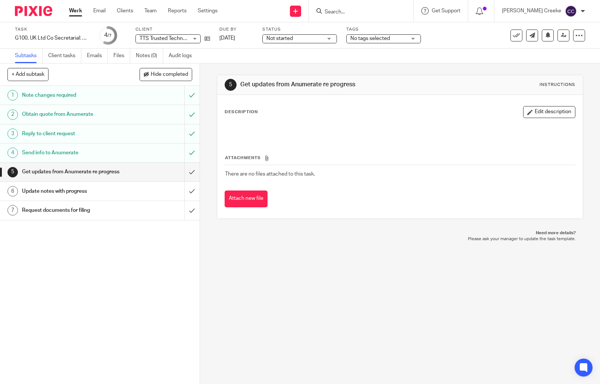
click at [148, 57] on link "Notes (0)" at bounding box center [149, 56] width 27 height 15
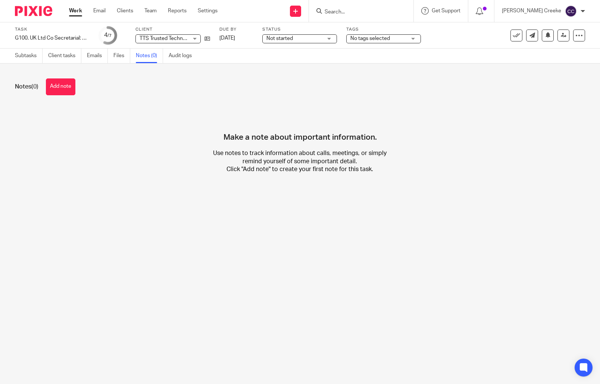
click at [71, 90] on button "Add note" at bounding box center [60, 86] width 29 height 17
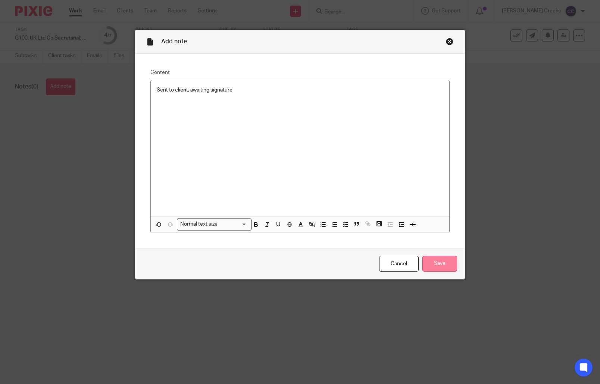
click at [436, 265] on input "Save" at bounding box center [440, 264] width 35 height 16
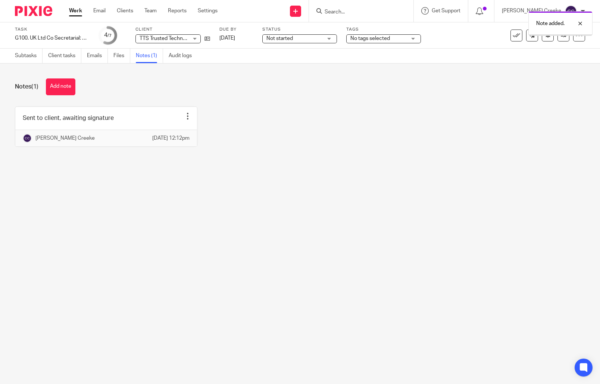
click at [285, 41] on span "Not started" at bounding box center [280, 38] width 27 height 5
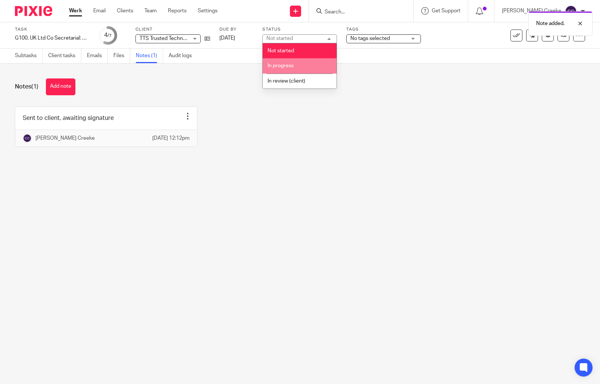
drag, startPoint x: 278, startPoint y: 66, endPoint x: 321, endPoint y: 49, distance: 45.8
click at [279, 65] on span "In progress" at bounding box center [281, 65] width 26 height 5
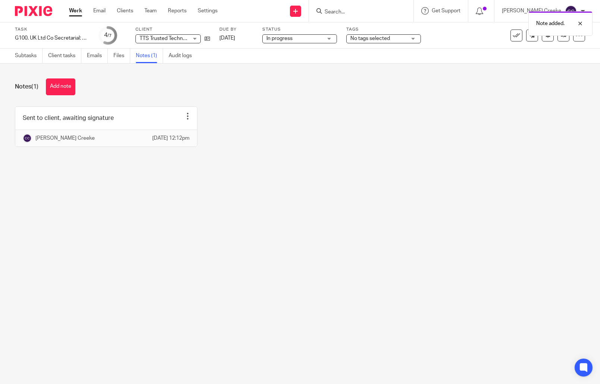
click at [366, 36] on span "No tags selected" at bounding box center [371, 38] width 40 height 5
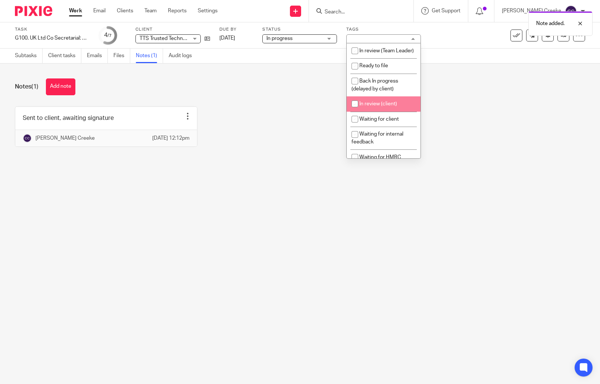
click at [381, 106] on span "In review (client)" at bounding box center [378, 103] width 38 height 5
checkbox input "true"
click at [309, 114] on div "Sent to client, awaiting signature Edit note Delete note Candice Creeke 15 Aug …" at bounding box center [294, 132] width 582 height 52
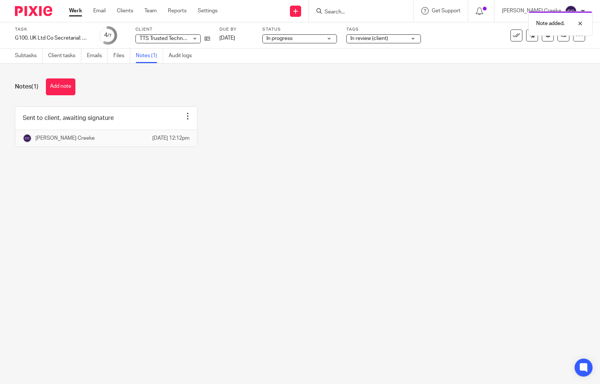
click at [77, 13] on link "Work" at bounding box center [75, 10] width 13 height 7
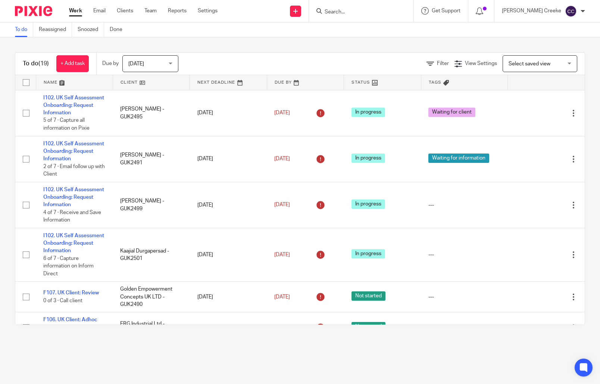
drag, startPoint x: 520, startPoint y: 68, endPoint x: 516, endPoint y: 65, distance: 4.9
click at [520, 67] on span "Select saved view" at bounding box center [536, 64] width 55 height 16
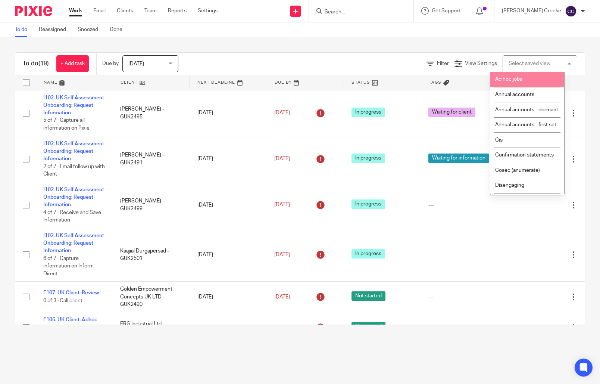
scroll to position [124, 0]
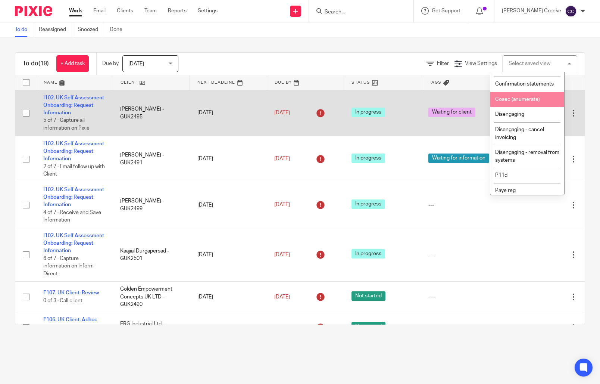
click at [525, 102] on span "Cosec (anumerate)" at bounding box center [517, 99] width 45 height 5
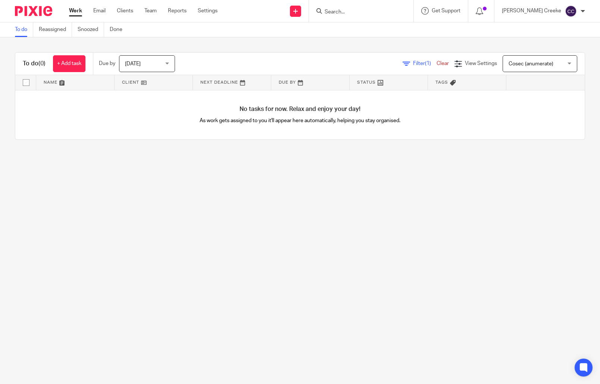
click at [156, 69] on span "[DATE]" at bounding box center [145, 64] width 40 height 16
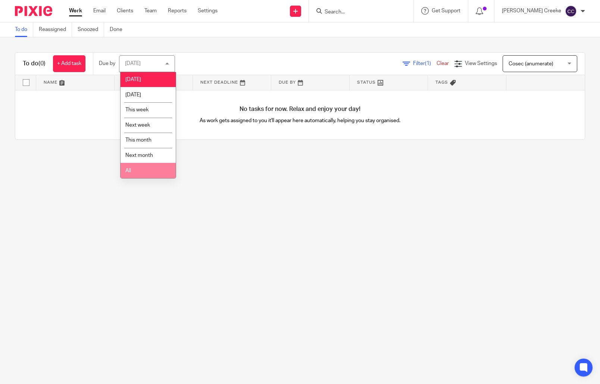
click at [141, 167] on li "All" at bounding box center [148, 170] width 55 height 15
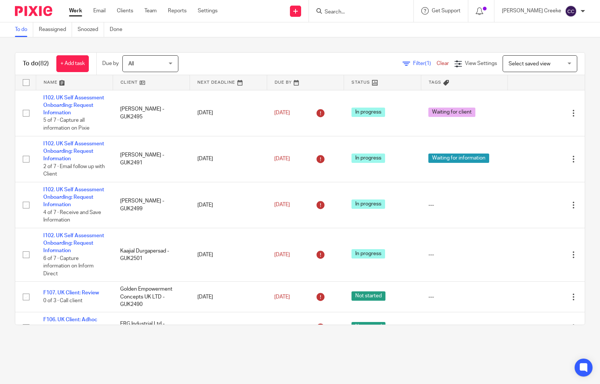
click at [413, 62] on span "Filter (1)" at bounding box center [425, 63] width 24 height 5
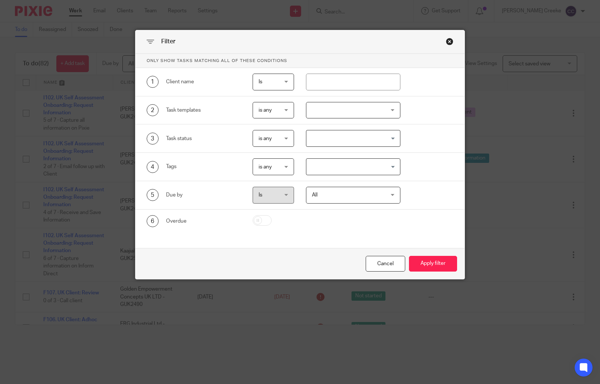
drag, startPoint x: 347, startPoint y: 121, endPoint x: 349, endPoint y: 111, distance: 10.7
click at [346, 120] on div "2 Task templates is any is any is any is none is_any RSA Bookkeeping: Monthly P…" at bounding box center [300, 110] width 329 height 28
click at [349, 111] on div at bounding box center [353, 110] width 94 height 17
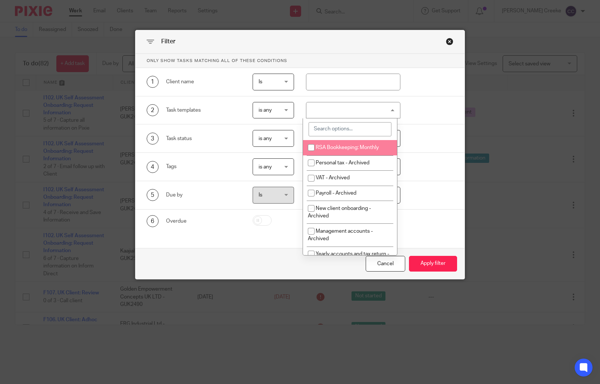
click at [354, 125] on input "search" at bounding box center [350, 129] width 83 height 14
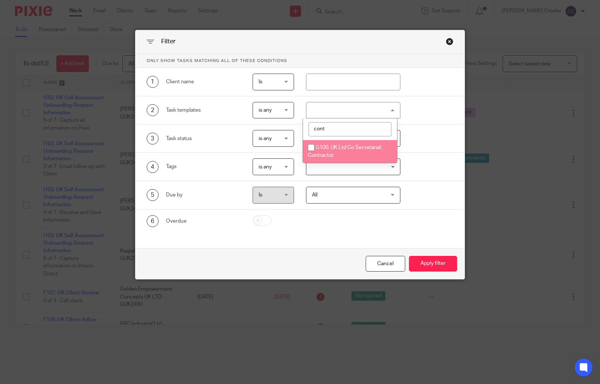
type input "cont"
click at [369, 156] on li "G100. UK Ltd Co Secretarial: Contractor" at bounding box center [350, 151] width 94 height 23
checkbox input "true"
click at [324, 196] on span "All" at bounding box center [347, 195] width 71 height 16
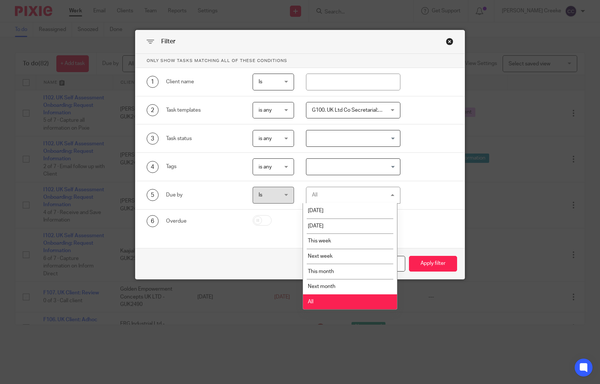
click at [314, 304] on li "All" at bounding box center [350, 301] width 94 height 15
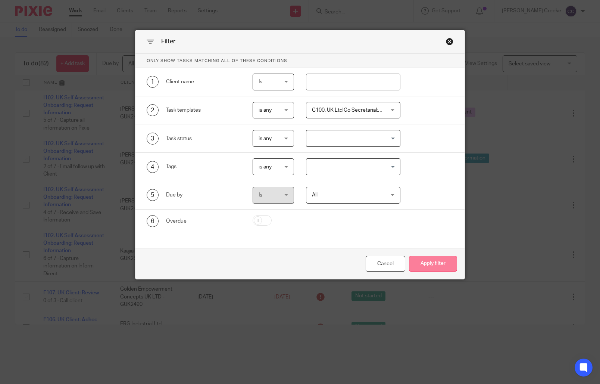
click at [424, 260] on button "Apply filter" at bounding box center [433, 264] width 48 height 16
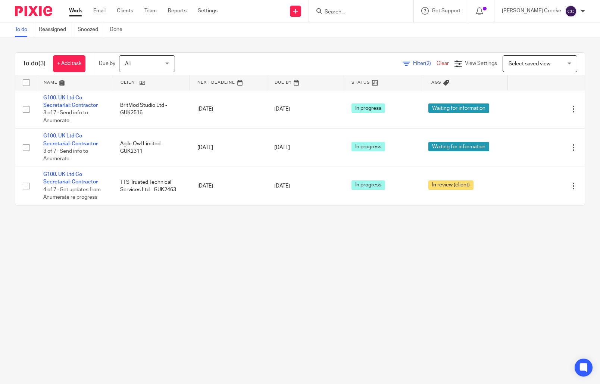
click at [354, 14] on input "Search" at bounding box center [357, 12] width 67 height 7
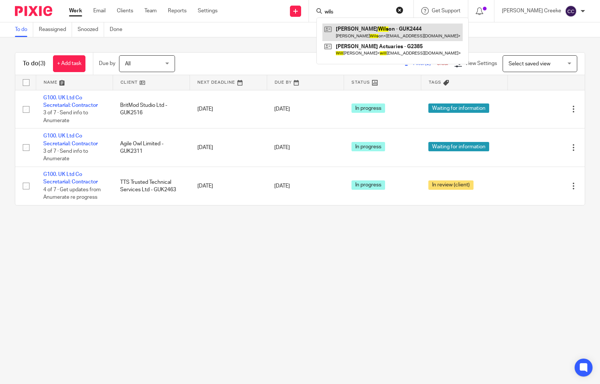
type input "wils"
click at [369, 34] on link at bounding box center [393, 32] width 140 height 17
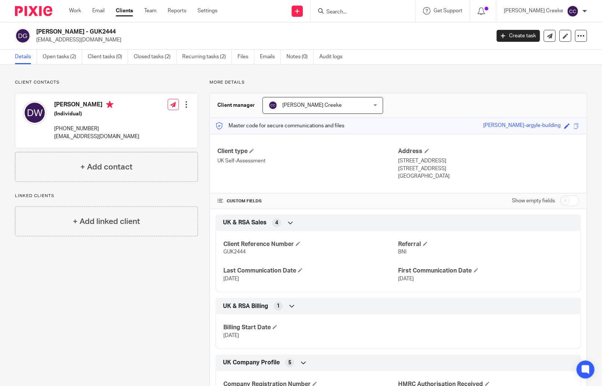
scroll to position [286, 0]
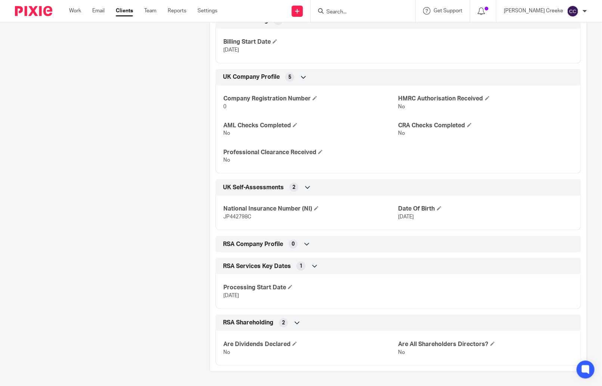
click at [243, 217] on span "JP442798C" at bounding box center [237, 216] width 28 height 5
copy span "JP442798C"
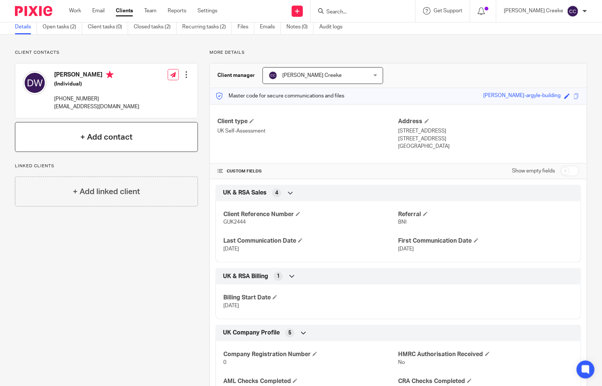
scroll to position [0, 0]
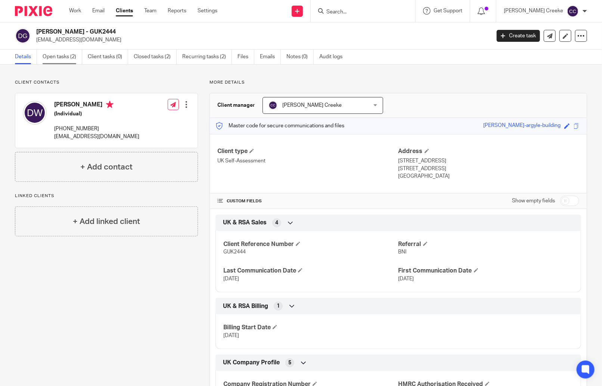
click at [54, 57] on link "Open tasks (2)" at bounding box center [63, 57] width 40 height 15
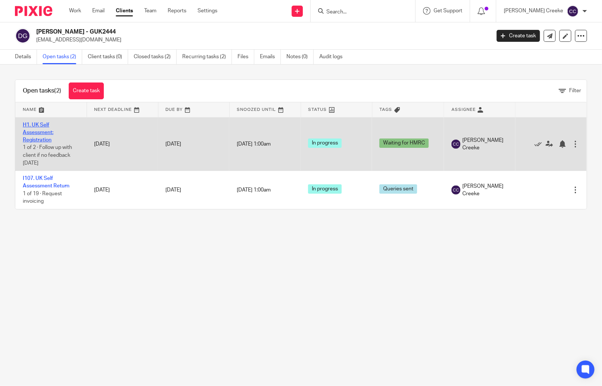
click at [39, 138] on link "H1. UK Self Assessment: Registration" at bounding box center [38, 132] width 31 height 21
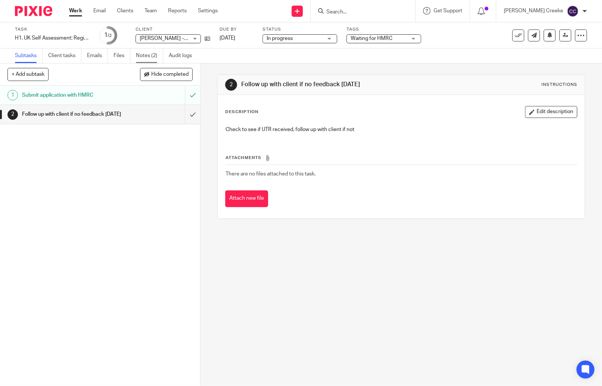
click at [152, 49] on link "Notes (2)" at bounding box center [149, 56] width 27 height 15
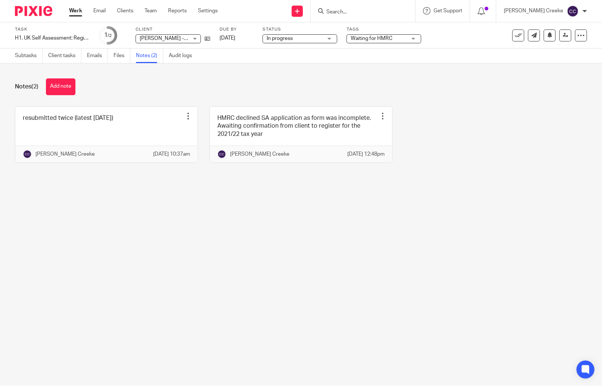
click at [59, 80] on button "Add note" at bounding box center [60, 86] width 29 height 17
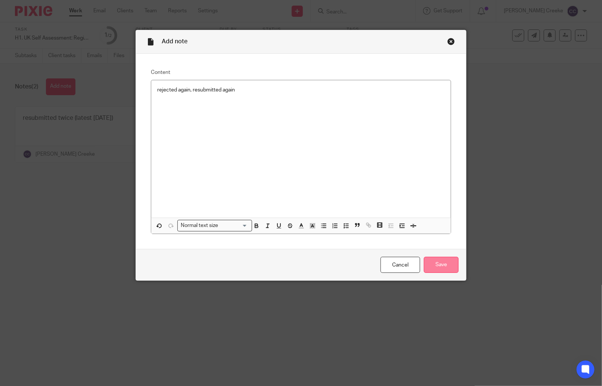
click at [436, 265] on input "Save" at bounding box center [441, 265] width 35 height 16
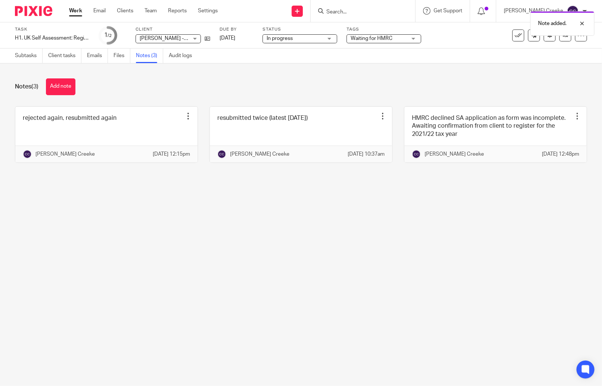
click at [367, 12] on div "Note added." at bounding box center [447, 21] width 293 height 28
click at [357, 9] on div "Note added." at bounding box center [447, 21] width 293 height 28
click at [358, 9] on input "Search" at bounding box center [359, 12] width 67 height 7
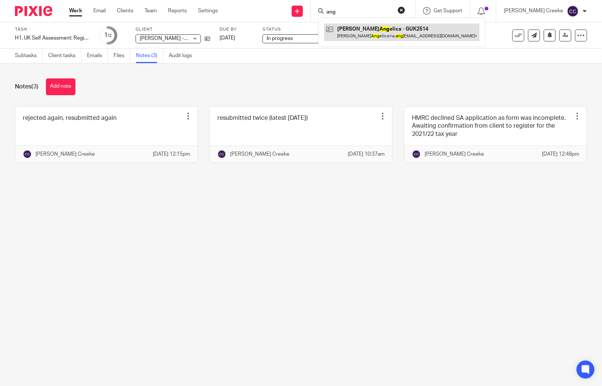
type input "ang"
click at [384, 34] on link at bounding box center [401, 32] width 155 height 17
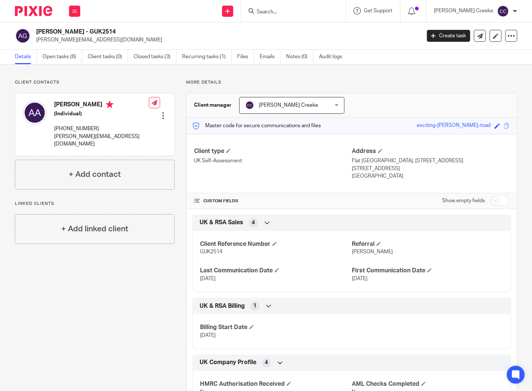
click at [62, 105] on h4 "Arianna Angelico" at bounding box center [101, 105] width 95 height 9
copy h4 "Arianna"
click at [94, 103] on h4 "Arianna Angelico" at bounding box center [101, 105] width 95 height 9
click at [93, 103] on h4 "Arianna Angelico" at bounding box center [101, 105] width 95 height 9
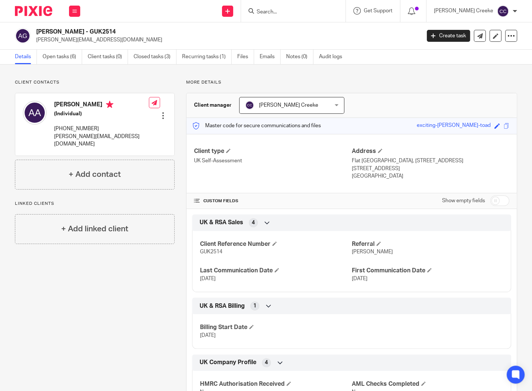
copy h4 "Angelico"
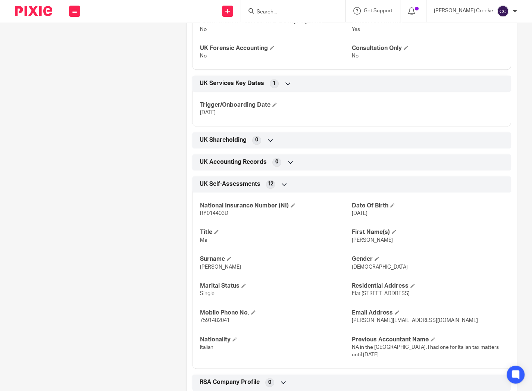
scroll to position [663, 0]
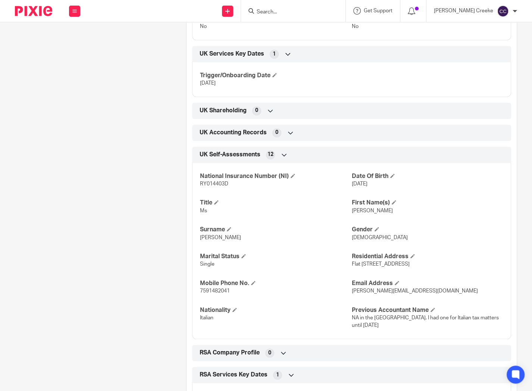
click at [214, 183] on span "RY014403D" at bounding box center [214, 183] width 28 height 5
copy span "RY014403D"
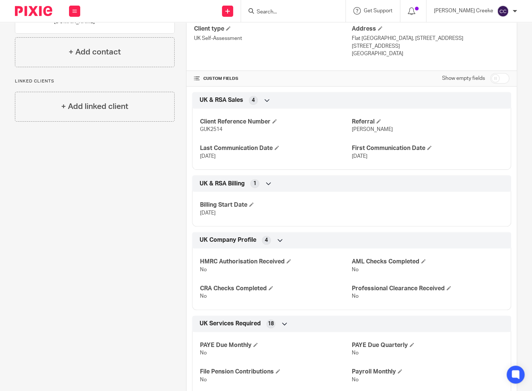
scroll to position [0, 0]
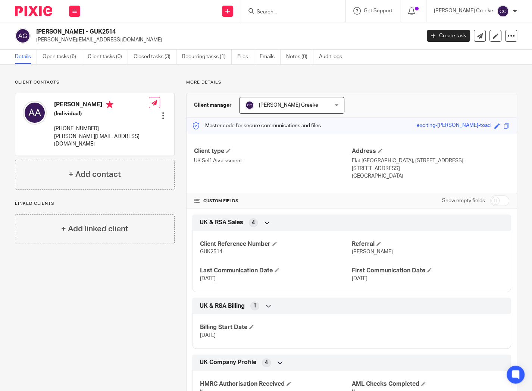
drag, startPoint x: 409, startPoint y: 166, endPoint x: 427, endPoint y: 168, distance: 18.4
click at [427, 168] on p "London, United Kingdom, OX2 6LX" at bounding box center [431, 168] width 158 height 7
copy p "OX2 6LX"
drag, startPoint x: 96, startPoint y: 137, endPoint x: 56, endPoint y: 135, distance: 39.2
click at [53, 135] on div "Arianna Angelico (Individual) +44 759 148 2041 a.angelico@outlook.com" at bounding box center [86, 124] width 126 height 55
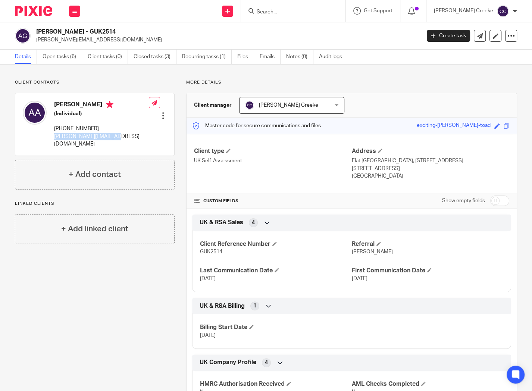
copy p "a.angelico@outlook.com"
click at [64, 56] on link "Open tasks (6)" at bounding box center [63, 57] width 40 height 15
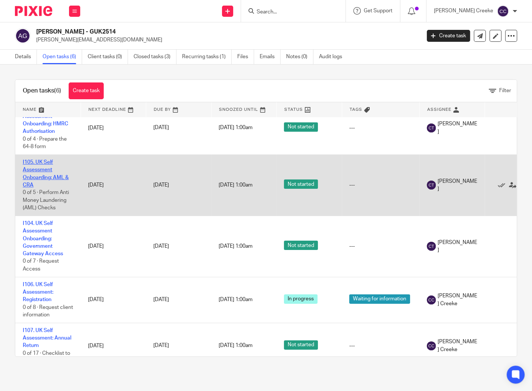
scroll to position [83, 0]
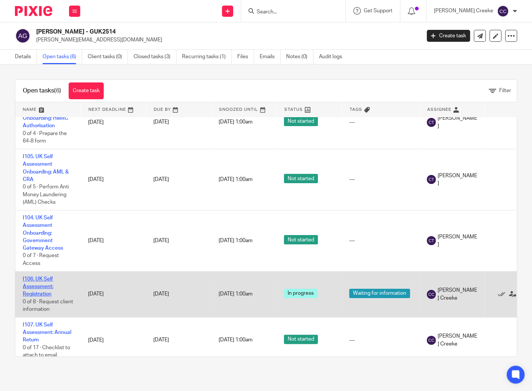
click at [47, 289] on link "I106. UK Self Assessment: Registration" at bounding box center [38, 287] width 31 height 21
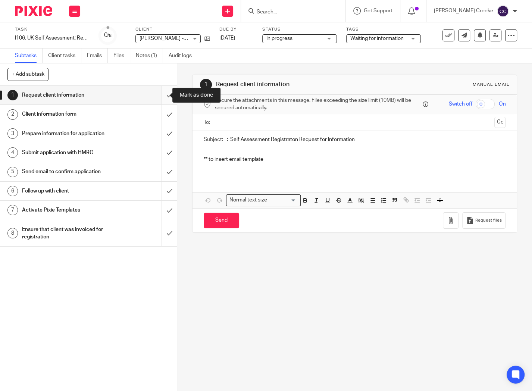
click at [161, 96] on input "submit" at bounding box center [88, 95] width 177 height 19
click at [162, 112] on input "submit" at bounding box center [88, 114] width 177 height 19
click at [161, 134] on input "submit" at bounding box center [88, 133] width 177 height 19
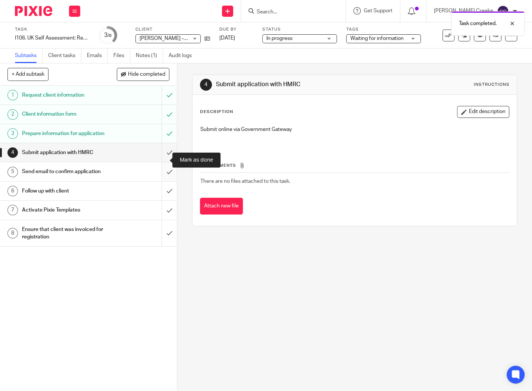
drag, startPoint x: 162, startPoint y: 163, endPoint x: 159, endPoint y: 172, distance: 9.6
click at [162, 162] on input "submit" at bounding box center [88, 152] width 177 height 19
click at [160, 175] on input "submit" at bounding box center [88, 171] width 177 height 19
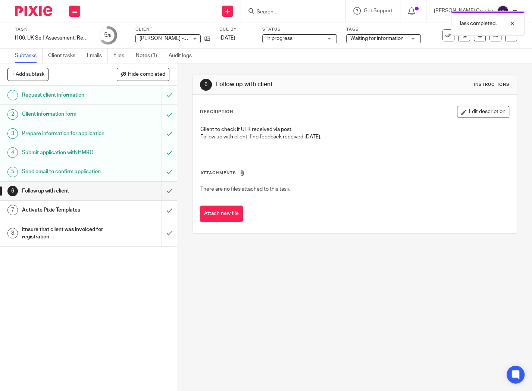
click at [369, 38] on span "Waiting for information" at bounding box center [377, 38] width 53 height 5
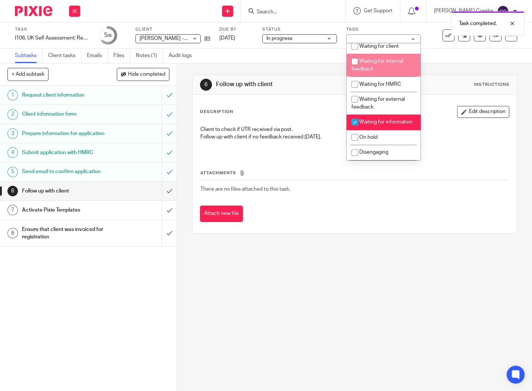
scroll to position [83, 0]
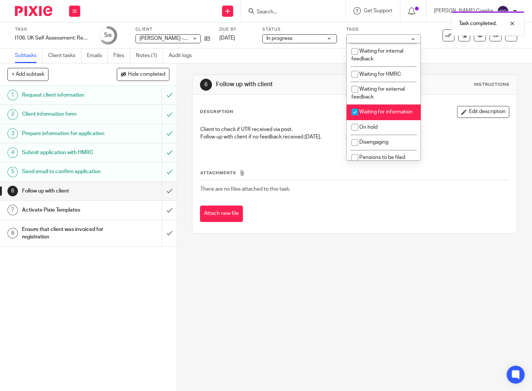
click at [376, 115] on span "Waiting for information" at bounding box center [385, 111] width 53 height 5
checkbox input "false"
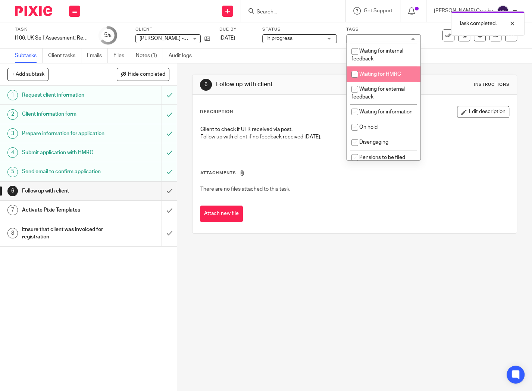
drag, startPoint x: 379, startPoint y: 83, endPoint x: 381, endPoint y: 101, distance: 18.0
click at [379, 77] on span "Waiting for HMRC" at bounding box center [380, 74] width 42 height 5
checkbox input "true"
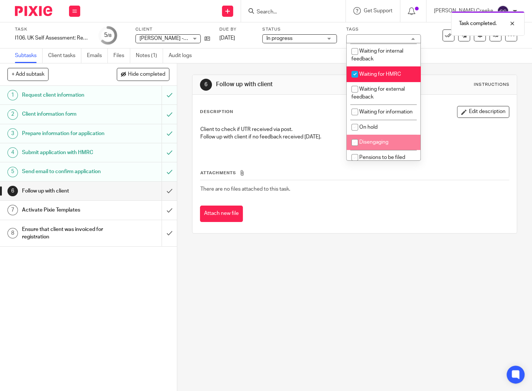
click at [347, 232] on div "Description Edit description Client to check if UTR received via post. Follow u…" at bounding box center [355, 164] width 324 height 138
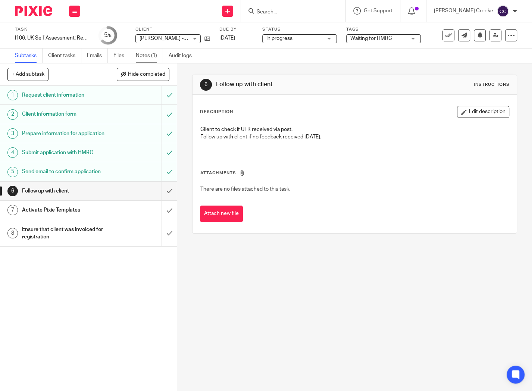
click at [150, 55] on link "Notes (1)" at bounding box center [149, 56] width 27 height 15
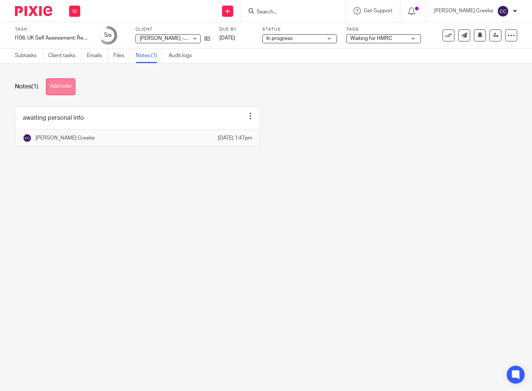
click at [60, 89] on button "Add note" at bounding box center [60, 86] width 29 height 17
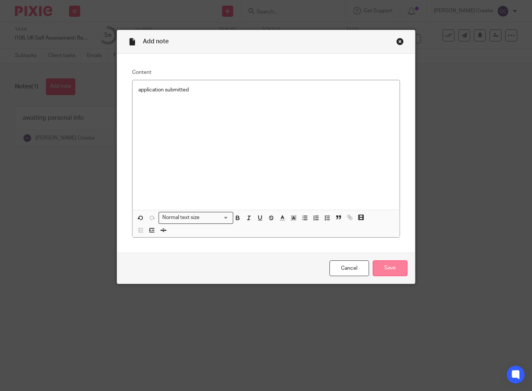
click at [390, 266] on input "Save" at bounding box center [390, 269] width 35 height 16
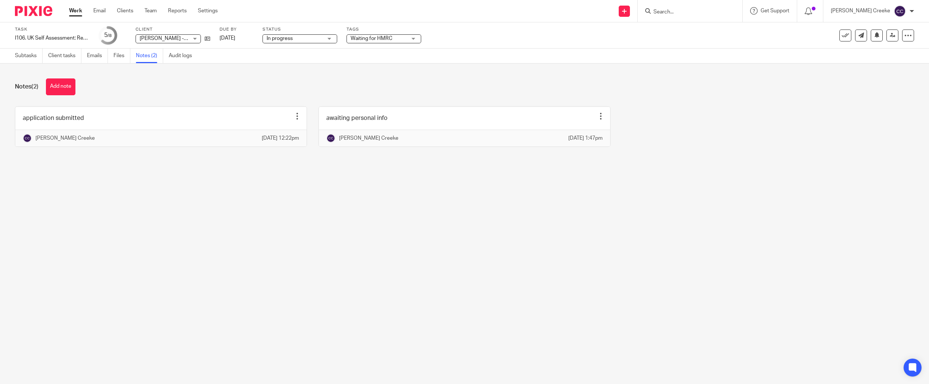
click at [0, 112] on html "Work Email Clients Team Reports Settings Work Email Clients Team Reports Settin…" at bounding box center [464, 192] width 929 height 384
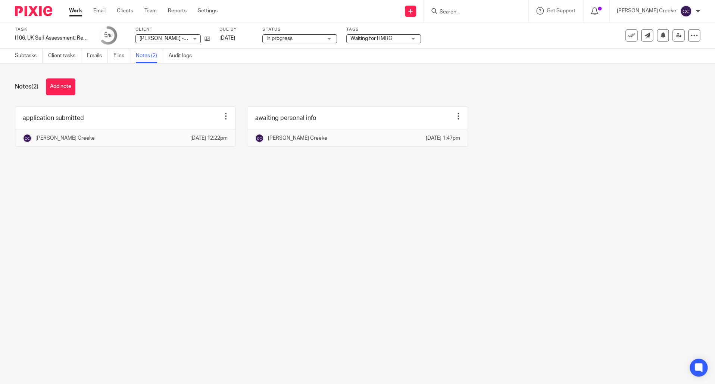
click at [69, 10] on link "Work" at bounding box center [75, 10] width 13 height 7
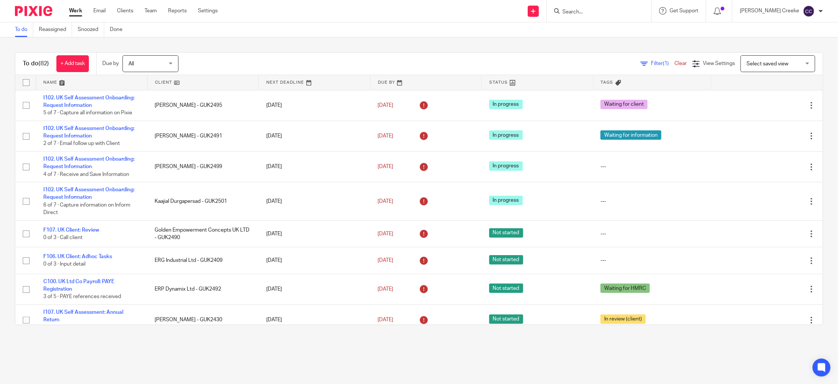
click at [715, 63] on span "Select saved view" at bounding box center [767, 63] width 42 height 5
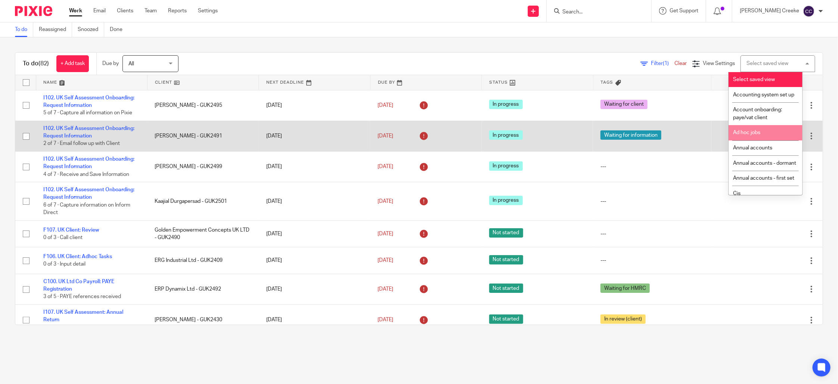
click at [715, 137] on li "Ad hoc jobs" at bounding box center [765, 132] width 74 height 15
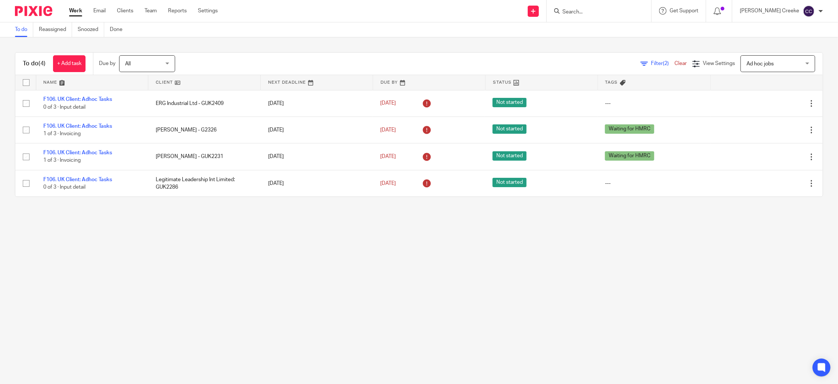
click at [758, 65] on span "Ad hoc jobs" at bounding box center [759, 63] width 27 height 5
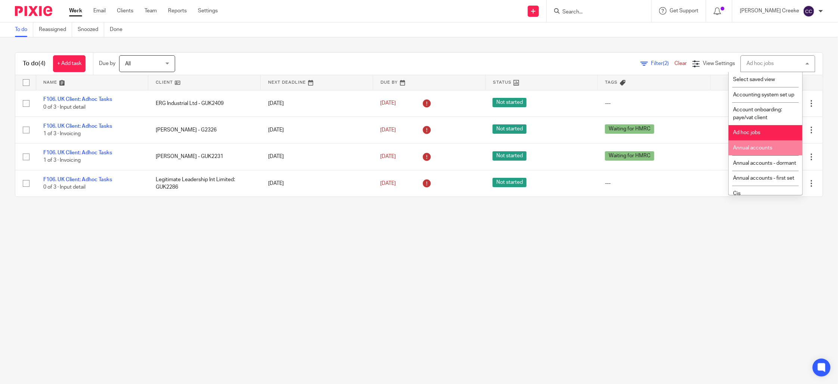
click at [747, 150] on span "Annual accounts" at bounding box center [752, 147] width 39 height 5
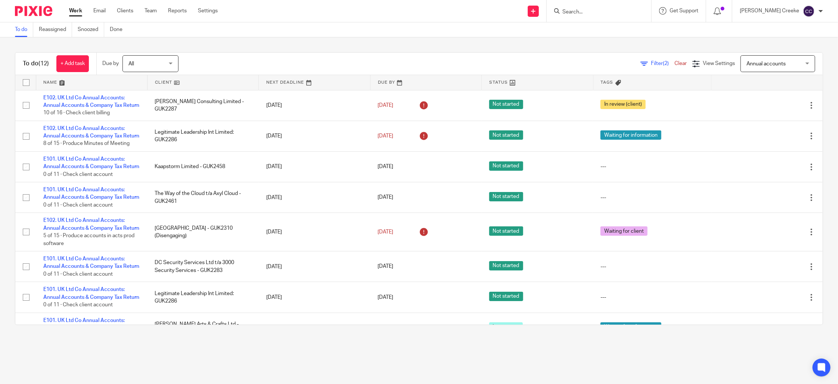
click at [740, 65] on div "Annual accounts Annual accounts" at bounding box center [777, 63] width 75 height 17
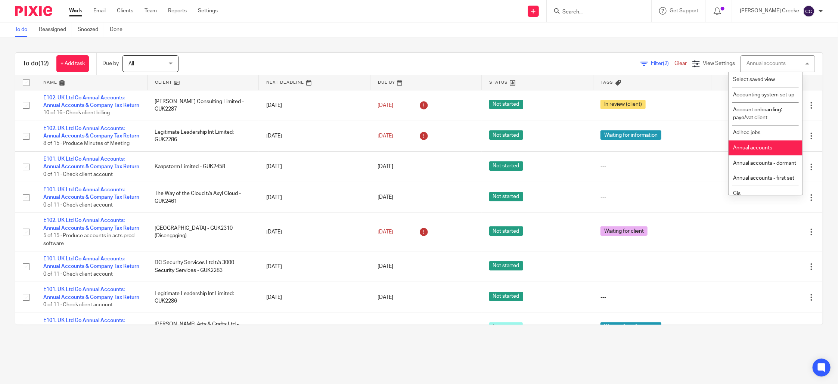
click at [754, 66] on div "Annual accounts Annual accounts" at bounding box center [777, 63] width 75 height 17
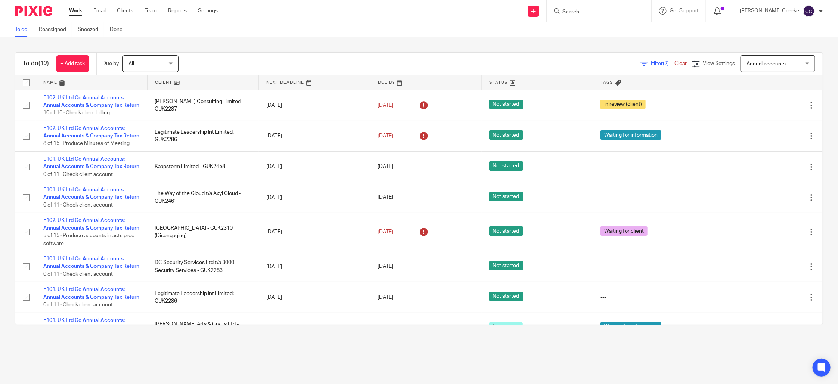
click at [746, 65] on span "Annual accounts" at bounding box center [765, 63] width 39 height 5
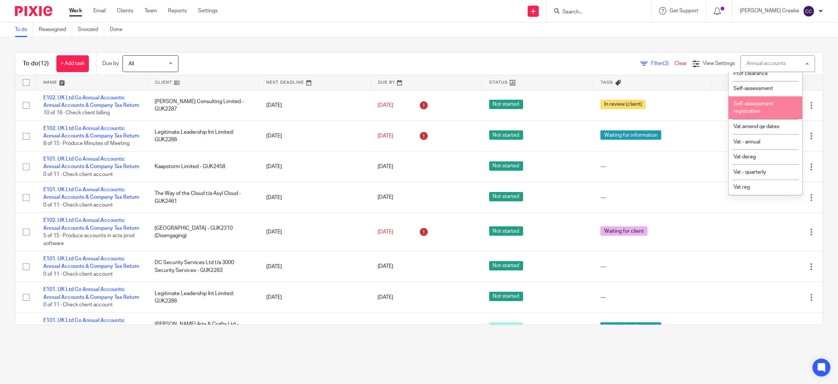
scroll to position [320, 0]
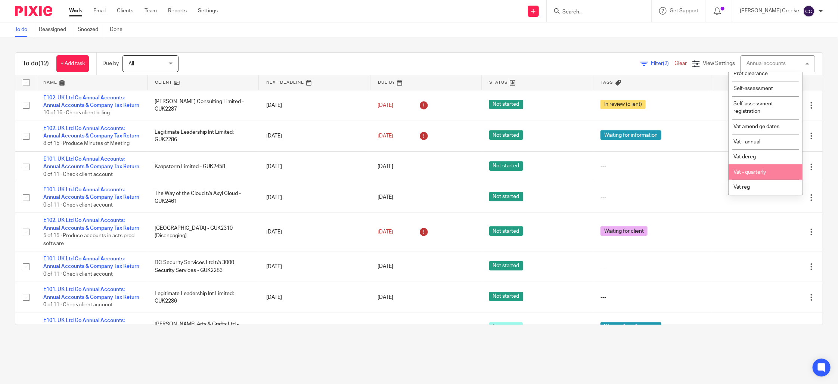
click at [752, 171] on span "Vat - quarterly" at bounding box center [749, 171] width 32 height 5
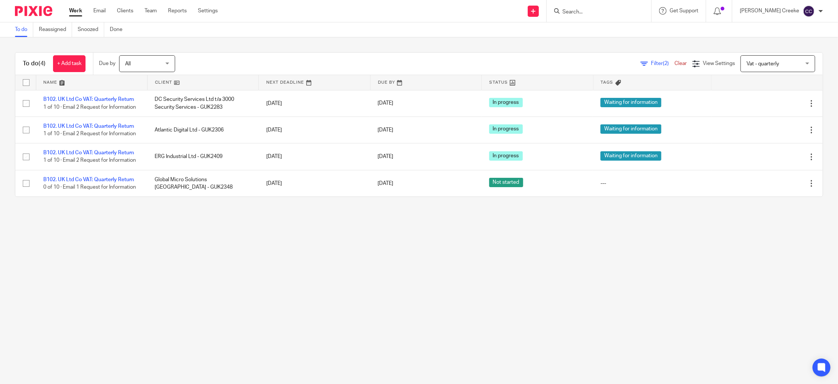
click at [746, 63] on span "Vat - quarterly" at bounding box center [762, 63] width 32 height 5
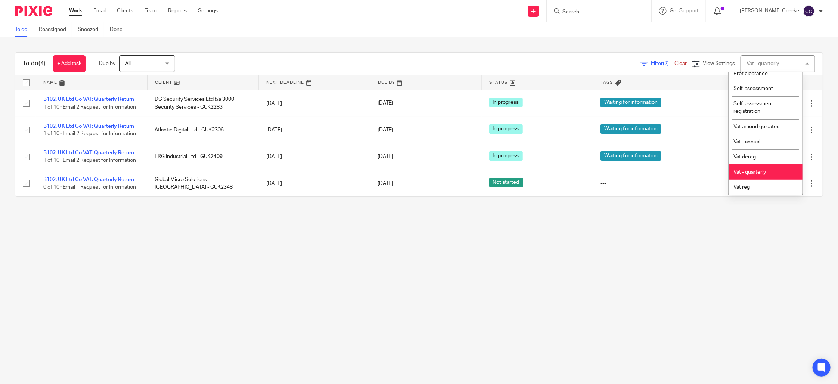
scroll to position [320, 0]
click at [739, 188] on span "Vat reg" at bounding box center [741, 186] width 16 height 5
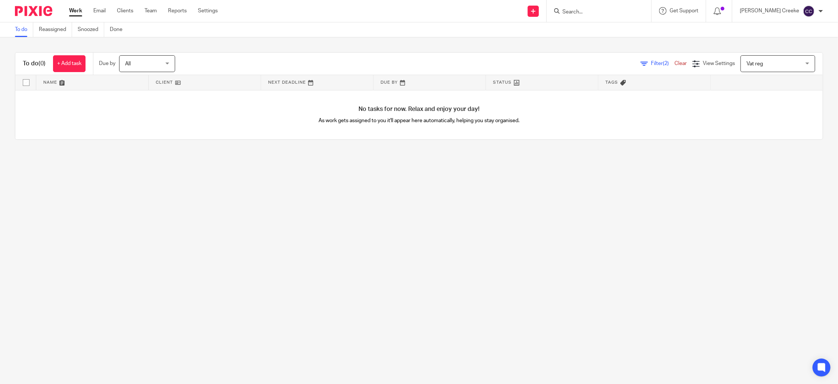
click at [771, 69] on span "Vat reg" at bounding box center [773, 64] width 55 height 16
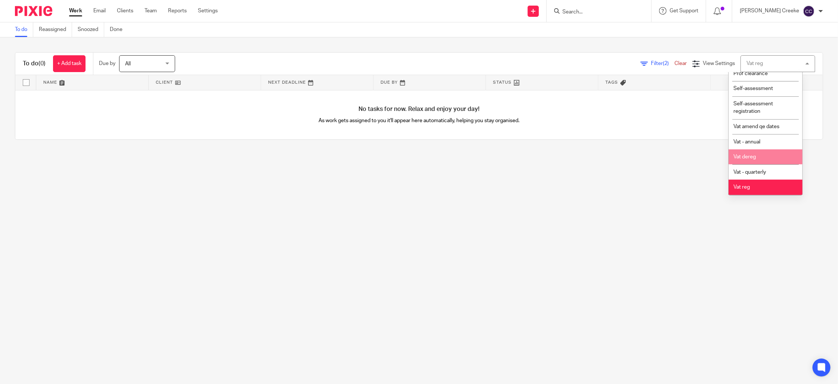
click at [749, 153] on li "Vat dereg" at bounding box center [765, 156] width 74 height 15
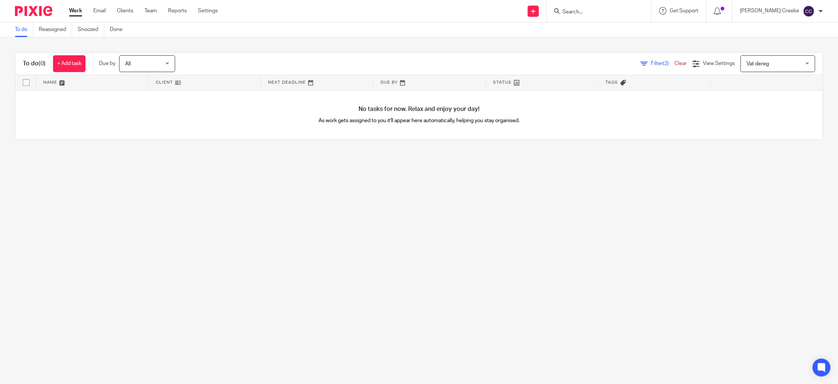
click at [750, 62] on span "Vat dereg" at bounding box center [757, 63] width 22 height 5
